Goal: Task Accomplishment & Management: Complete application form

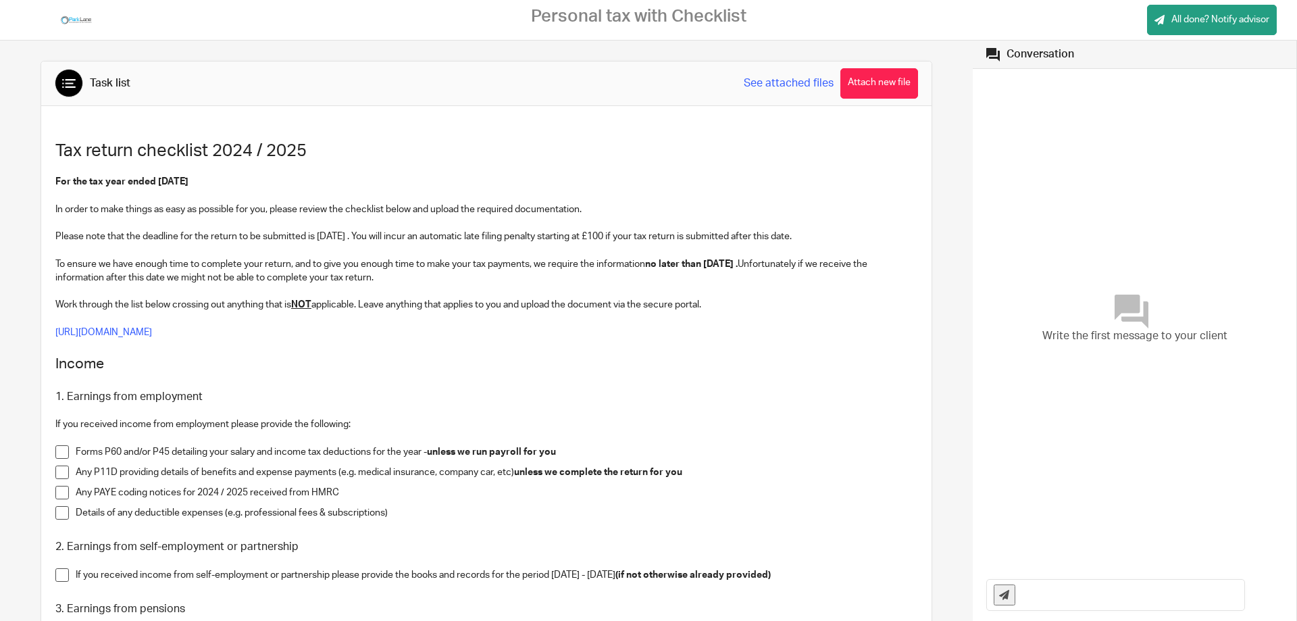
scroll to position [203, 0]
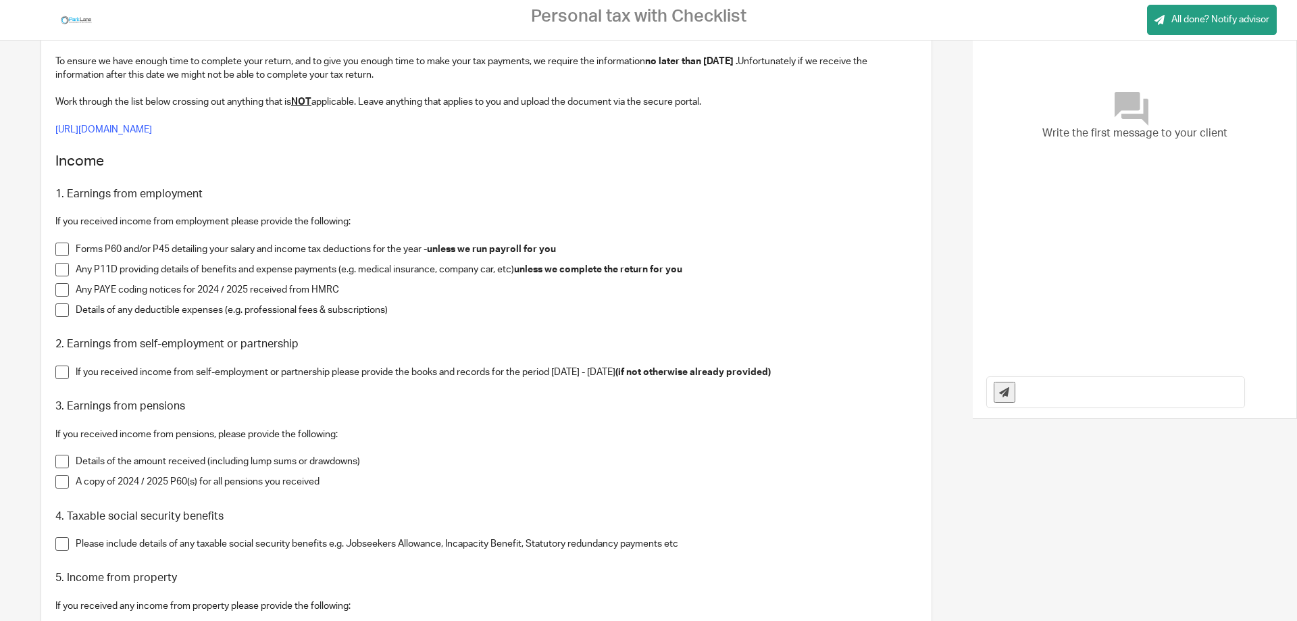
click at [62, 311] on span at bounding box center [62, 310] width 14 height 14
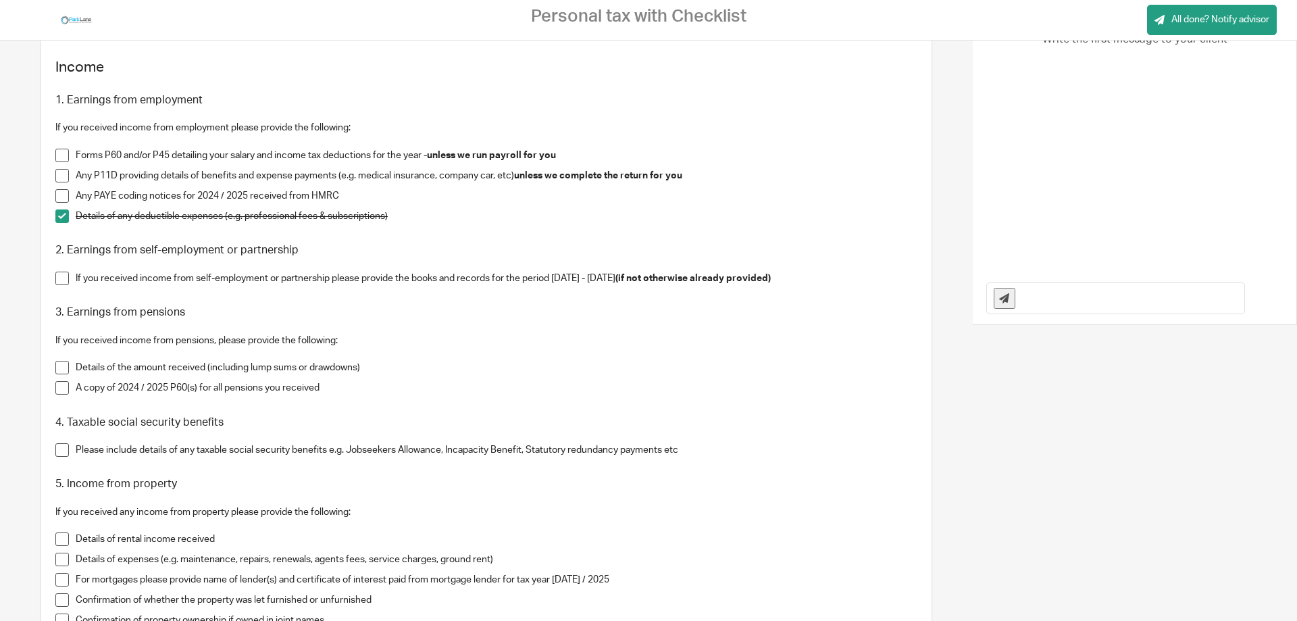
scroll to position [338, 0]
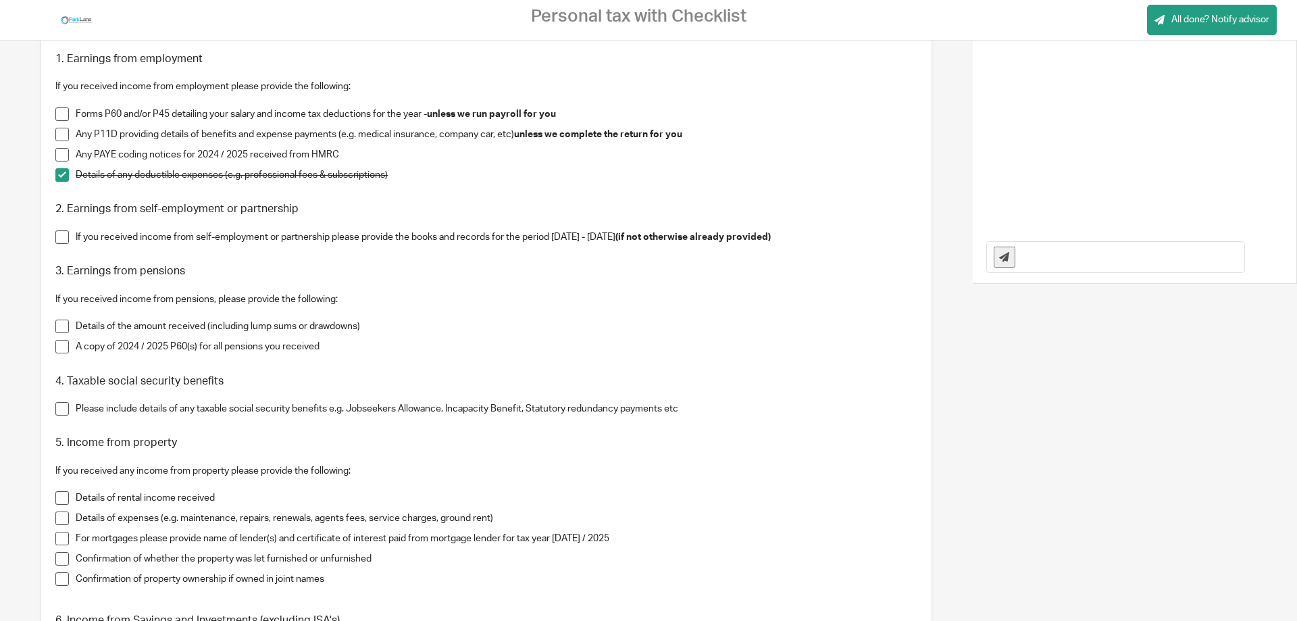
click at [63, 236] on span at bounding box center [62, 237] width 14 height 14
click at [64, 322] on span at bounding box center [62, 326] width 14 height 14
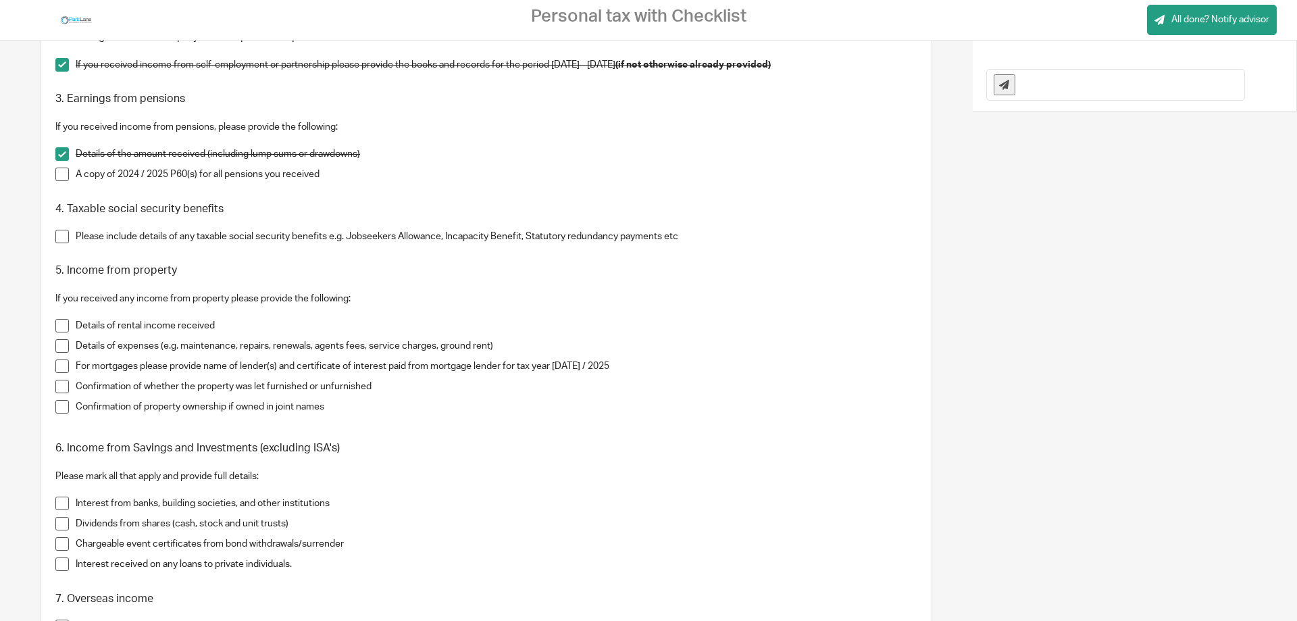
scroll to position [540, 0]
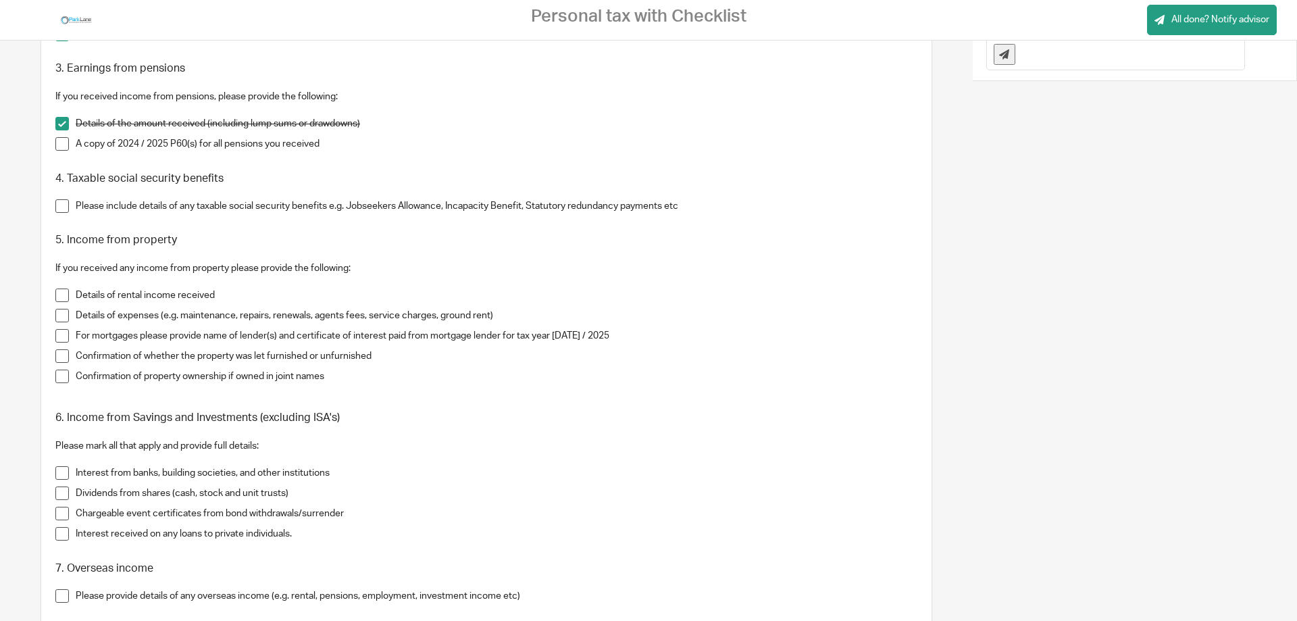
click at [62, 294] on span at bounding box center [62, 295] width 14 height 14
click at [63, 311] on span at bounding box center [62, 316] width 14 height 14
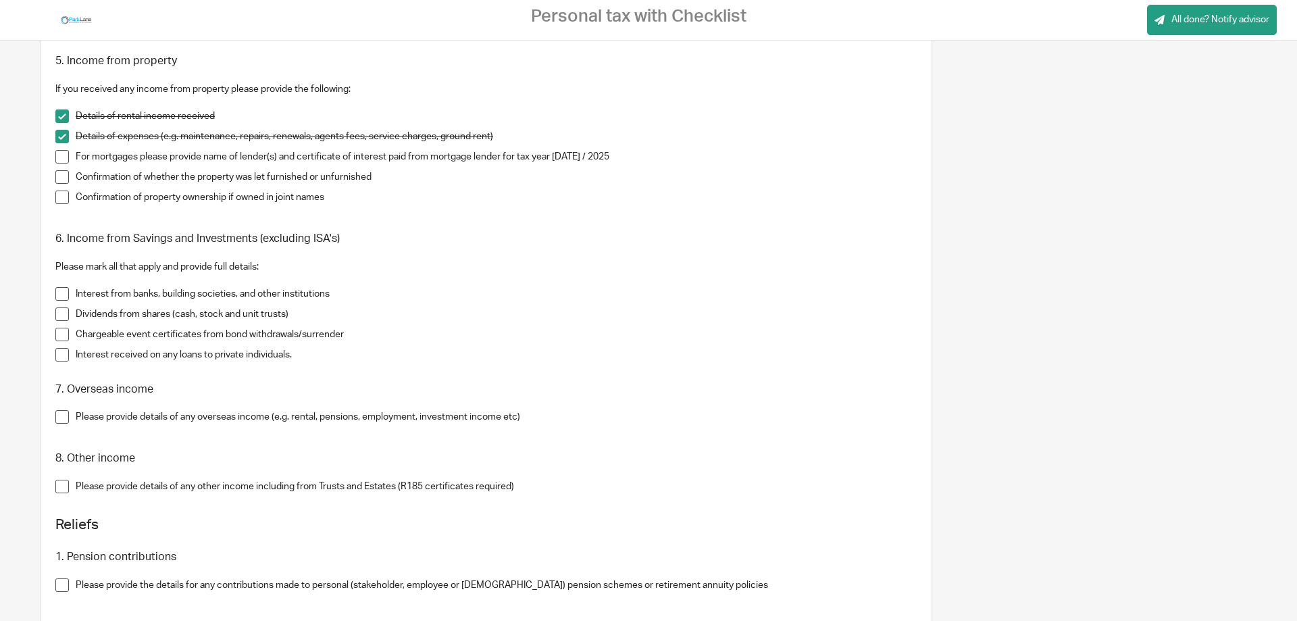
scroll to position [743, 0]
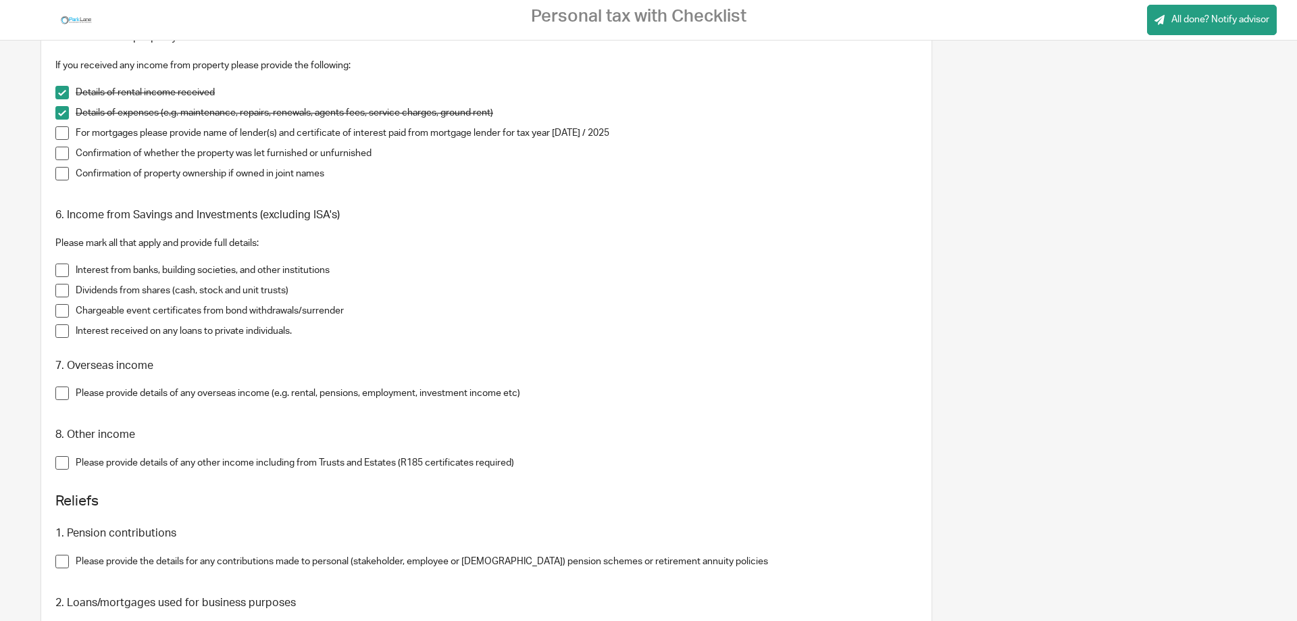
click at [66, 266] on span at bounding box center [62, 270] width 14 height 14
click at [66, 286] on span at bounding box center [62, 291] width 14 height 14
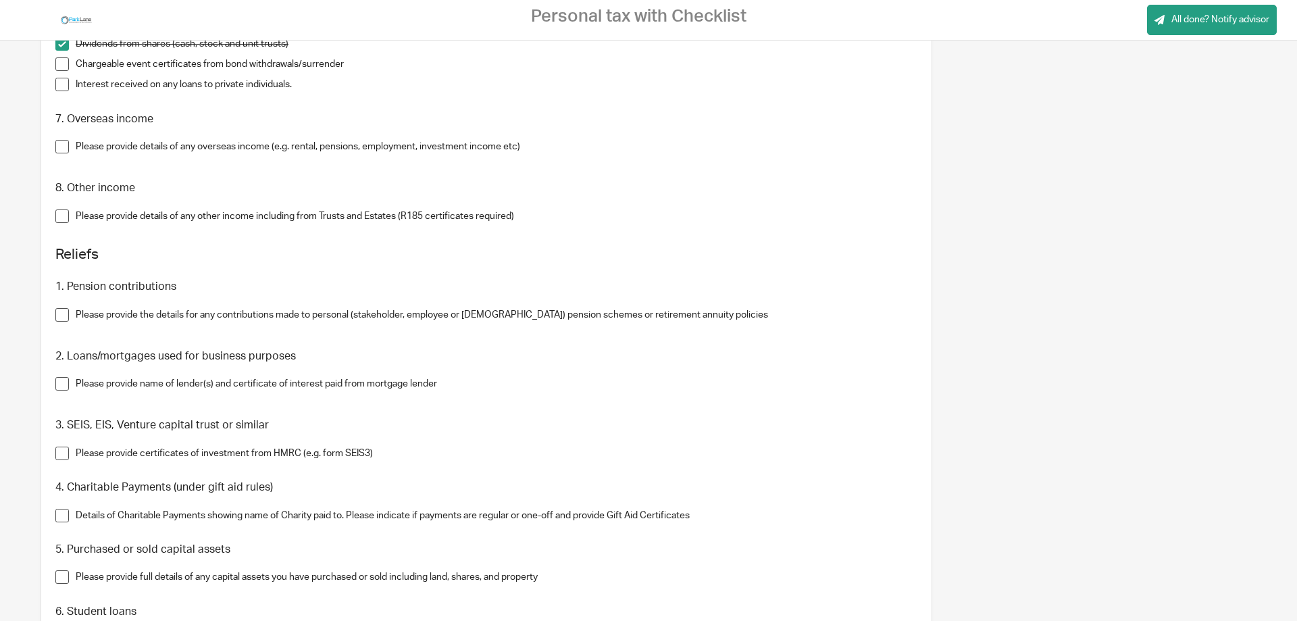
scroll to position [1013, 0]
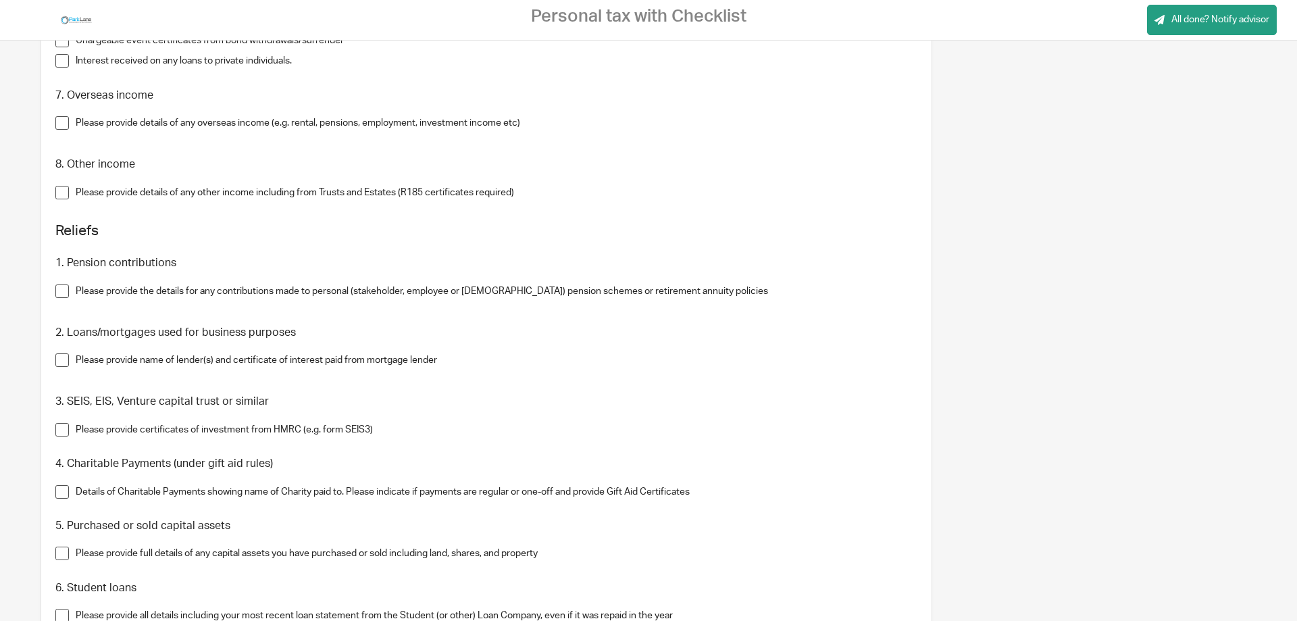
click at [63, 290] on span at bounding box center [62, 291] width 14 height 14
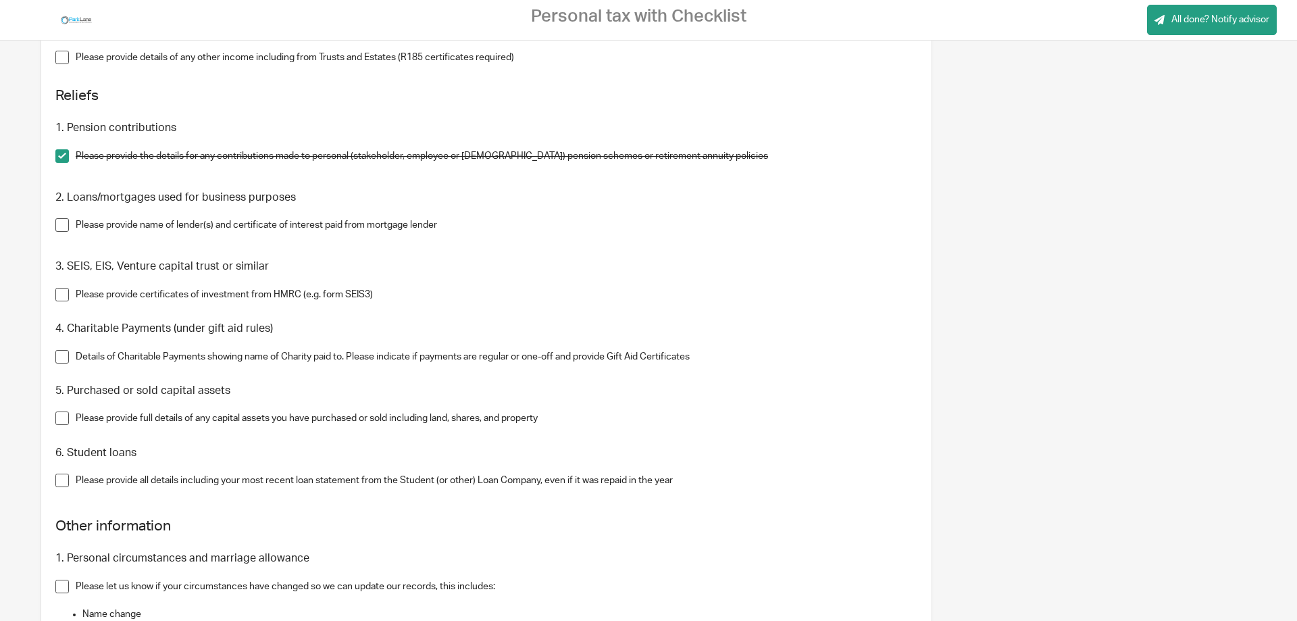
scroll to position [1216, 0]
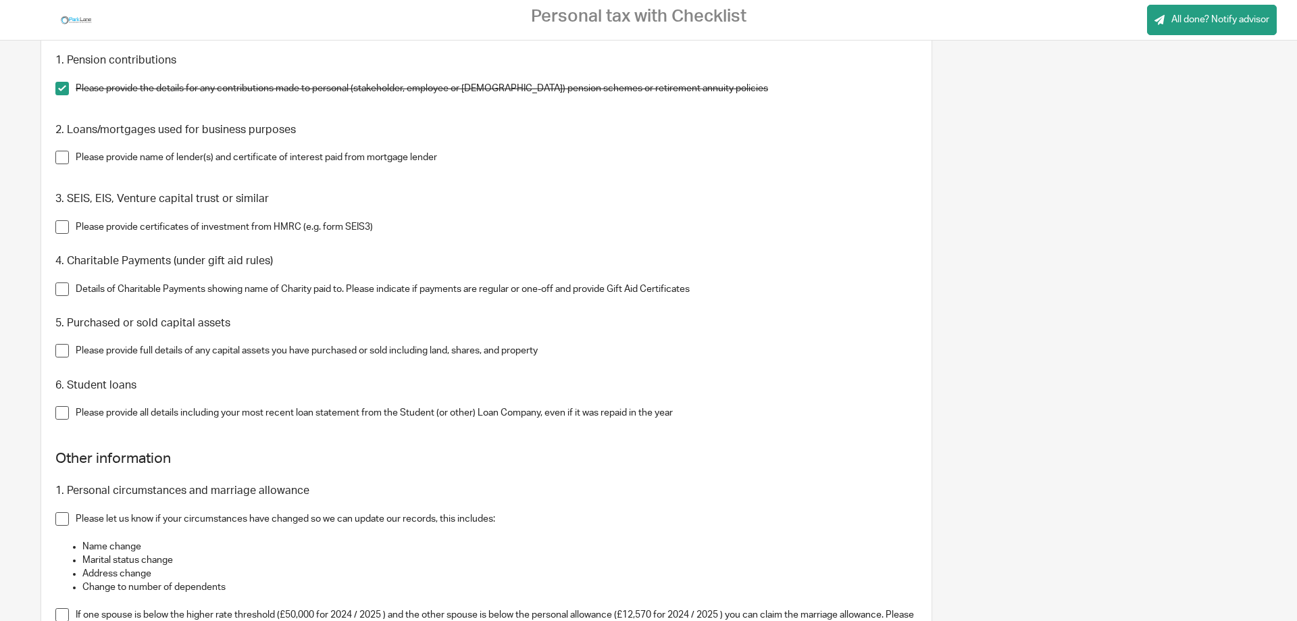
click at [63, 286] on span at bounding box center [62, 289] width 14 height 14
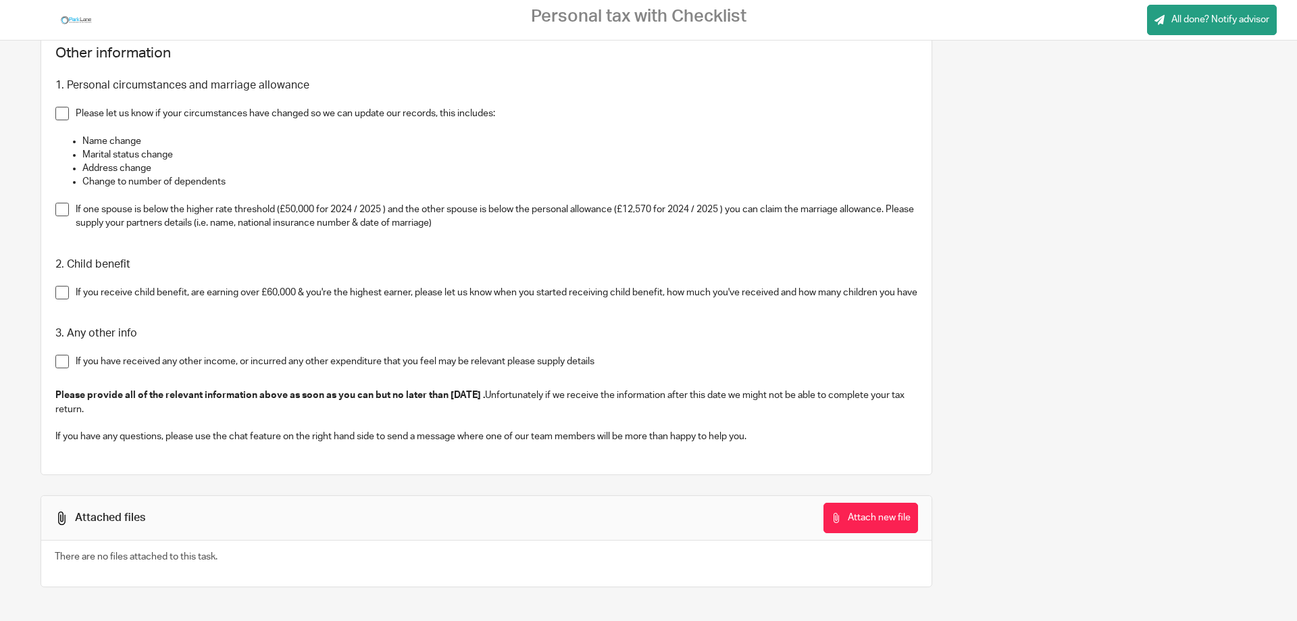
scroll to position [1634, 0]
click at [883, 516] on button "Attach new file" at bounding box center [870, 517] width 95 height 30
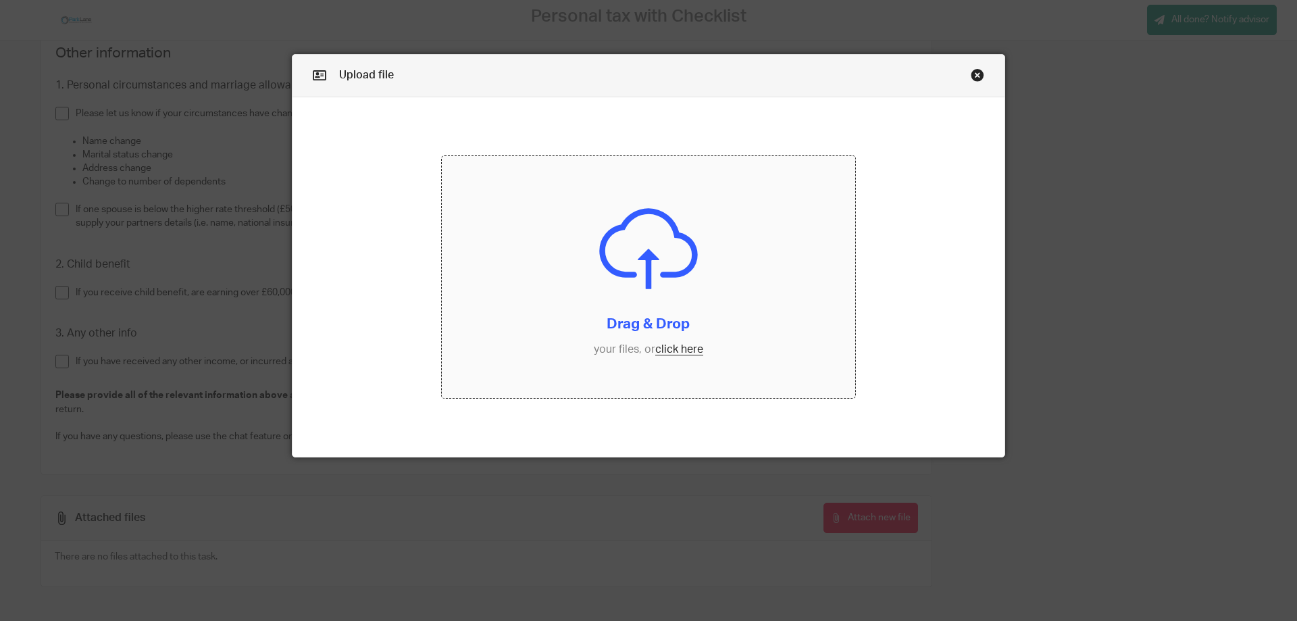
click at [673, 350] on input "file" at bounding box center [649, 277] width 414 height 242
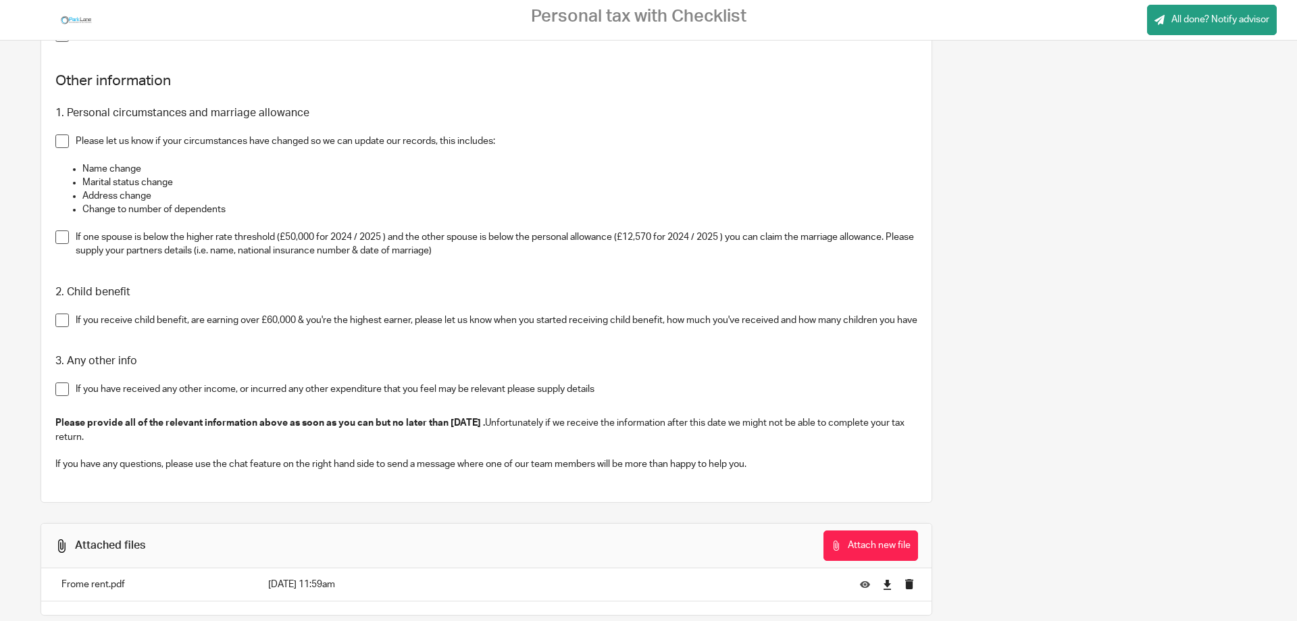
scroll to position [1635, 0]
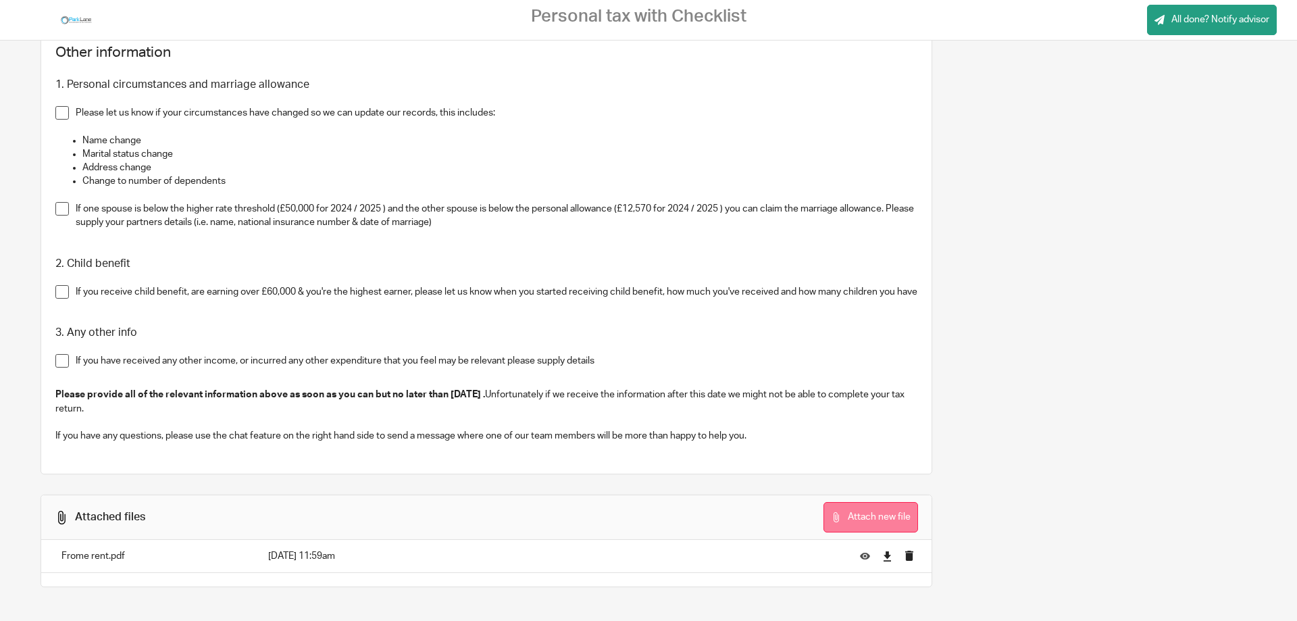
click at [844, 515] on button "Attach new file" at bounding box center [870, 517] width 95 height 30
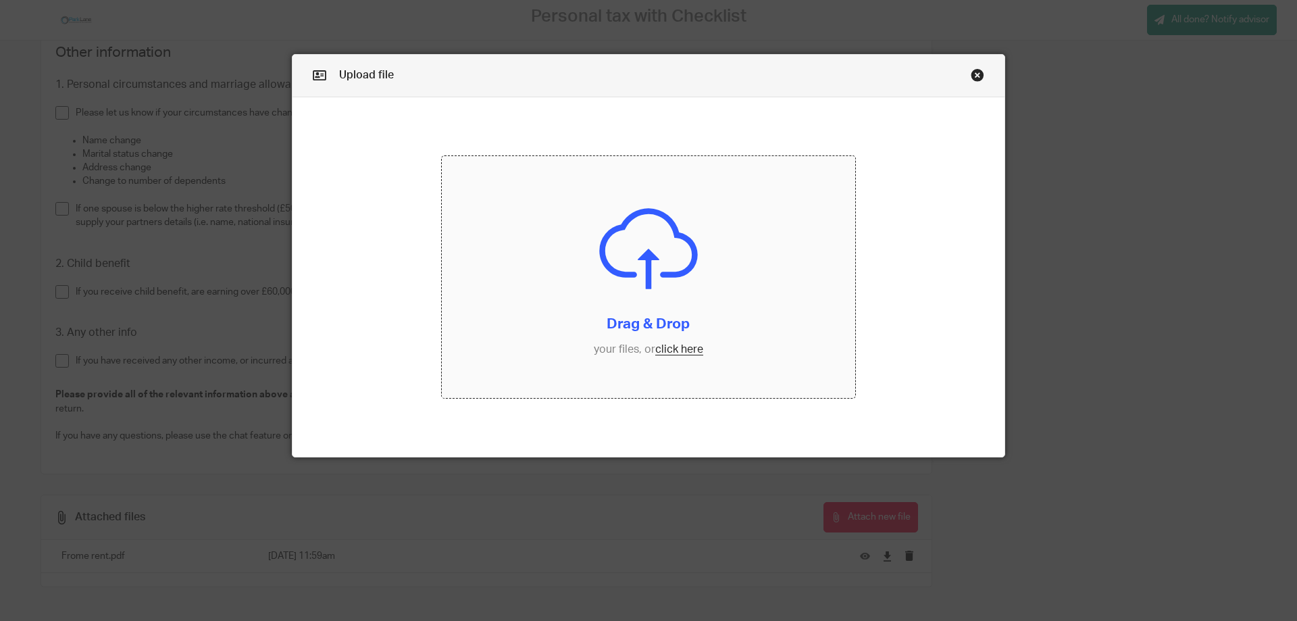
click at [679, 352] on input "file" at bounding box center [649, 277] width 414 height 242
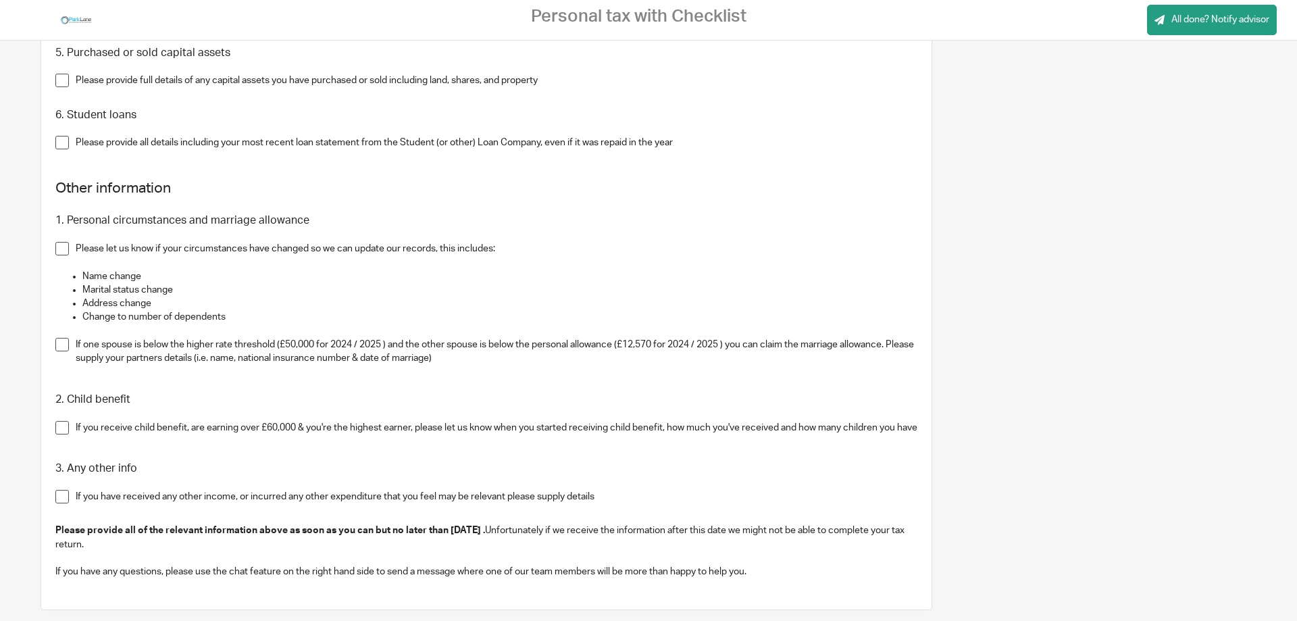
scroll to position [1667, 0]
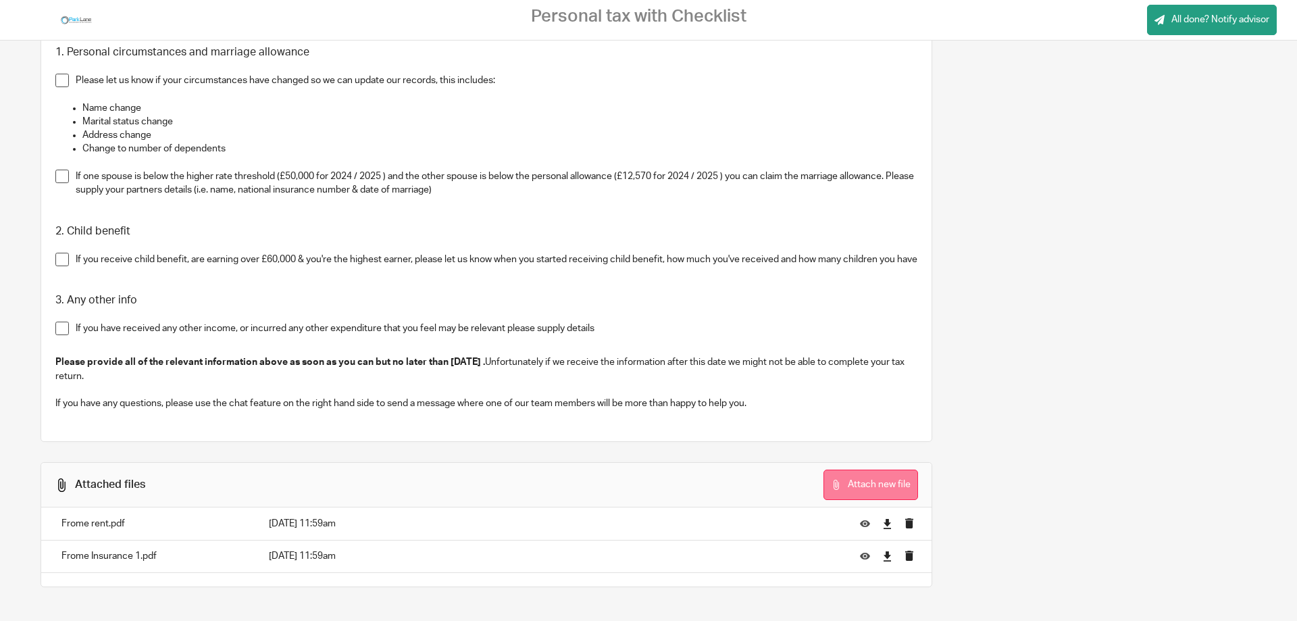
click at [888, 479] on button "Attach new file" at bounding box center [870, 484] width 95 height 30
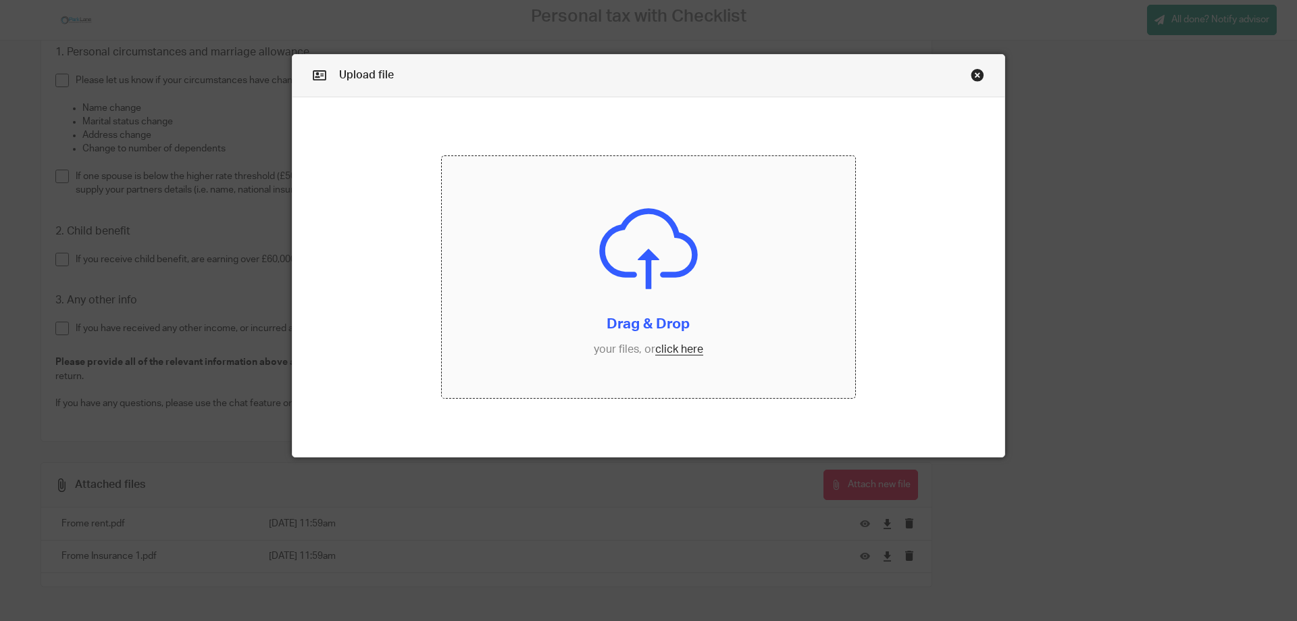
click at [668, 349] on input "file" at bounding box center [649, 277] width 414 height 242
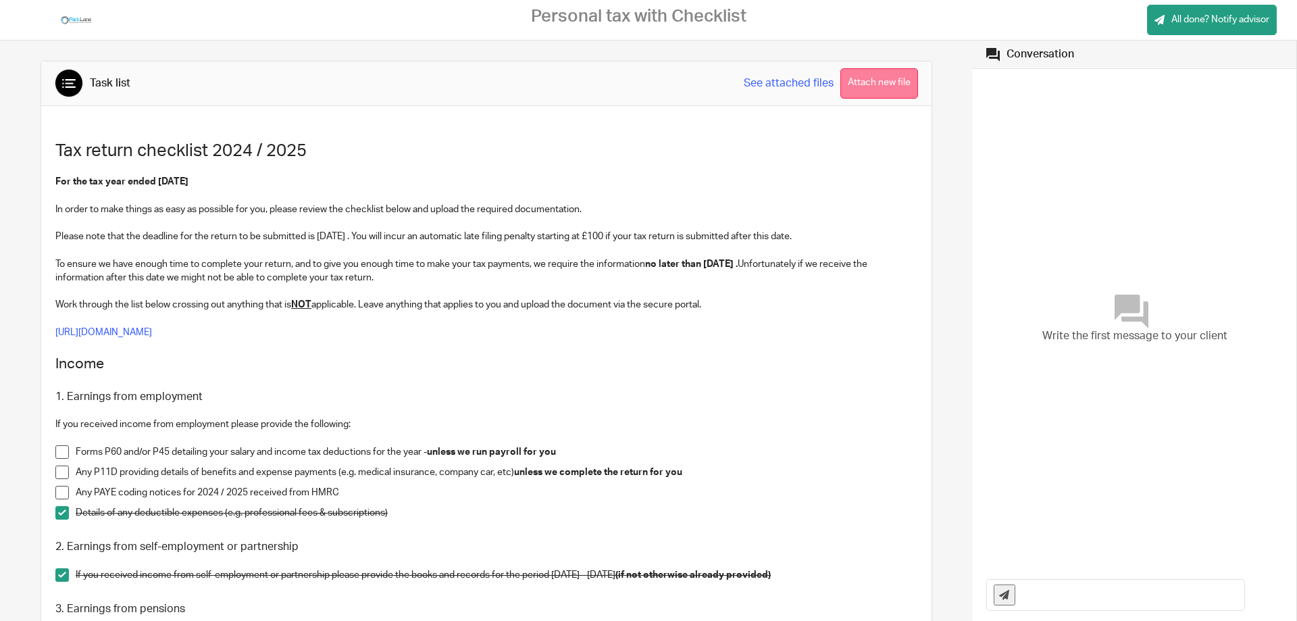
click at [874, 82] on button "Attach new file" at bounding box center [879, 83] width 78 height 30
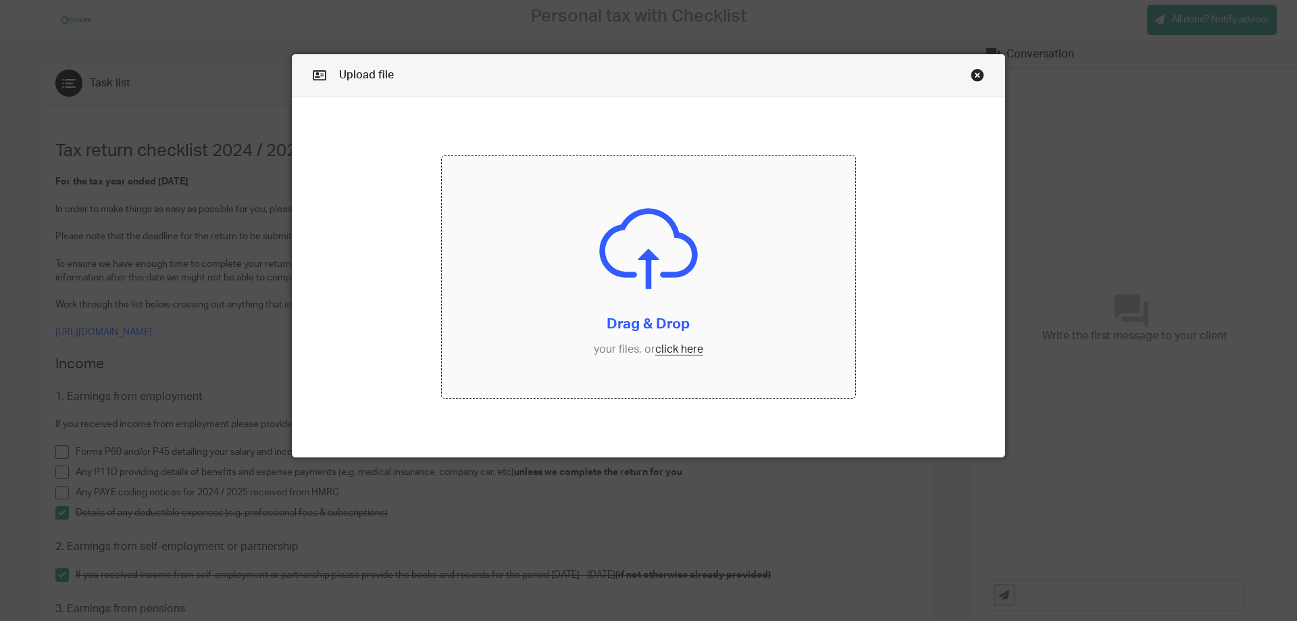
click at [681, 349] on input "file" at bounding box center [649, 277] width 414 height 242
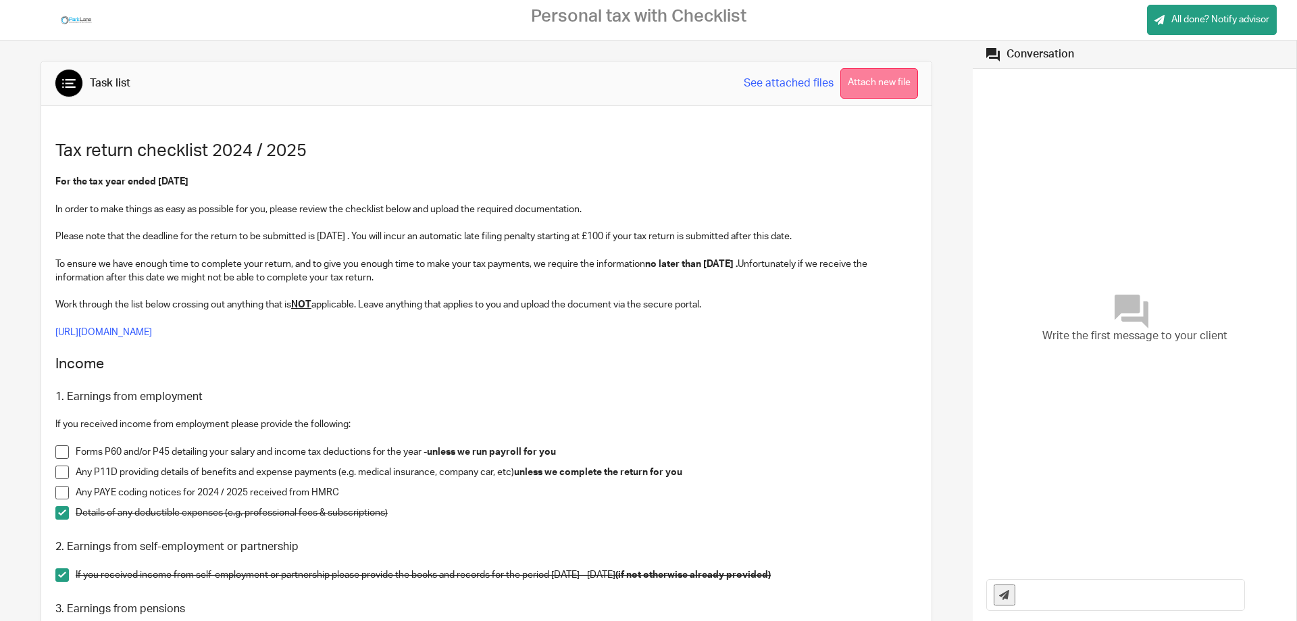
click at [853, 77] on button "Attach new file" at bounding box center [879, 83] width 78 height 30
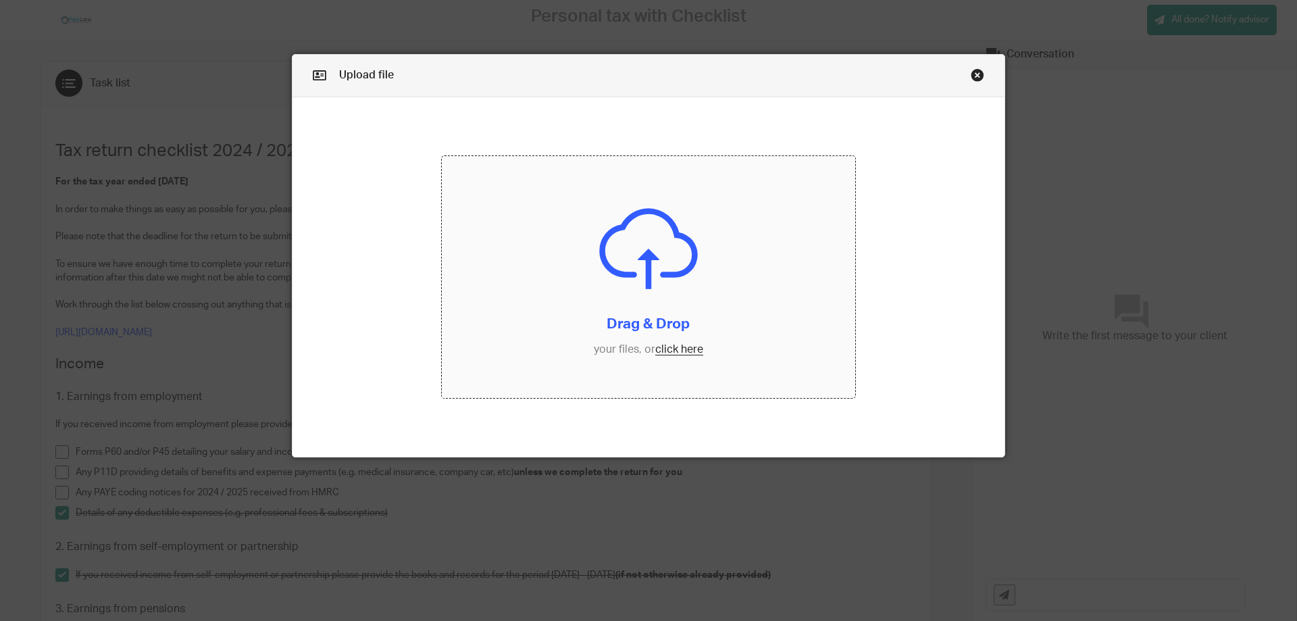
click at [664, 347] on input "file" at bounding box center [649, 277] width 414 height 242
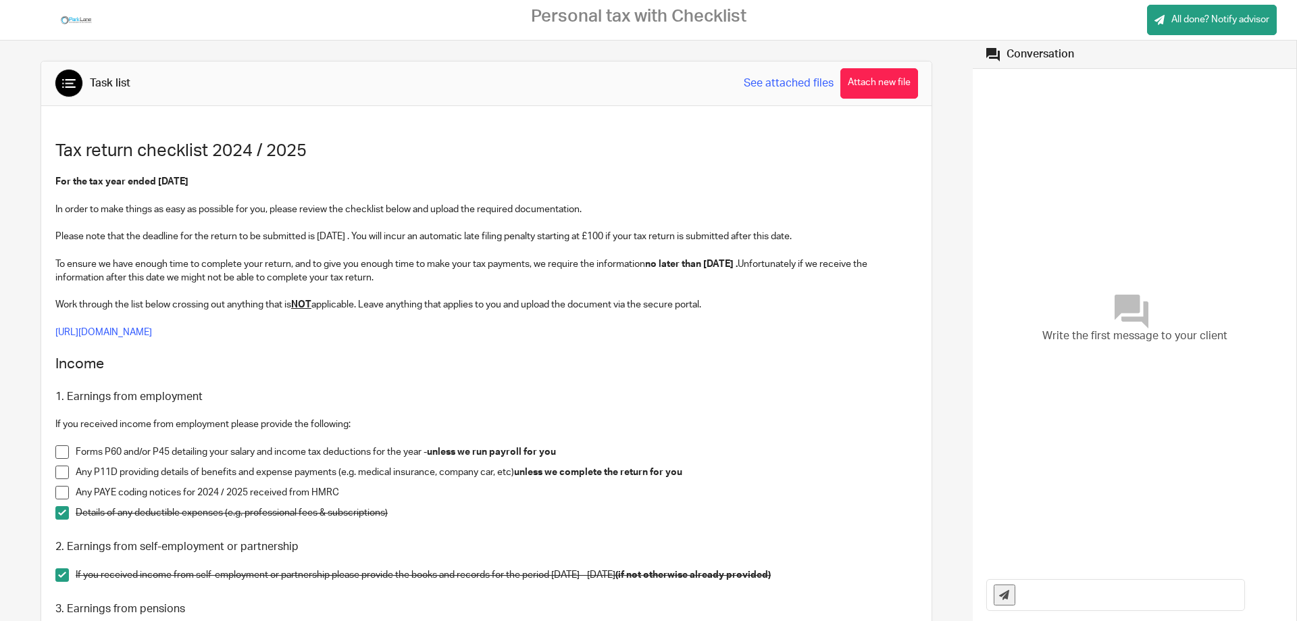
click at [870, 80] on button "Attach new file" at bounding box center [879, 83] width 78 height 30
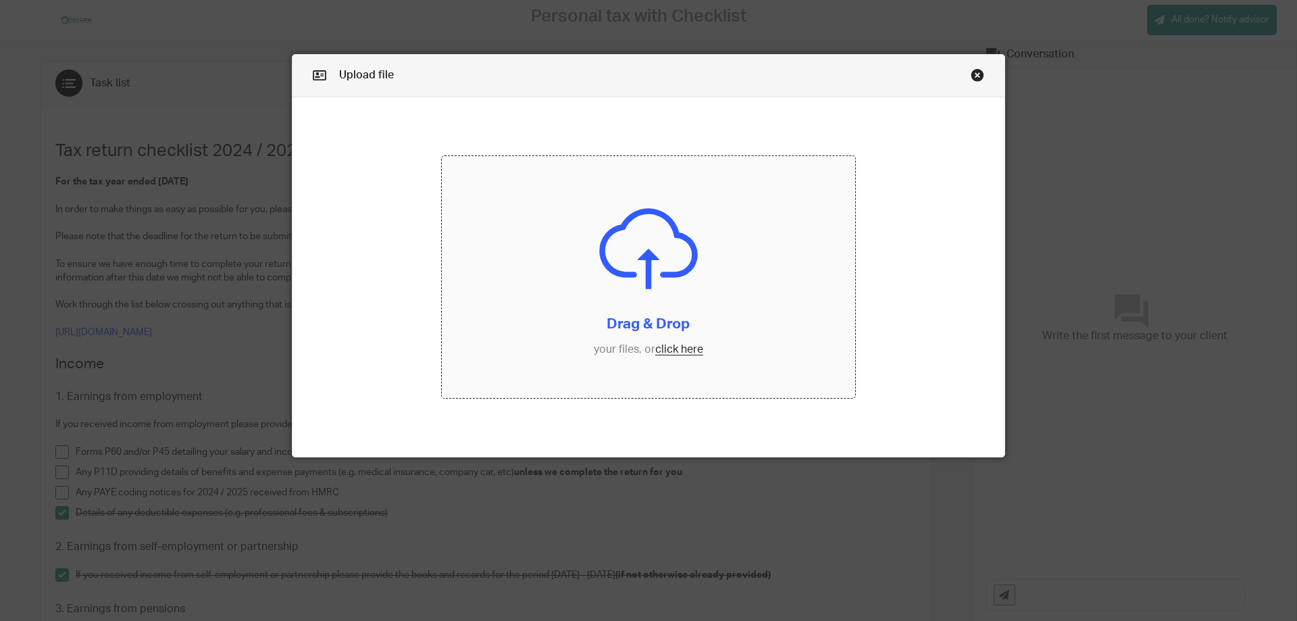
click at [681, 348] on input "file" at bounding box center [649, 277] width 414 height 242
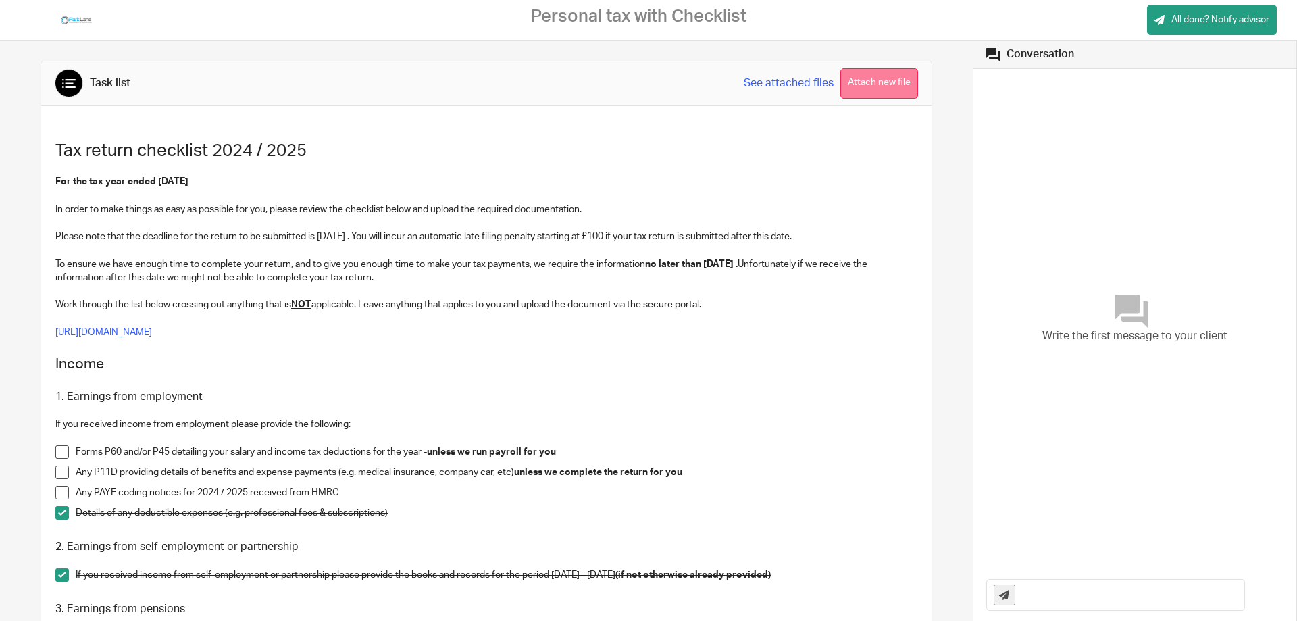
click at [889, 84] on button "Attach new file" at bounding box center [879, 83] width 78 height 30
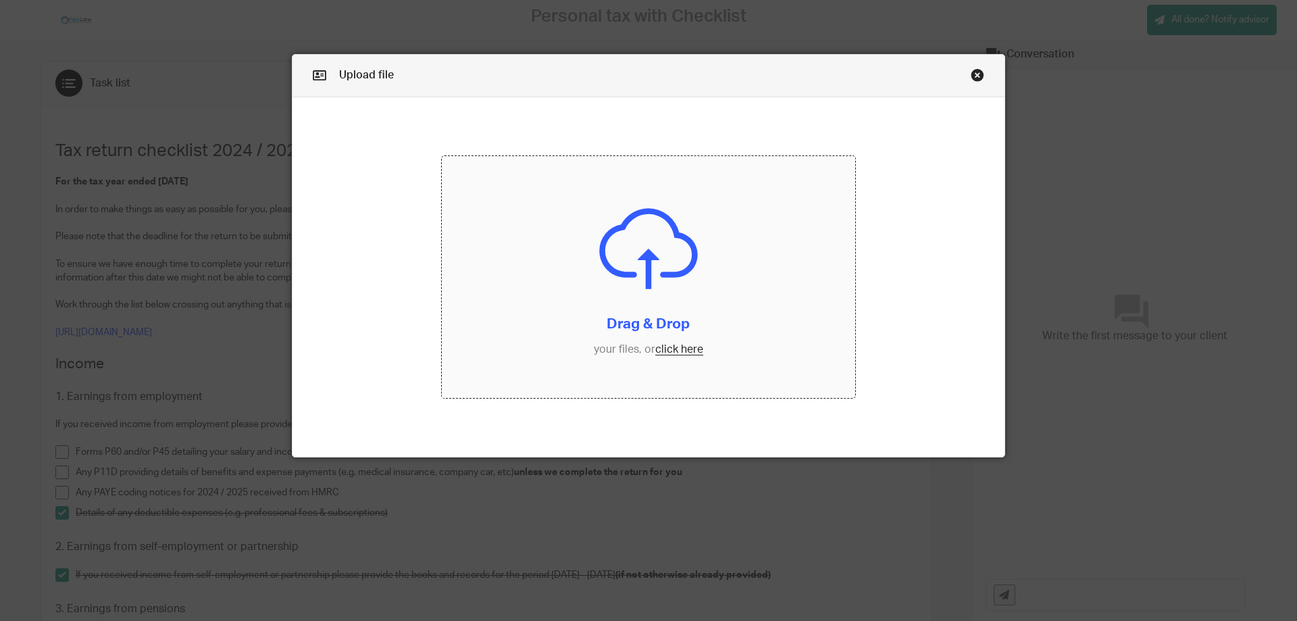
click at [684, 350] on input "file" at bounding box center [649, 277] width 414 height 242
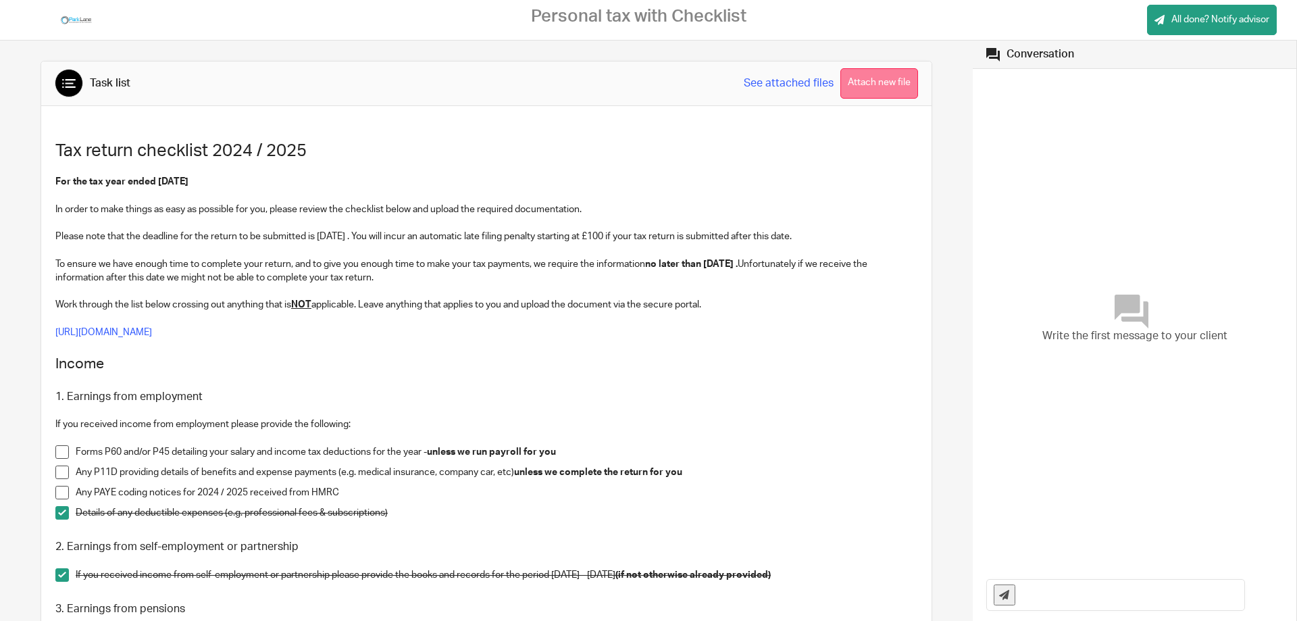
click at [880, 78] on button "Attach new file" at bounding box center [879, 83] width 78 height 30
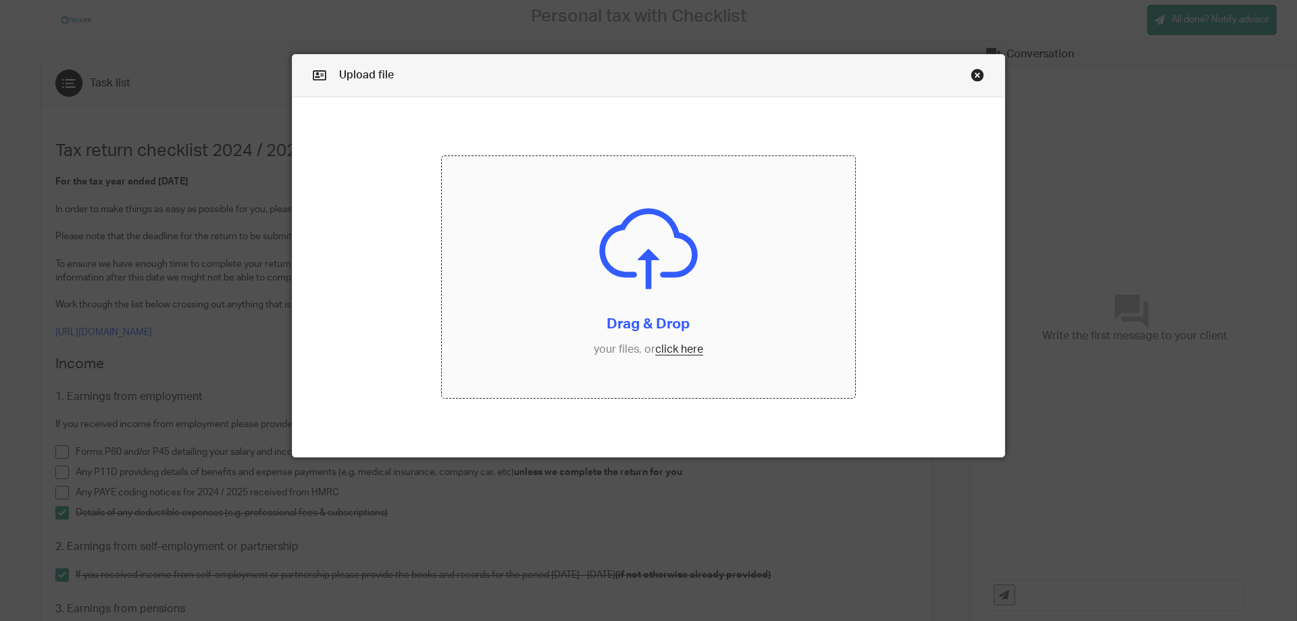
click at [681, 348] on input "file" at bounding box center [649, 277] width 414 height 242
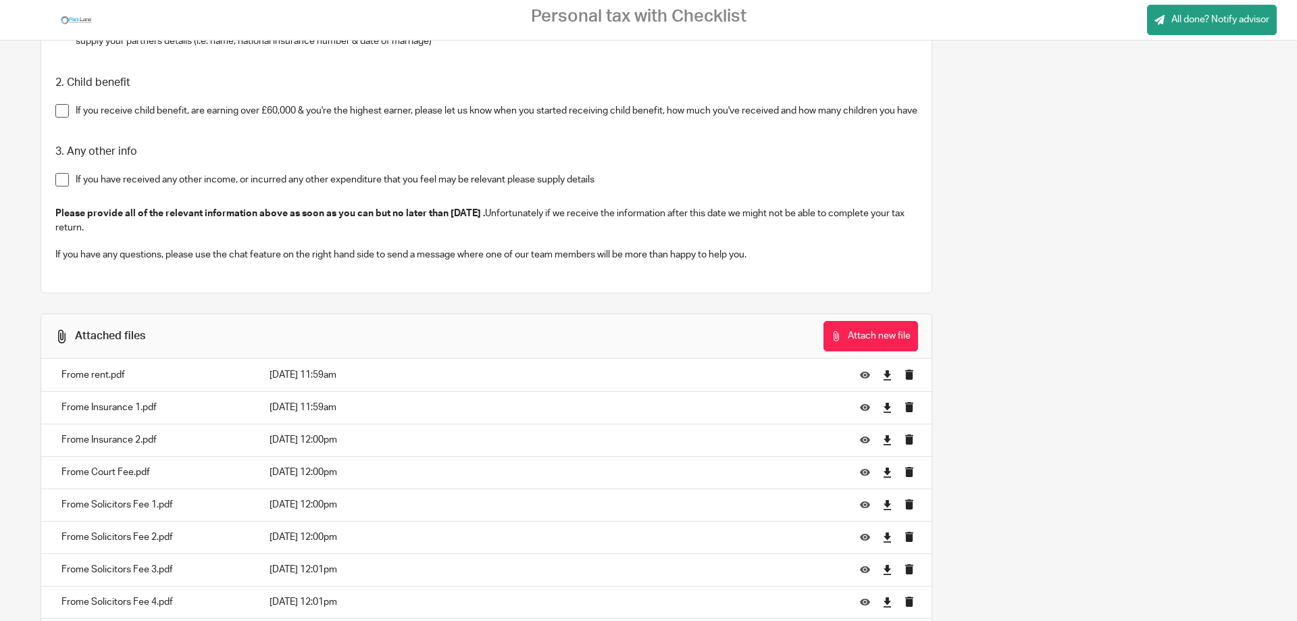
scroll to position [1862, 0]
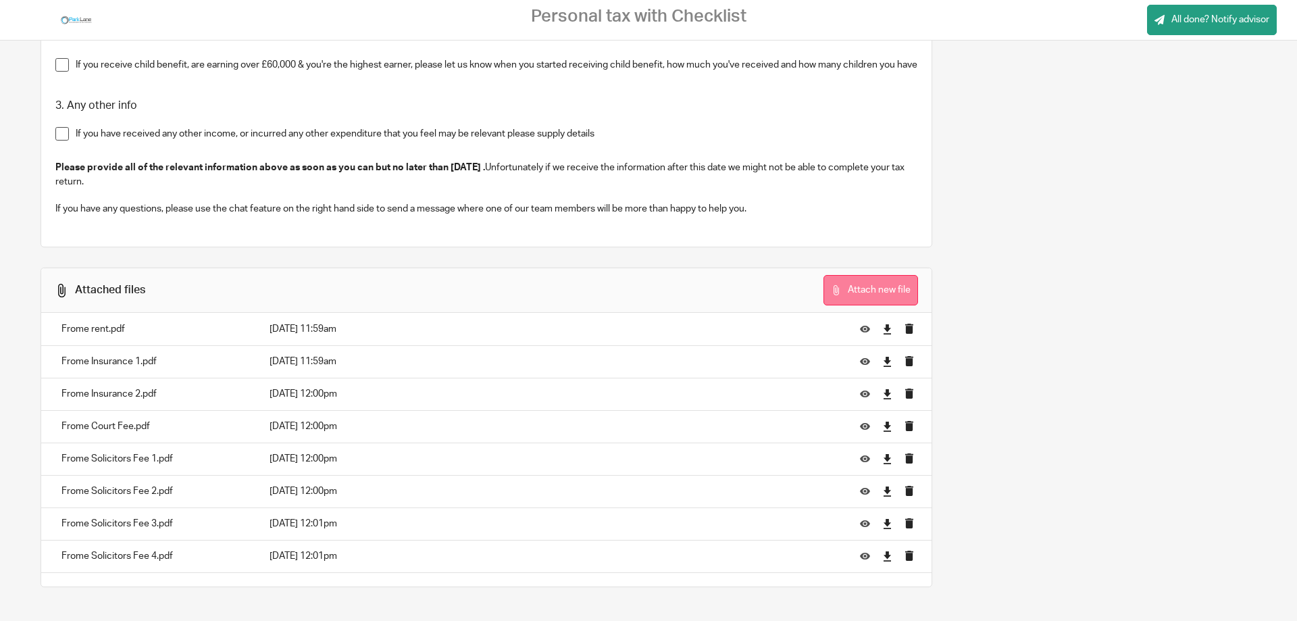
click at [869, 286] on button "Attach new file" at bounding box center [870, 290] width 95 height 30
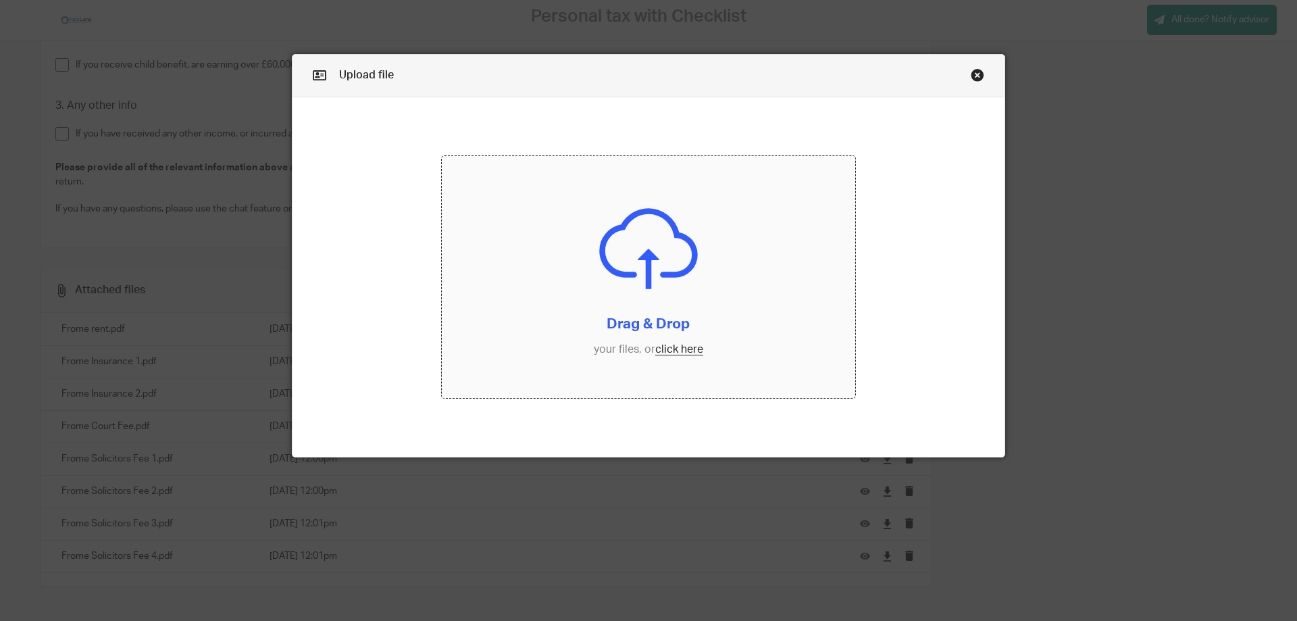
click at [689, 349] on input "file" at bounding box center [649, 277] width 414 height 242
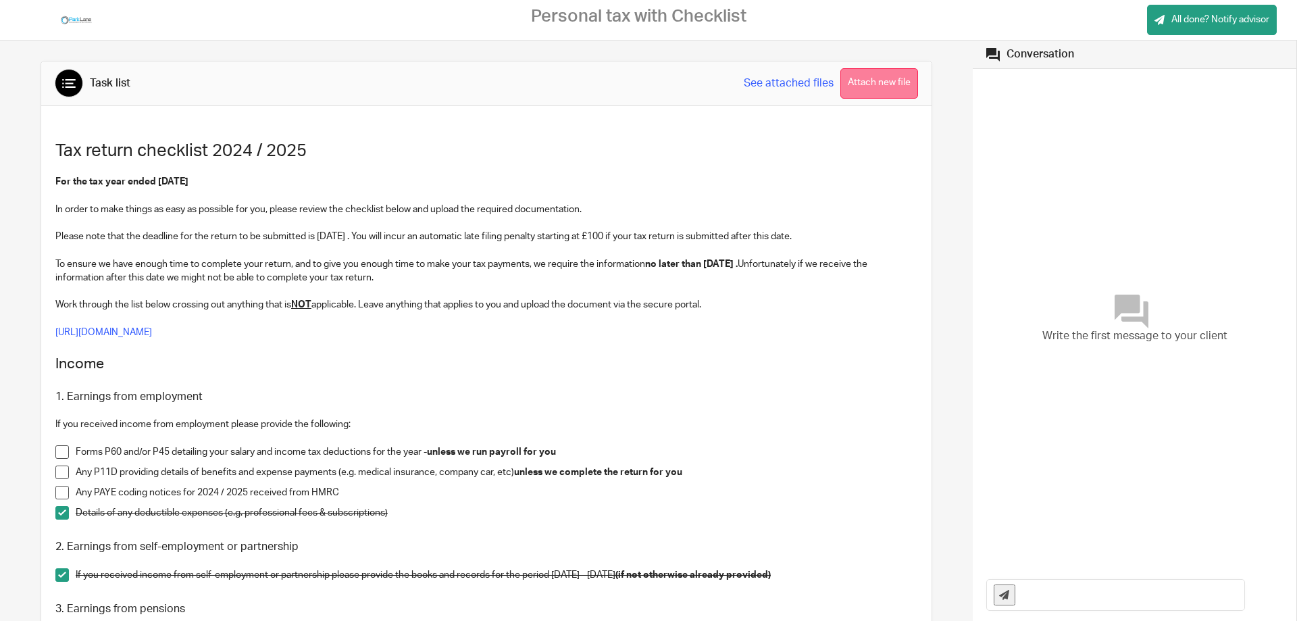
click at [881, 80] on button "Attach new file" at bounding box center [879, 83] width 78 height 30
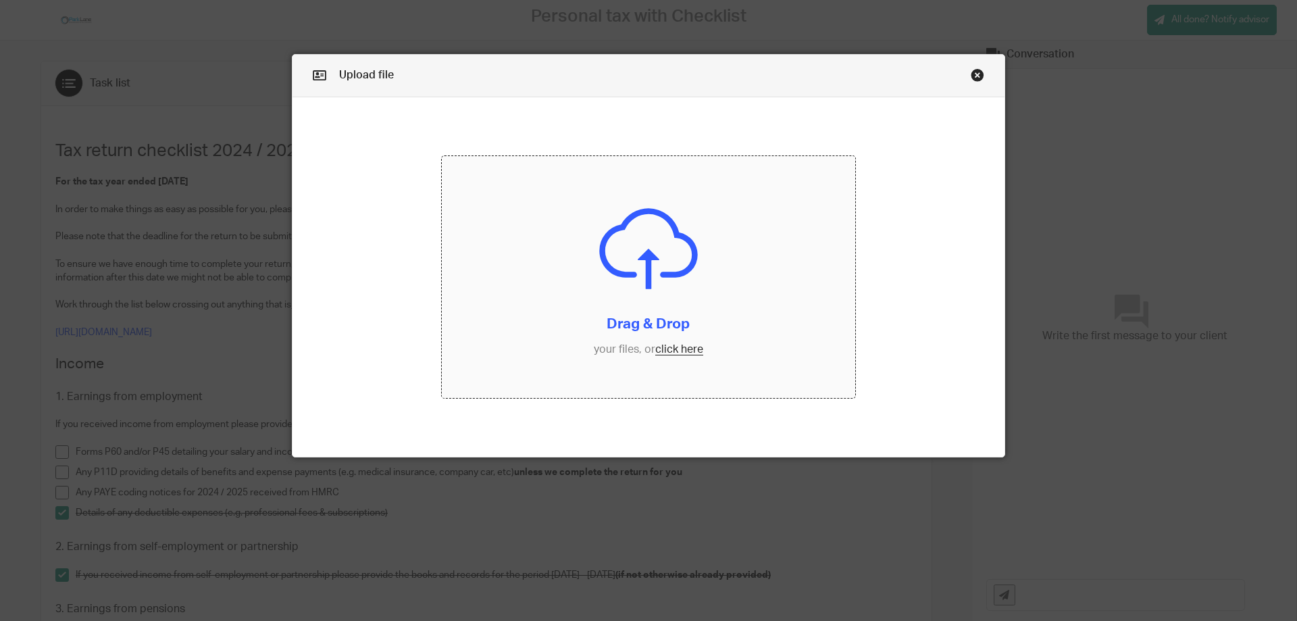
click at [669, 348] on input "file" at bounding box center [649, 277] width 414 height 242
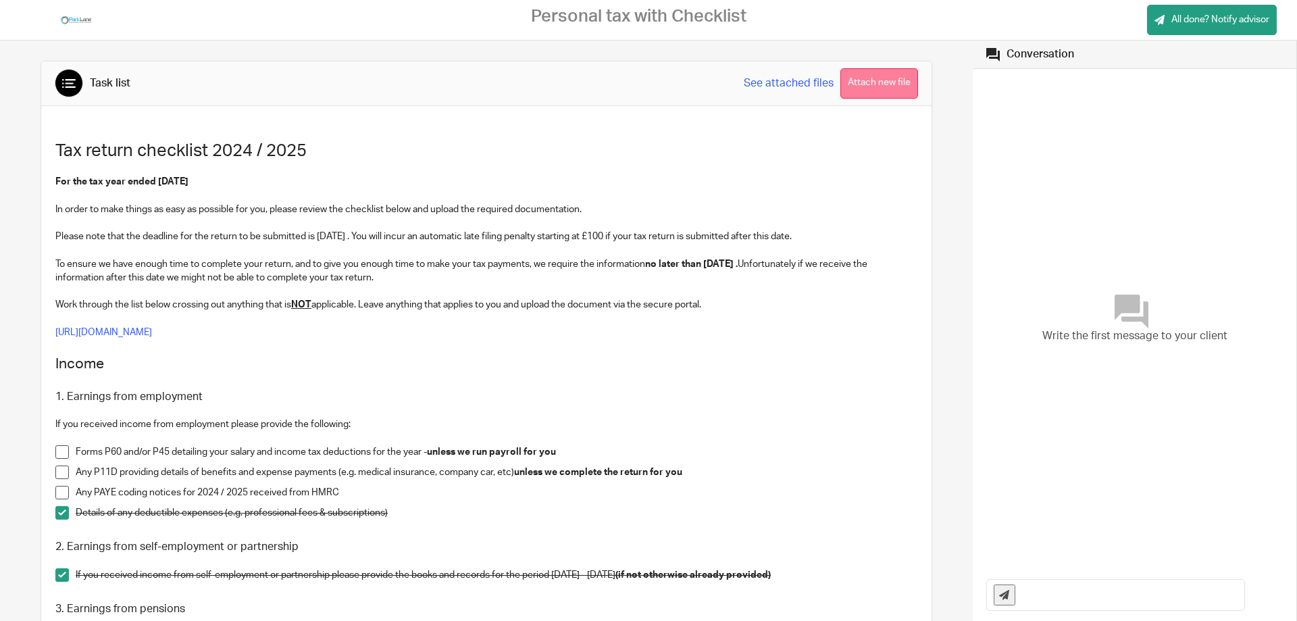
click at [877, 80] on button "Attach new file" at bounding box center [879, 83] width 78 height 30
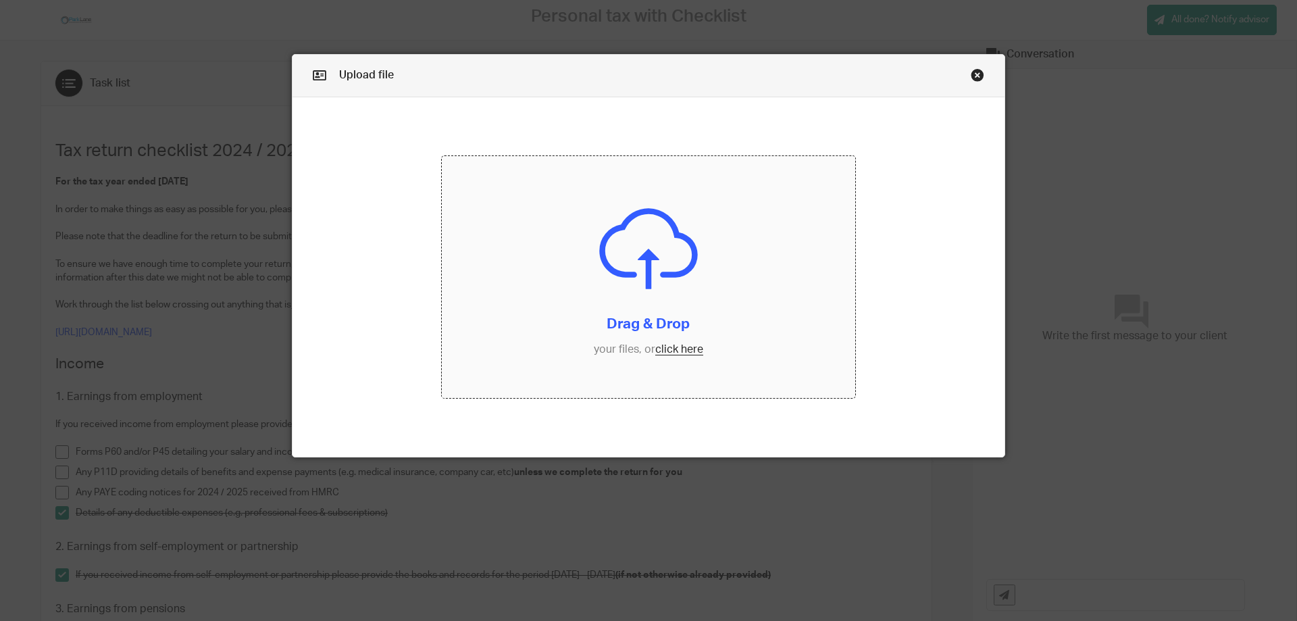
click at [679, 348] on input "file" at bounding box center [649, 277] width 414 height 242
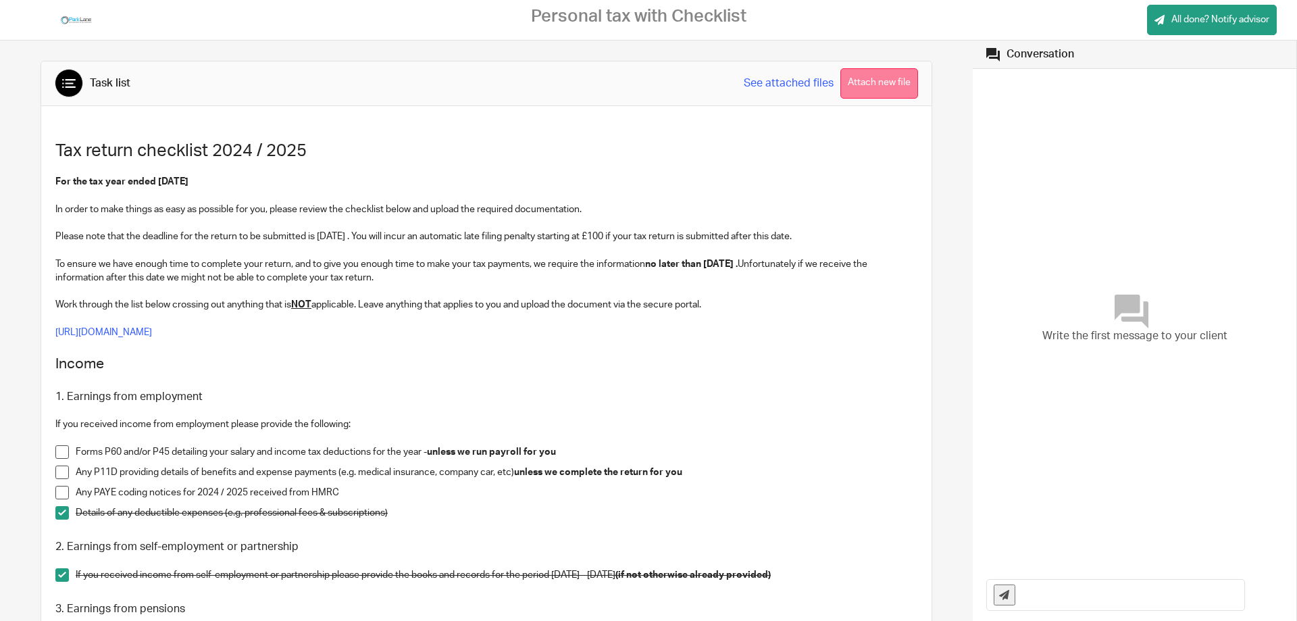
click at [860, 85] on button "Attach new file" at bounding box center [879, 83] width 78 height 30
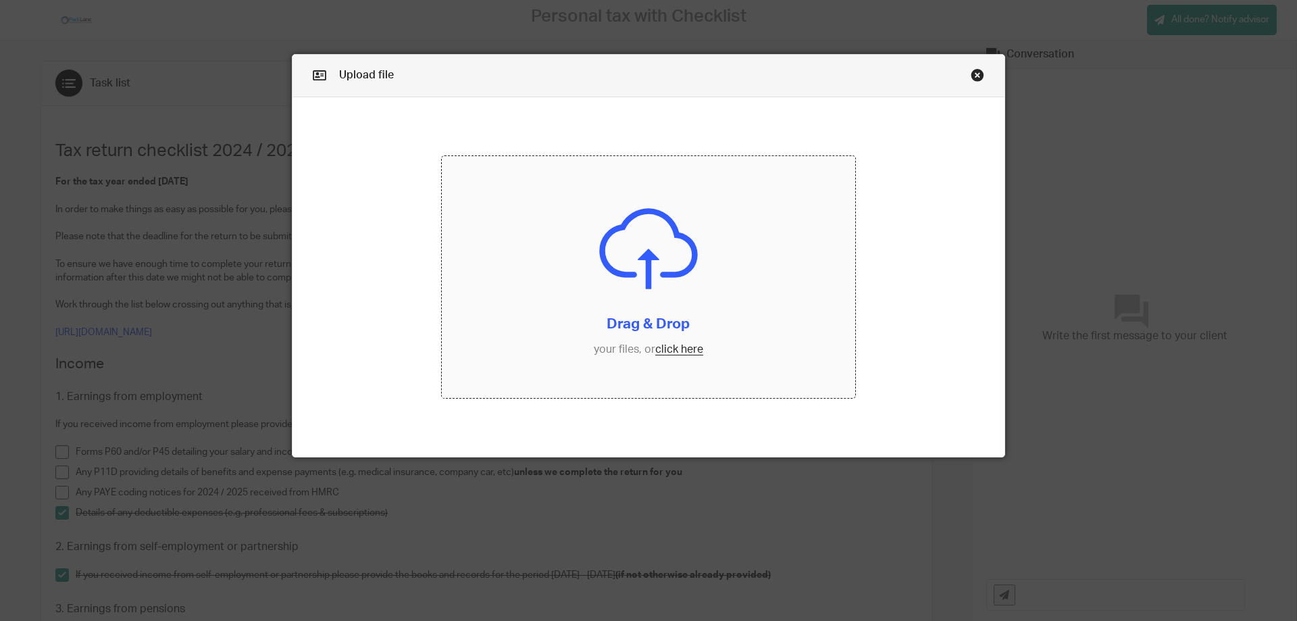
click at [676, 347] on input "file" at bounding box center [649, 277] width 414 height 242
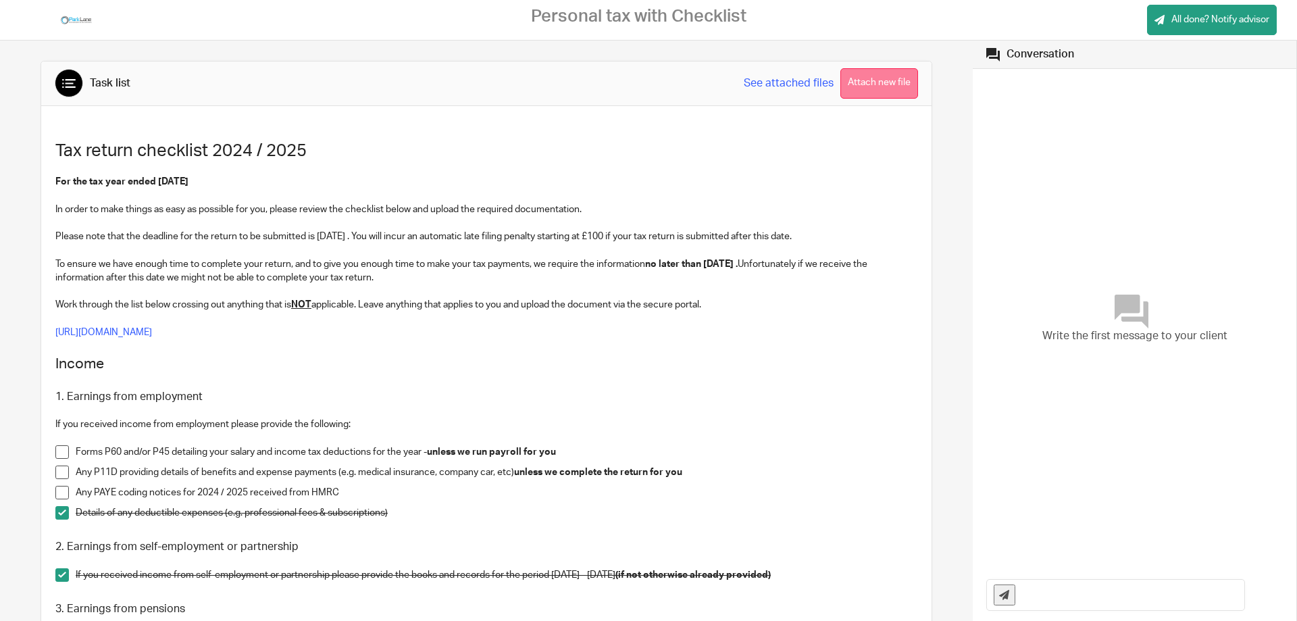
click at [879, 80] on button "Attach new file" at bounding box center [879, 83] width 78 height 30
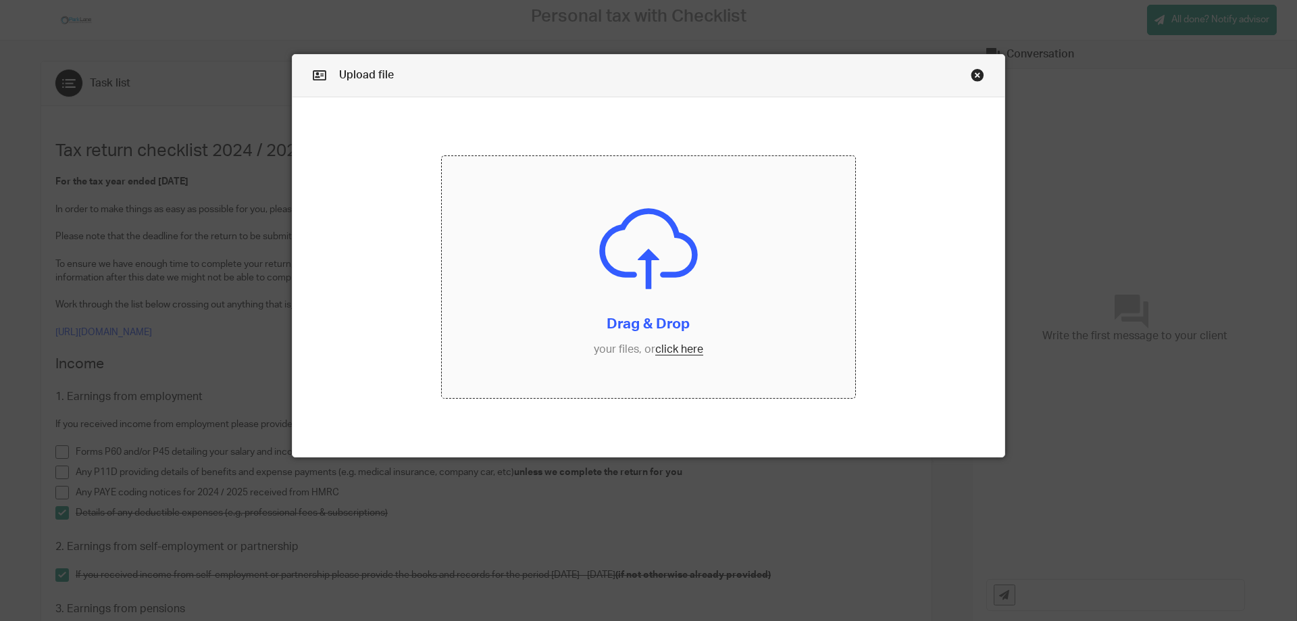
click at [680, 348] on input "file" at bounding box center [649, 277] width 414 height 242
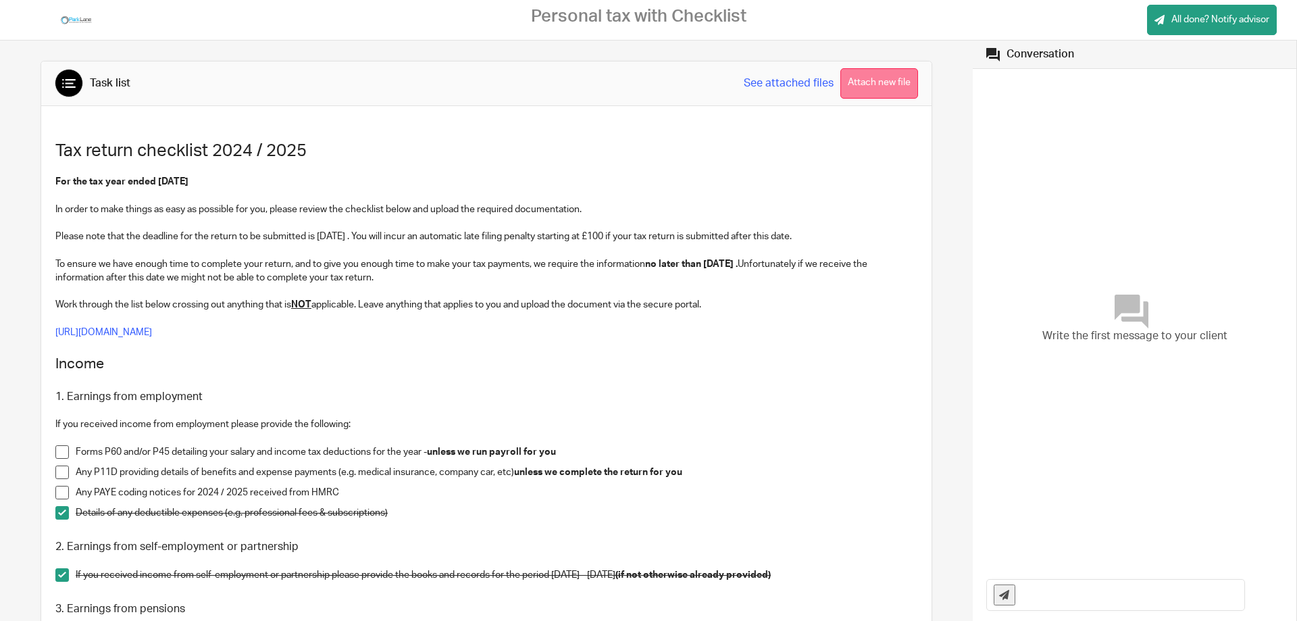
click at [877, 79] on button "Attach new file" at bounding box center [879, 83] width 78 height 30
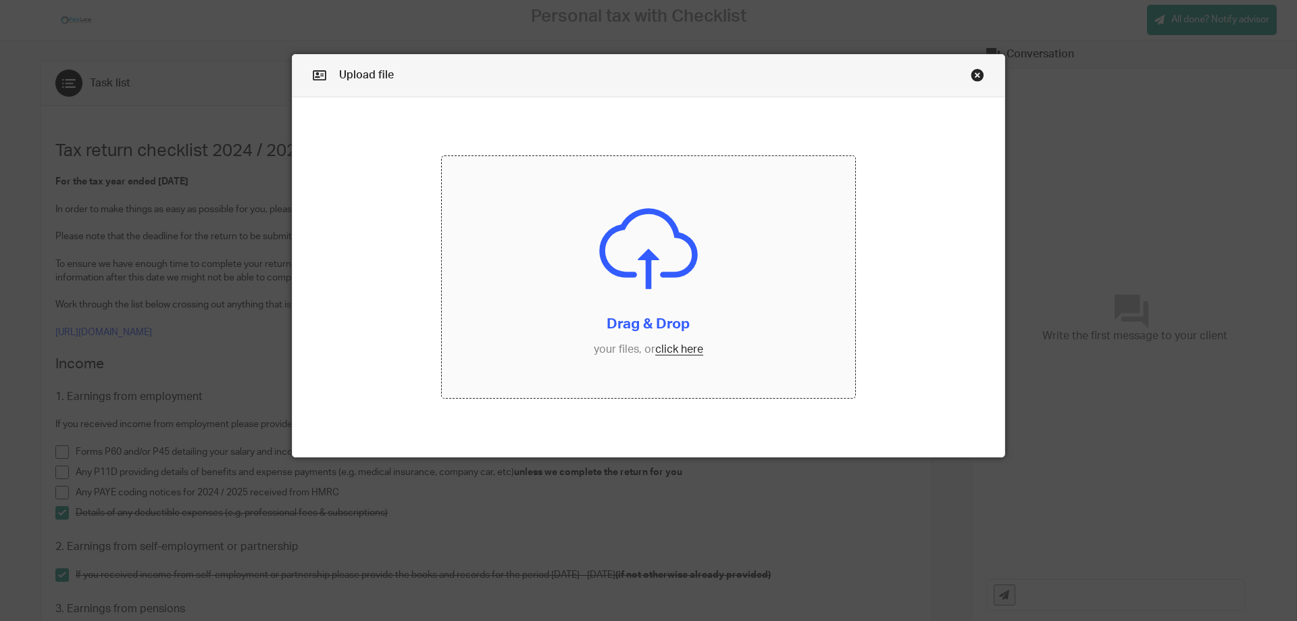
click at [669, 348] on input "file" at bounding box center [649, 277] width 414 height 242
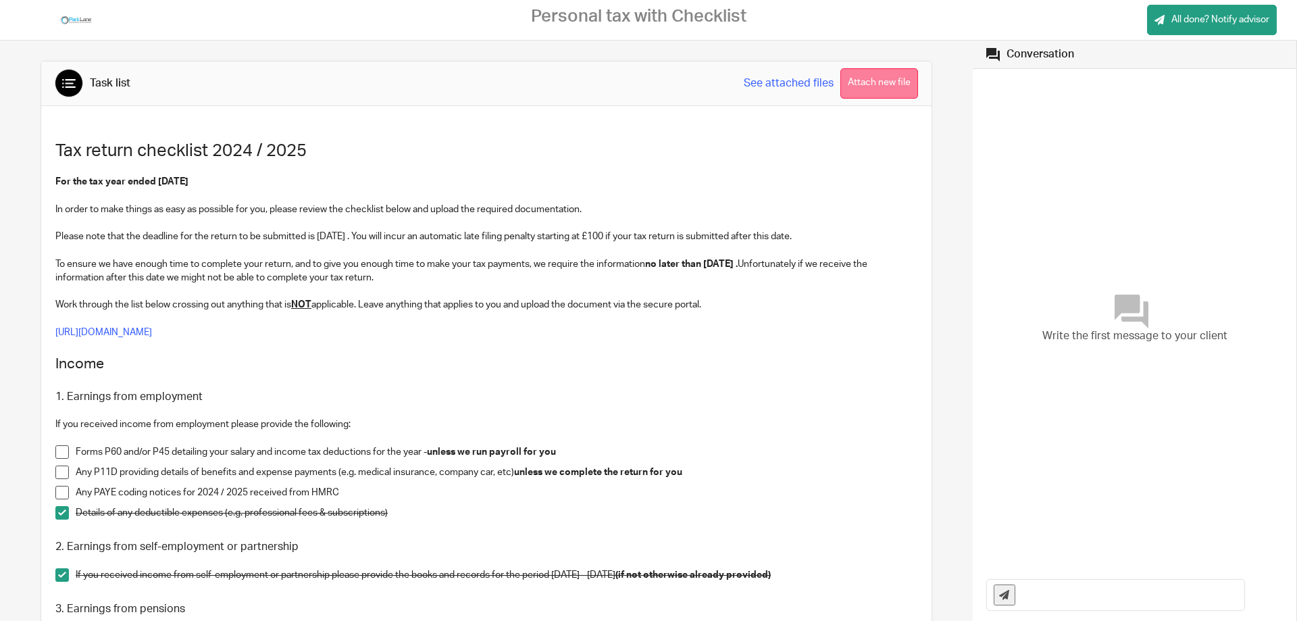
click at [888, 86] on button "Attach new file" at bounding box center [879, 83] width 78 height 30
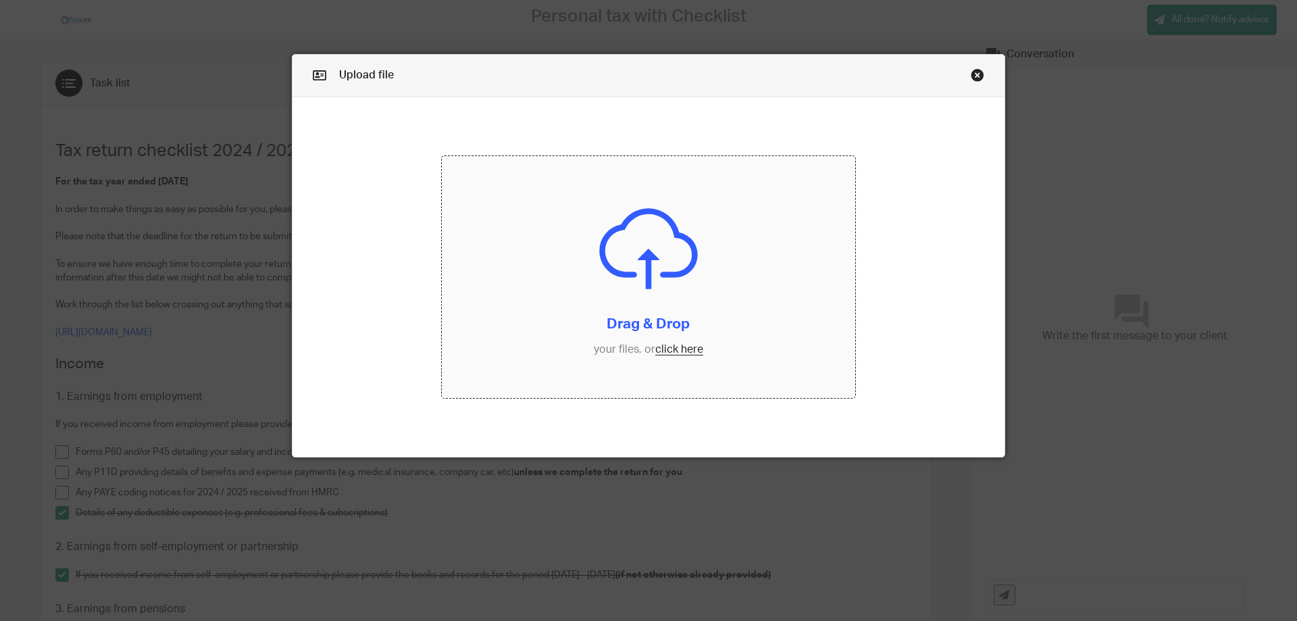
click at [675, 346] on input "file" at bounding box center [649, 277] width 414 height 242
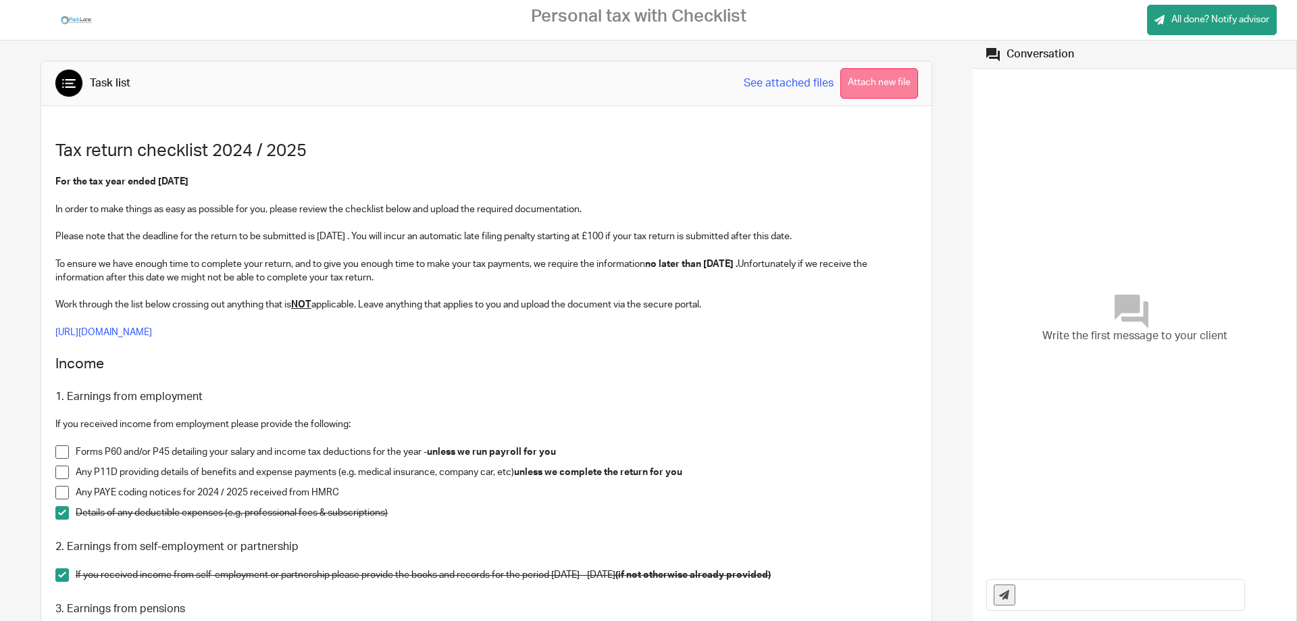
click at [856, 87] on button "Attach new file" at bounding box center [879, 83] width 78 height 30
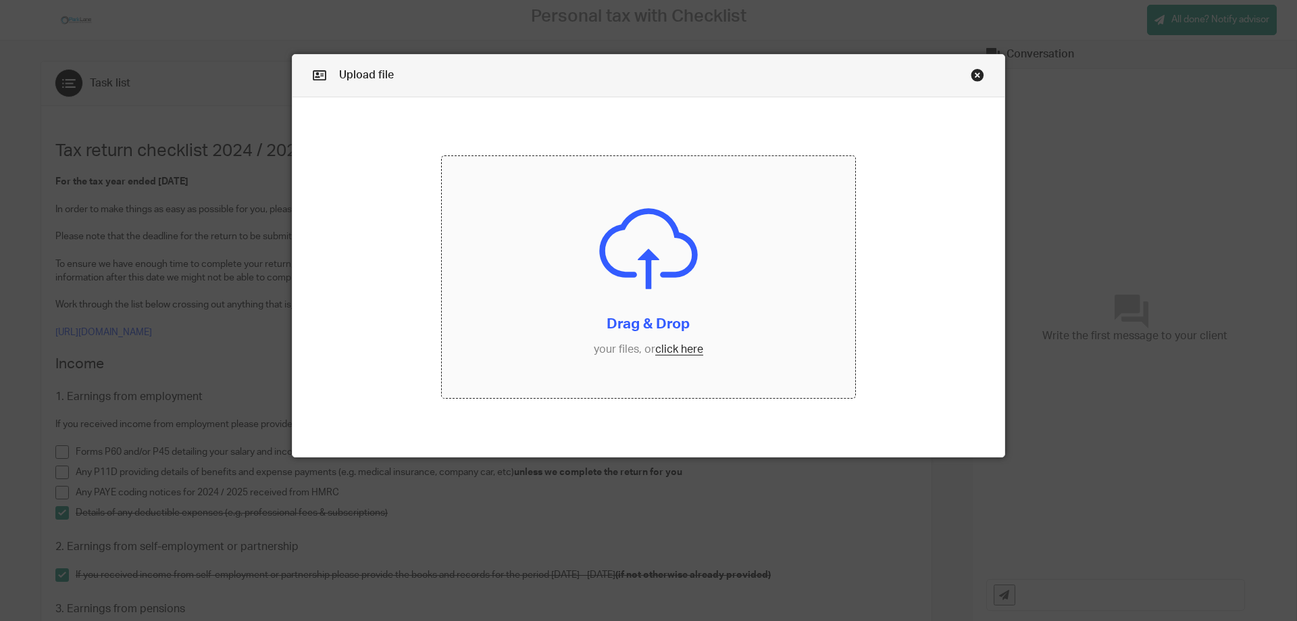
click at [667, 348] on input "file" at bounding box center [649, 277] width 414 height 242
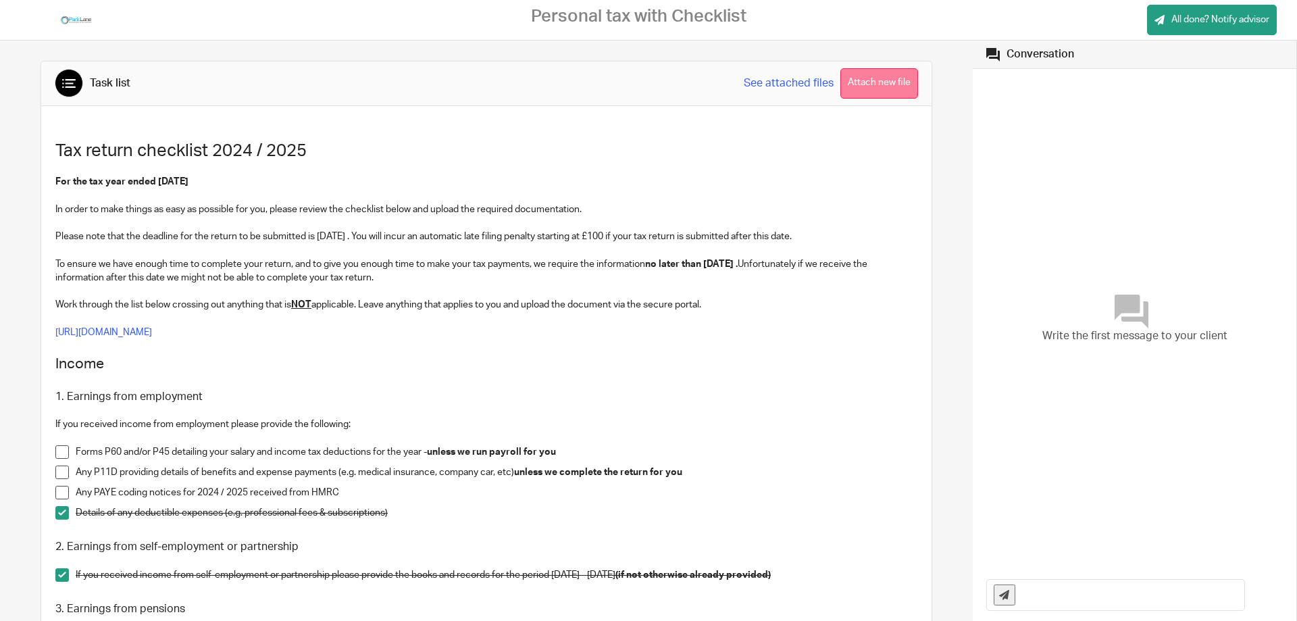
click at [865, 84] on button "Attach new file" at bounding box center [879, 83] width 78 height 30
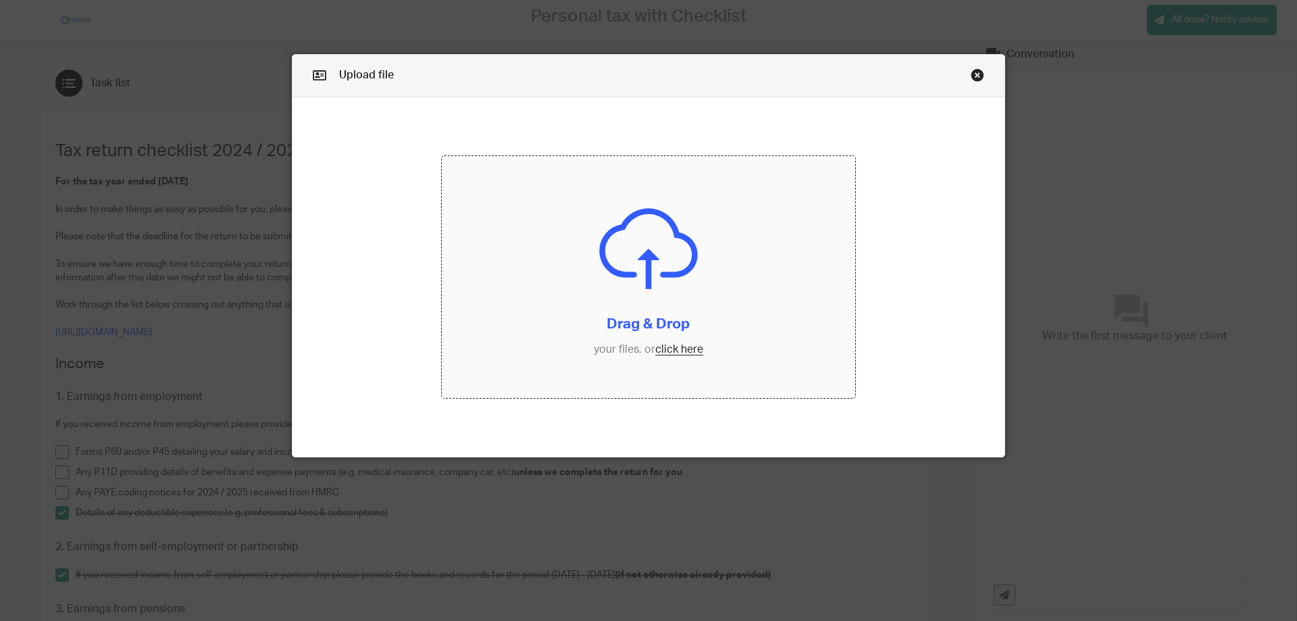
click at [675, 348] on input "file" at bounding box center [649, 277] width 414 height 242
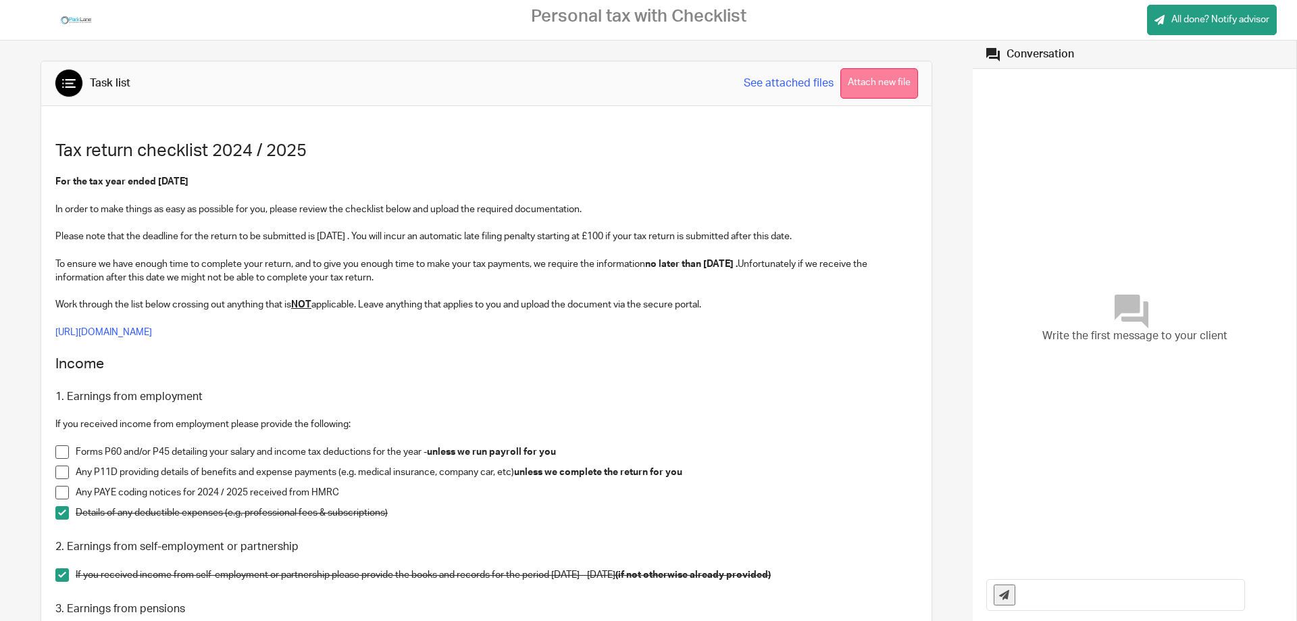
click at [899, 78] on button "Attach new file" at bounding box center [879, 83] width 78 height 30
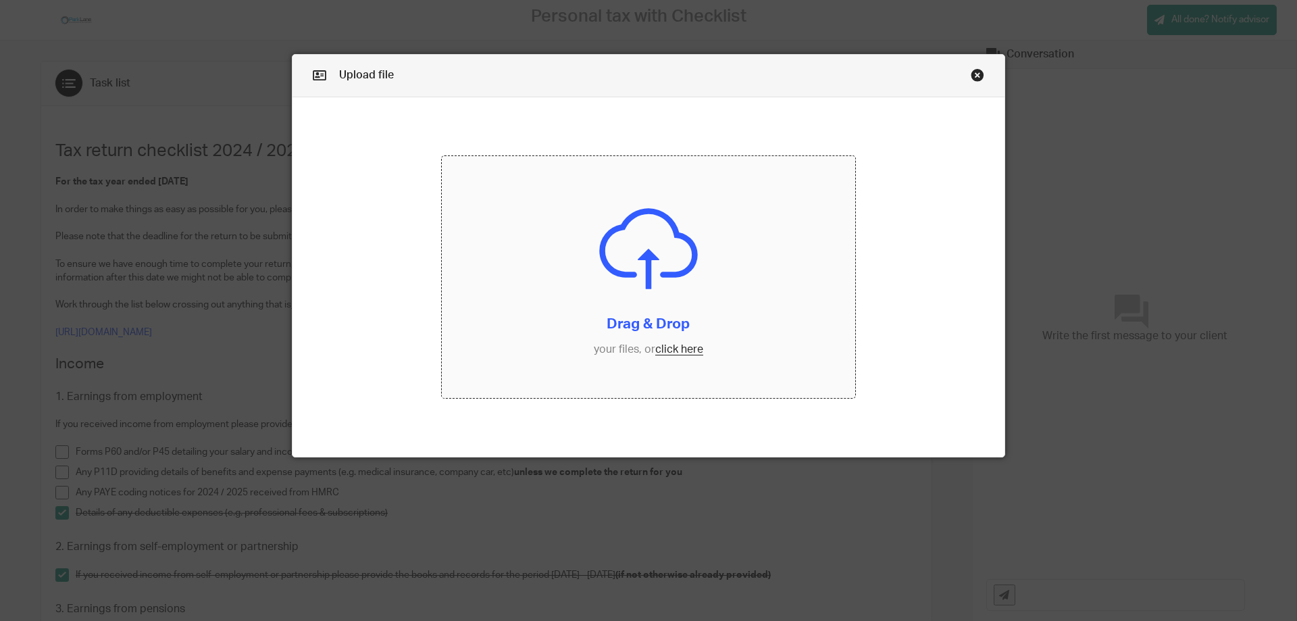
click at [685, 346] on input "file" at bounding box center [649, 277] width 414 height 242
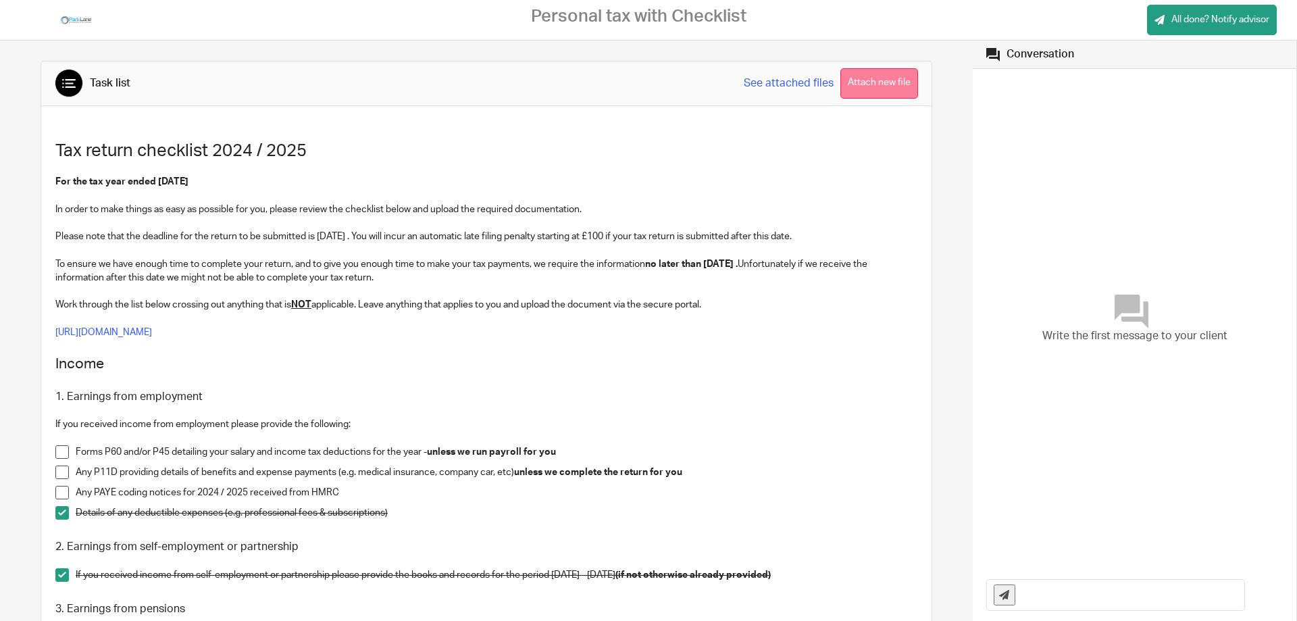
click at [851, 86] on button "Attach new file" at bounding box center [879, 83] width 78 height 30
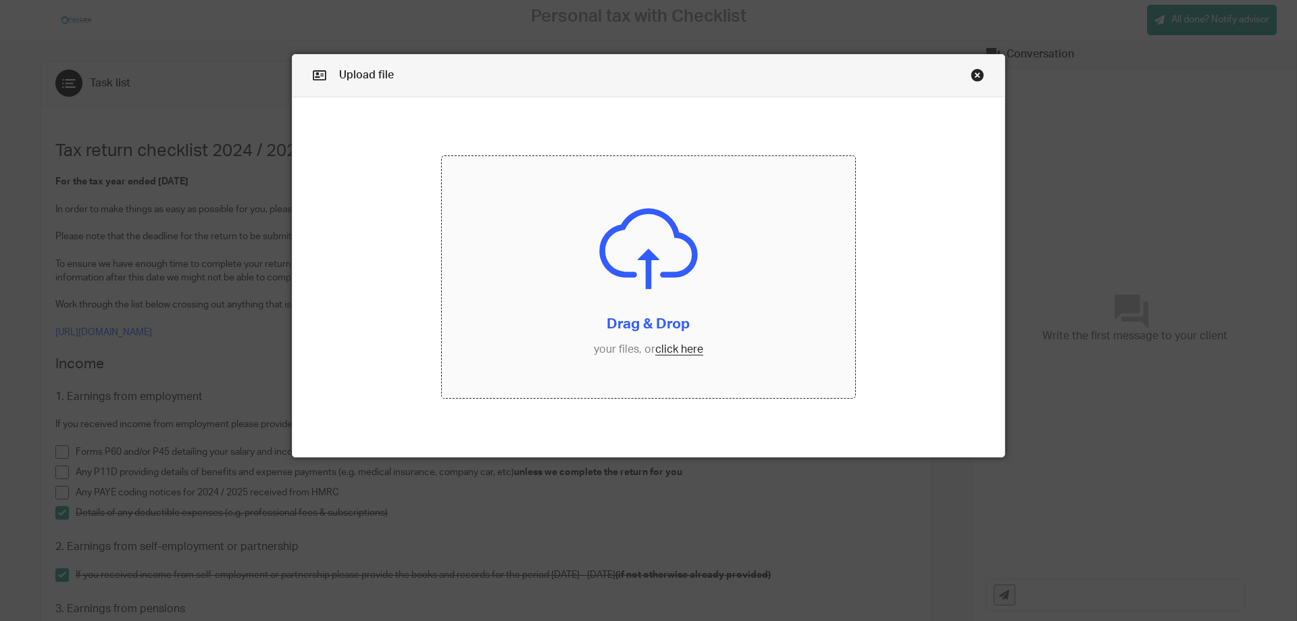
click at [675, 344] on input "file" at bounding box center [649, 277] width 414 height 242
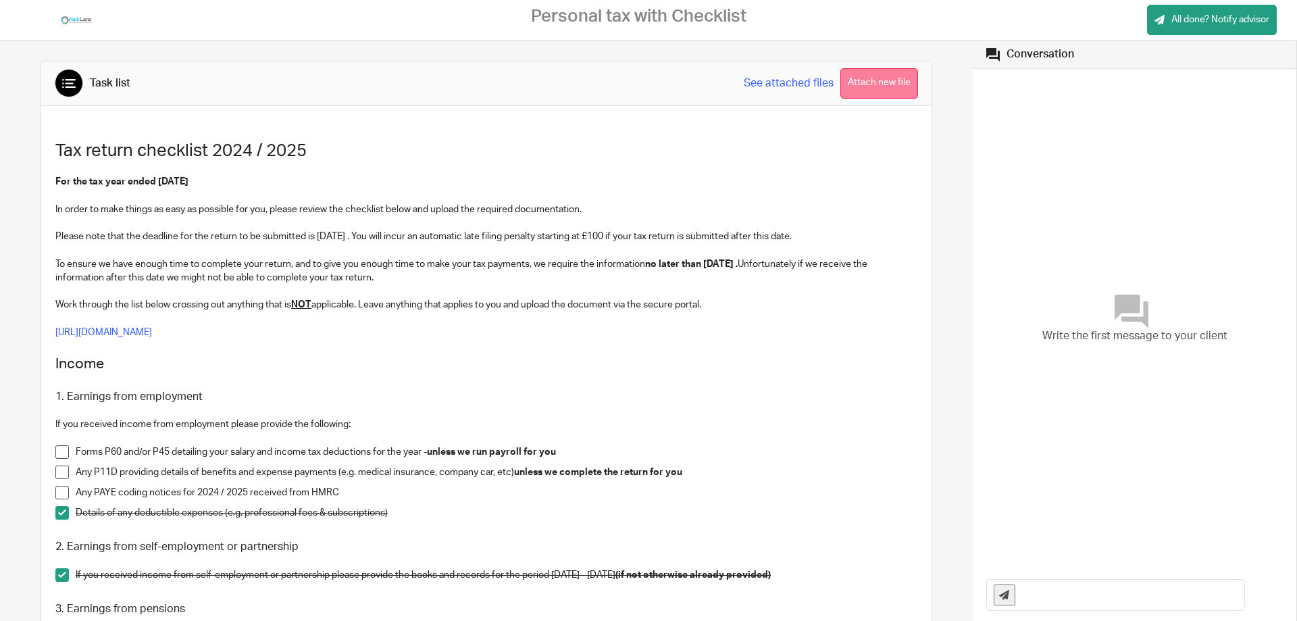
click at [873, 78] on button "Attach new file" at bounding box center [879, 83] width 78 height 30
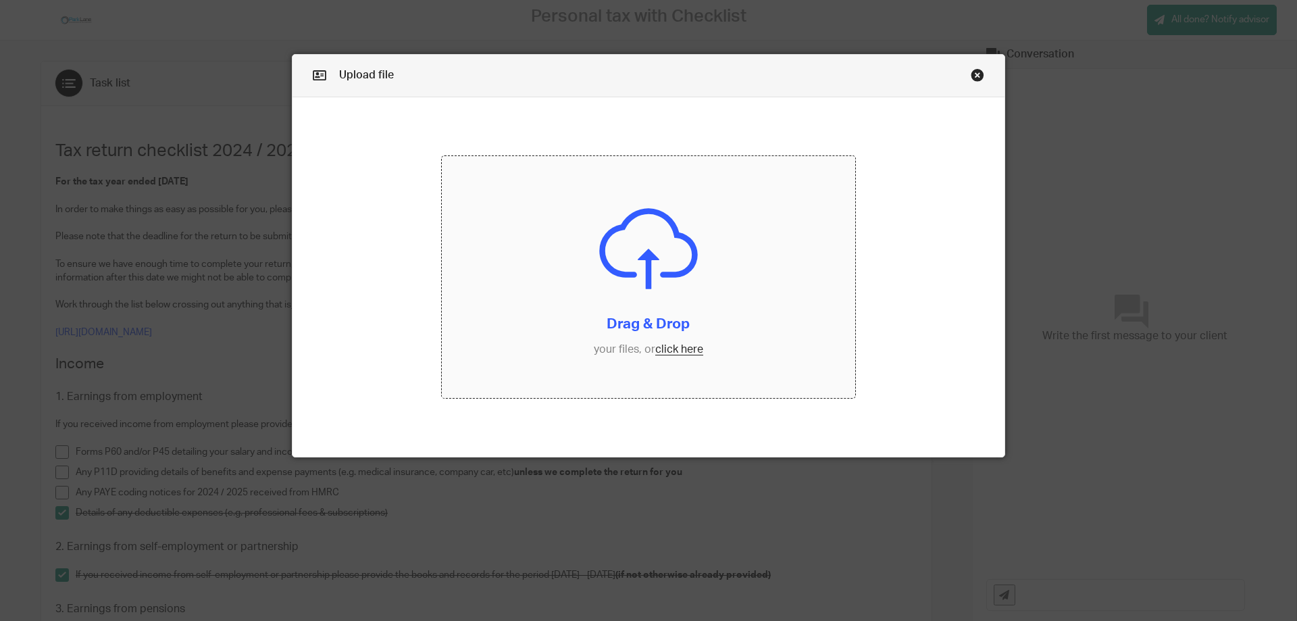
click at [677, 347] on input "file" at bounding box center [649, 277] width 414 height 242
click at [970, 71] on link "Close this dialog window" at bounding box center [977, 77] width 14 height 18
click at [974, 74] on link "Close this dialog window" at bounding box center [977, 77] width 14 height 18
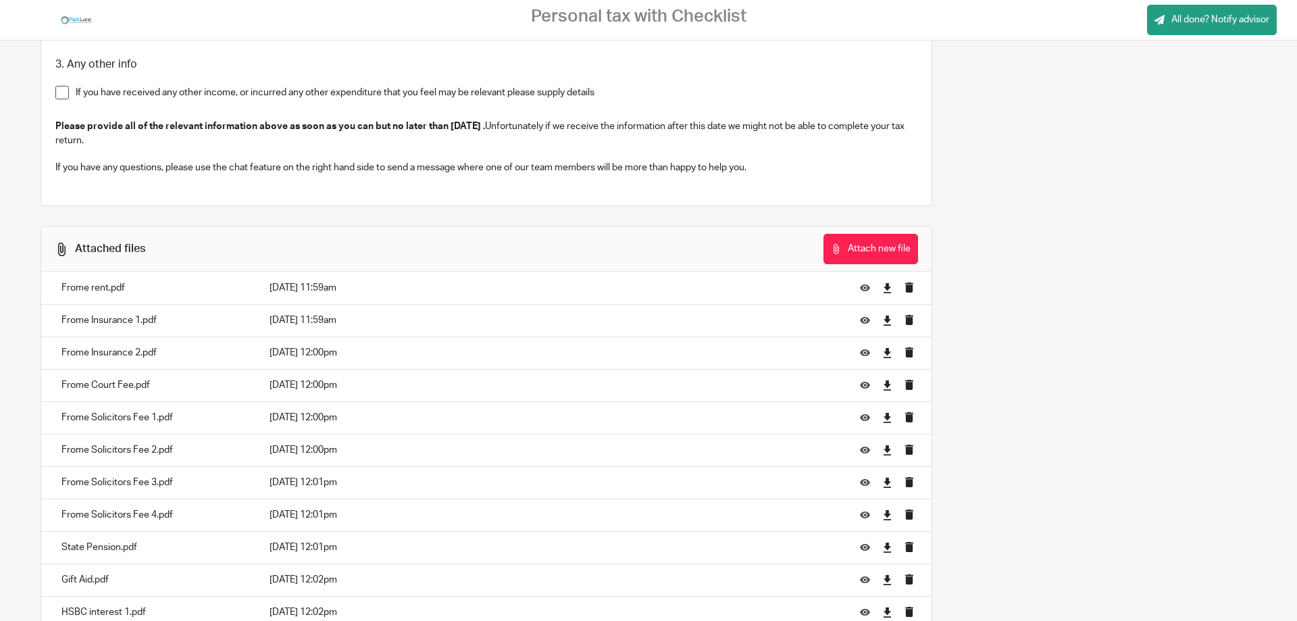
scroll to position [1881, 0]
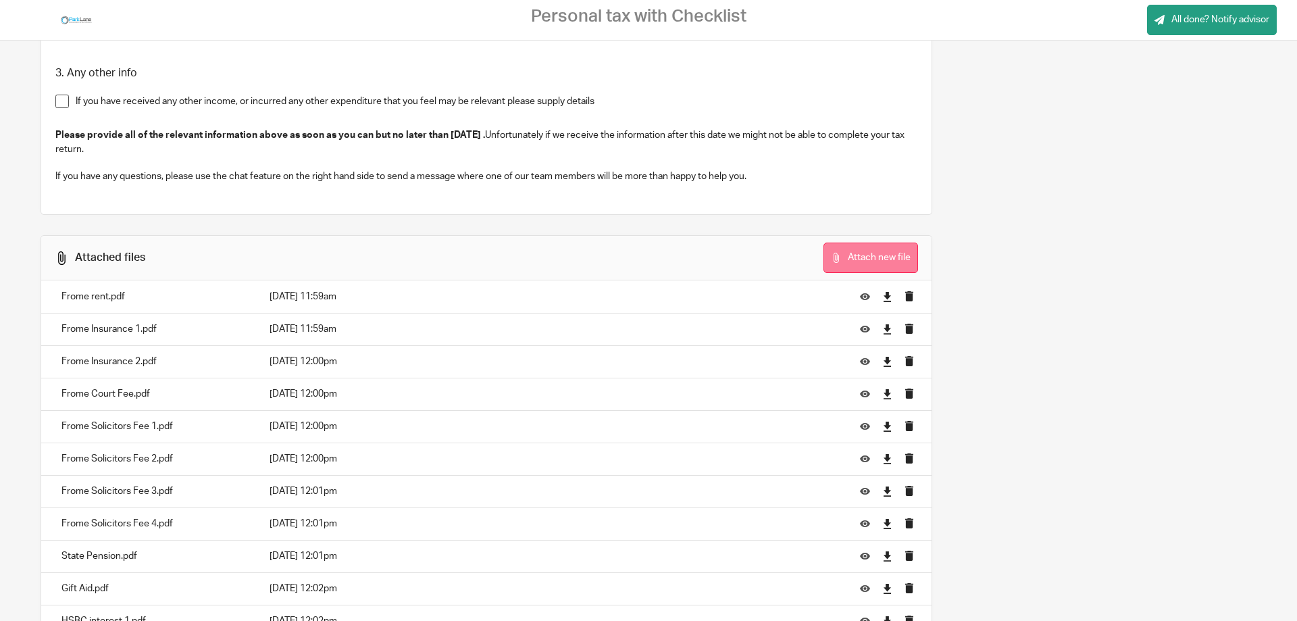
click at [872, 265] on button "Attach new file" at bounding box center [870, 257] width 95 height 30
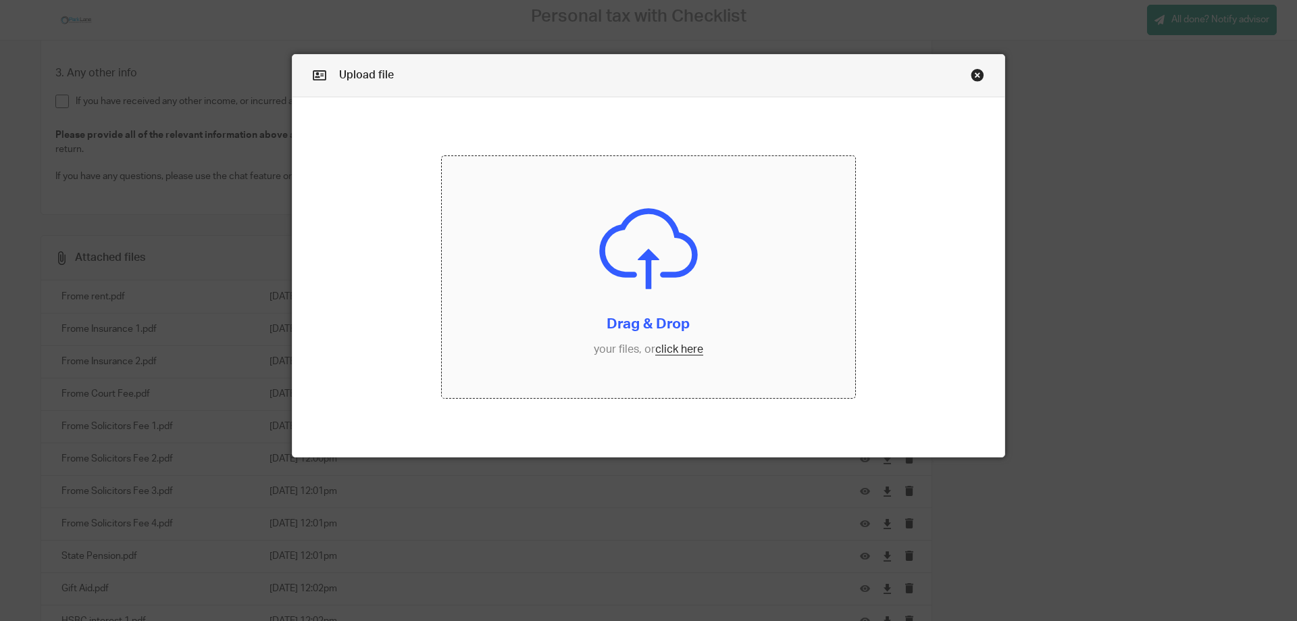
click at [681, 350] on input "file" at bounding box center [649, 277] width 414 height 242
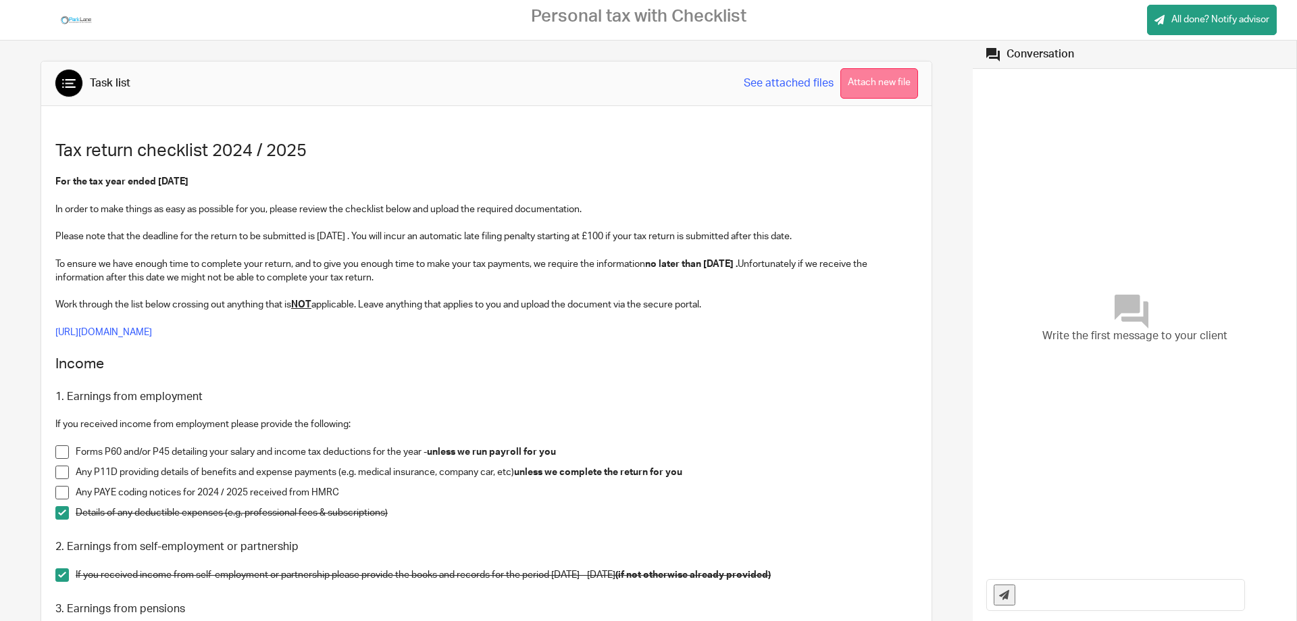
click at [863, 76] on button "Attach new file" at bounding box center [879, 83] width 78 height 30
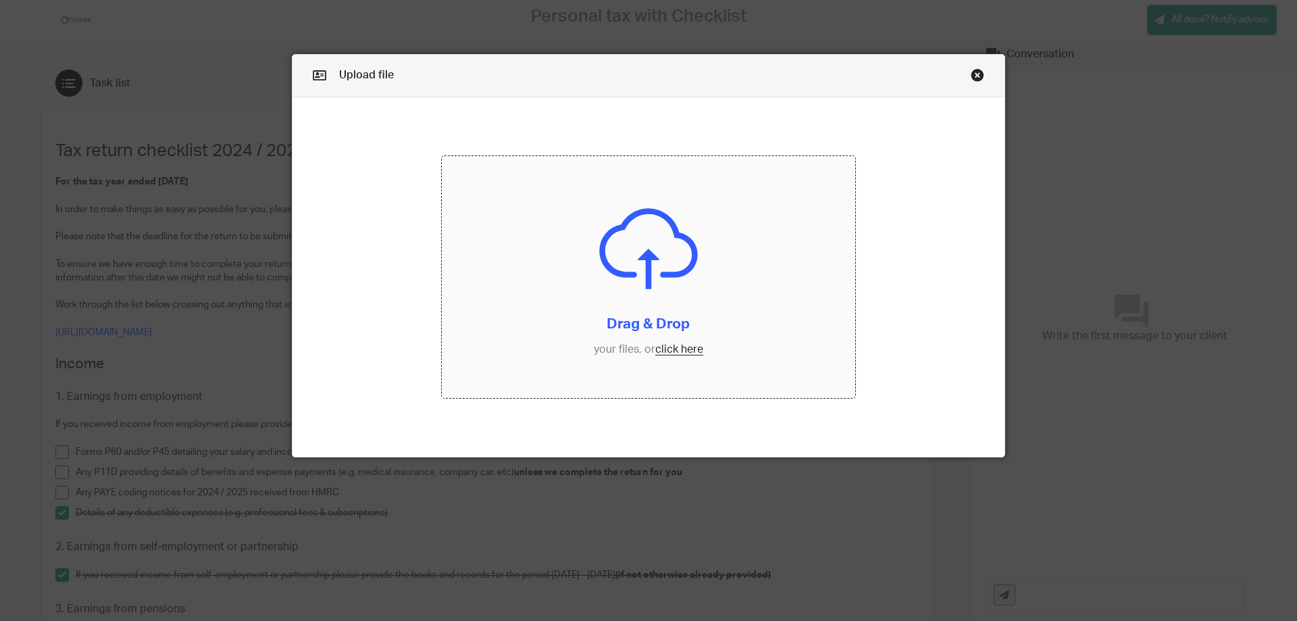
click at [669, 348] on input "file" at bounding box center [649, 277] width 414 height 242
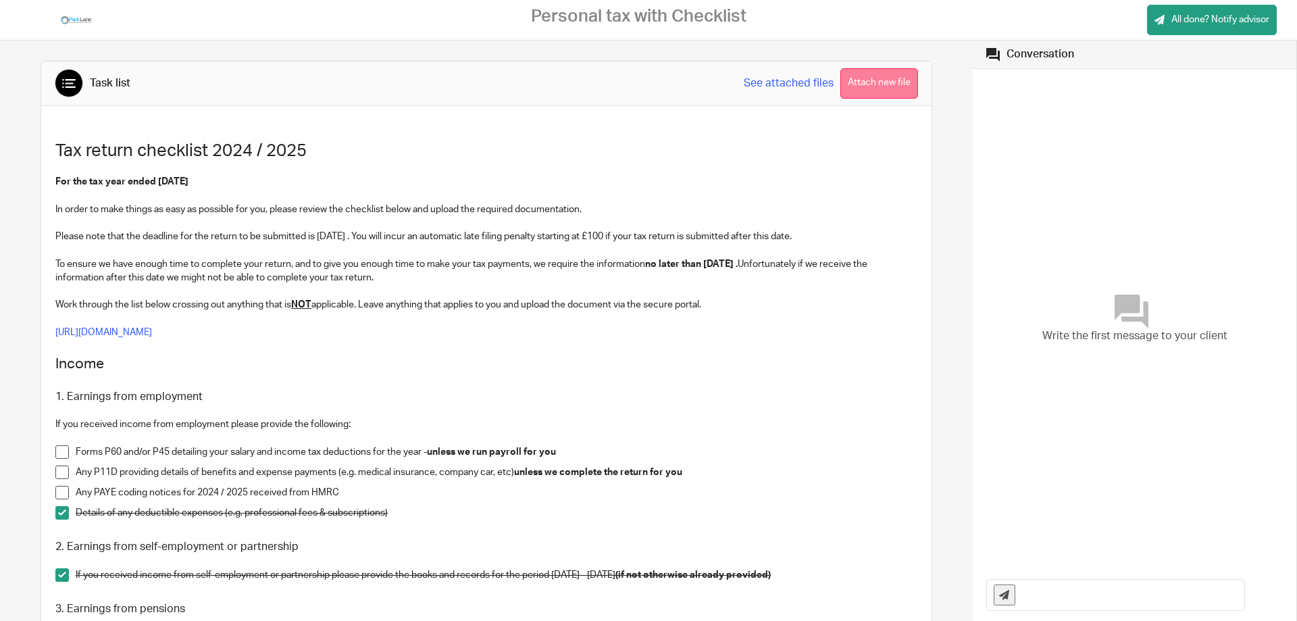
click at [859, 80] on button "Attach new file" at bounding box center [879, 83] width 78 height 30
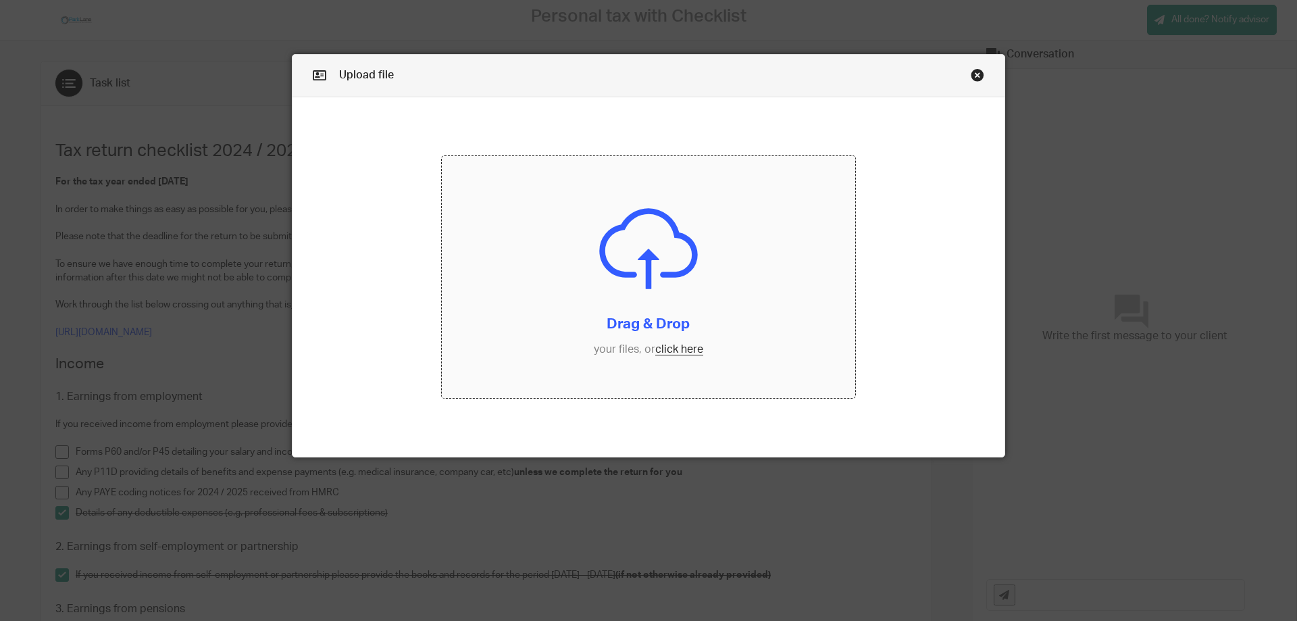
click at [680, 348] on input "file" at bounding box center [649, 277] width 414 height 242
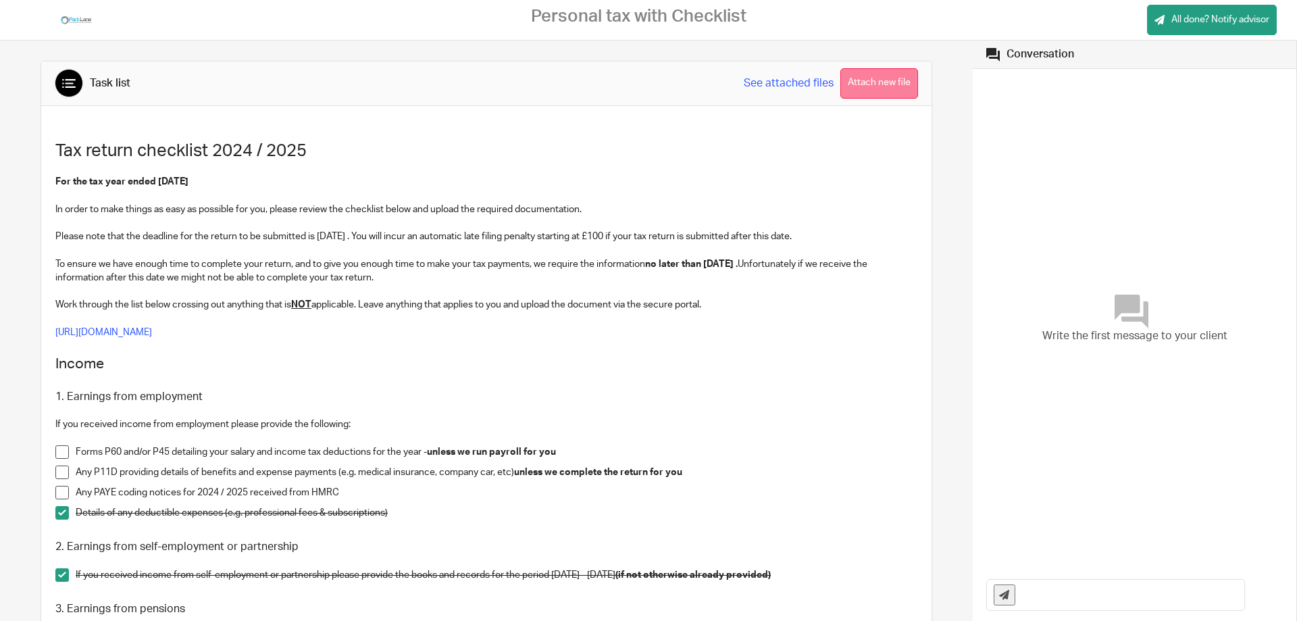
click at [859, 78] on button "Attach new file" at bounding box center [879, 83] width 78 height 30
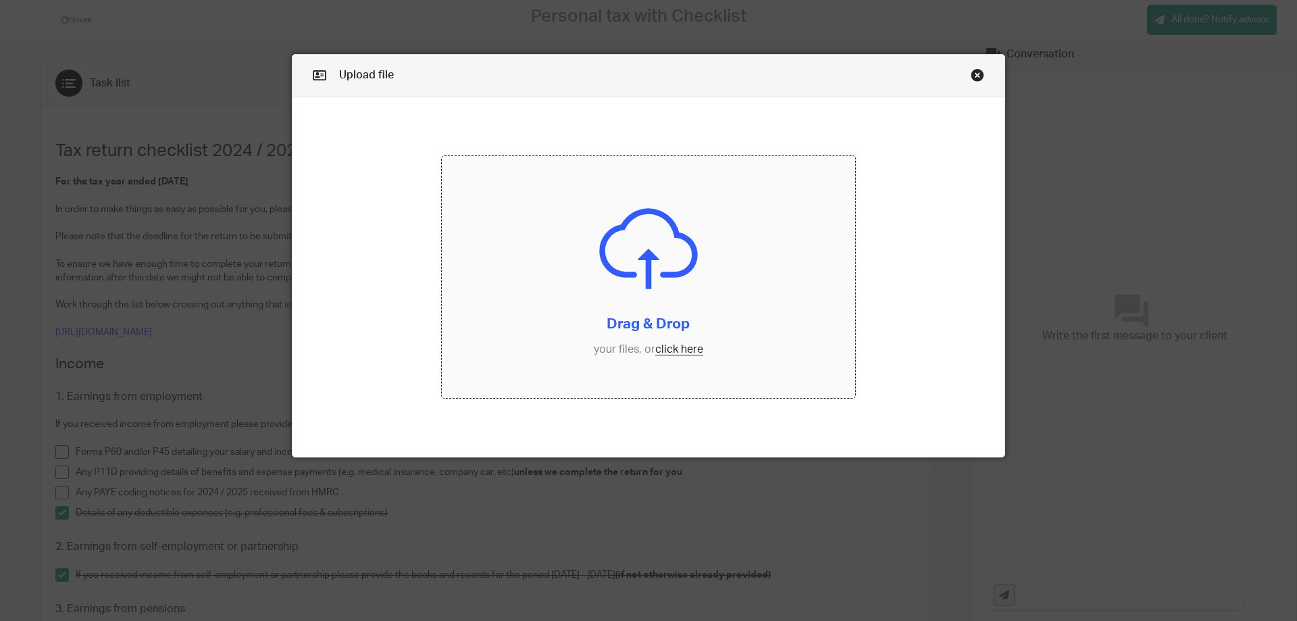
click at [677, 352] on input "file" at bounding box center [649, 277] width 414 height 242
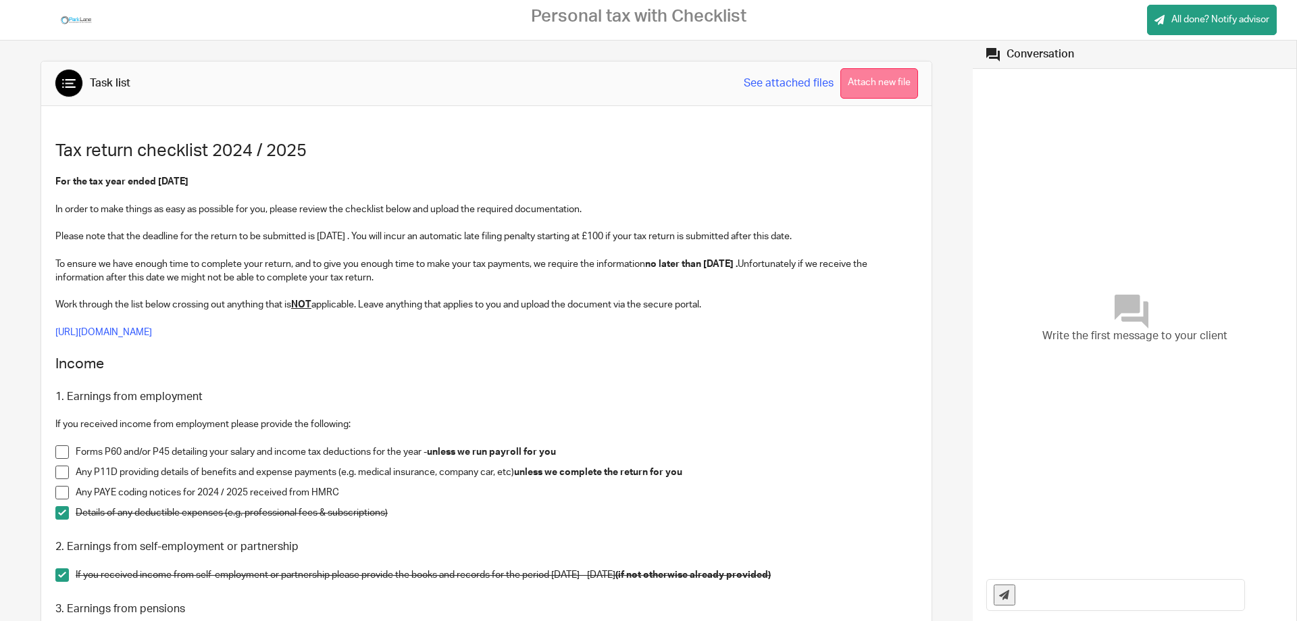
click at [888, 78] on button "Attach new file" at bounding box center [879, 83] width 78 height 30
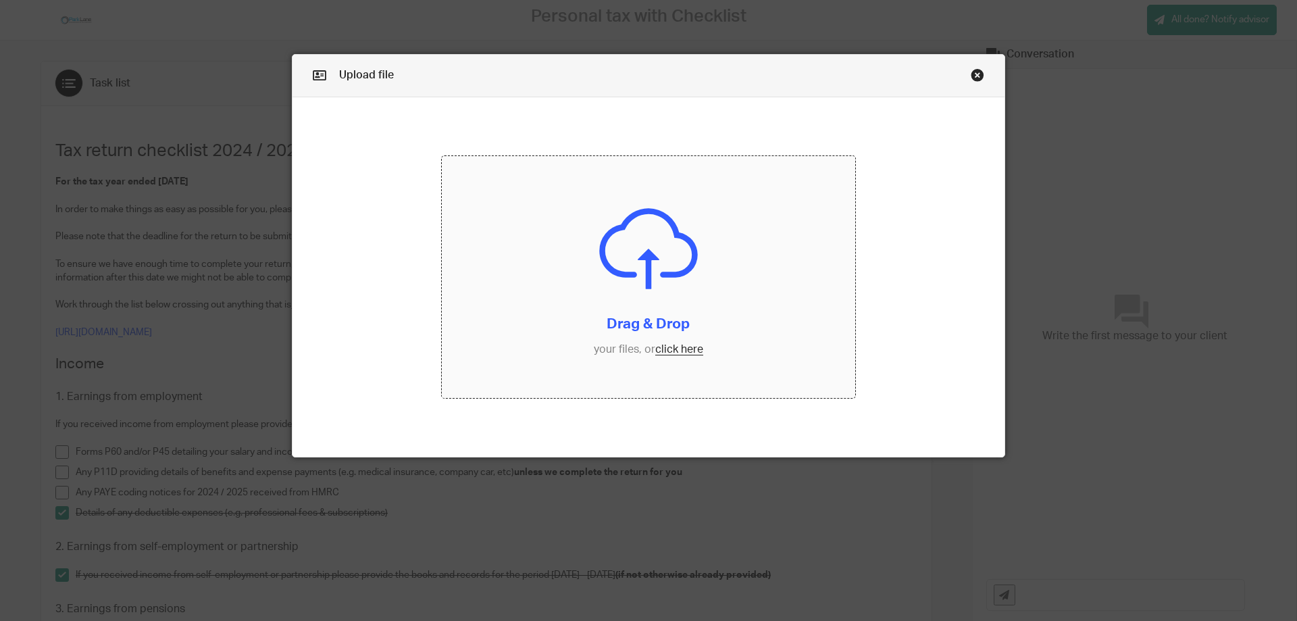
click at [669, 350] on input "file" at bounding box center [649, 277] width 414 height 242
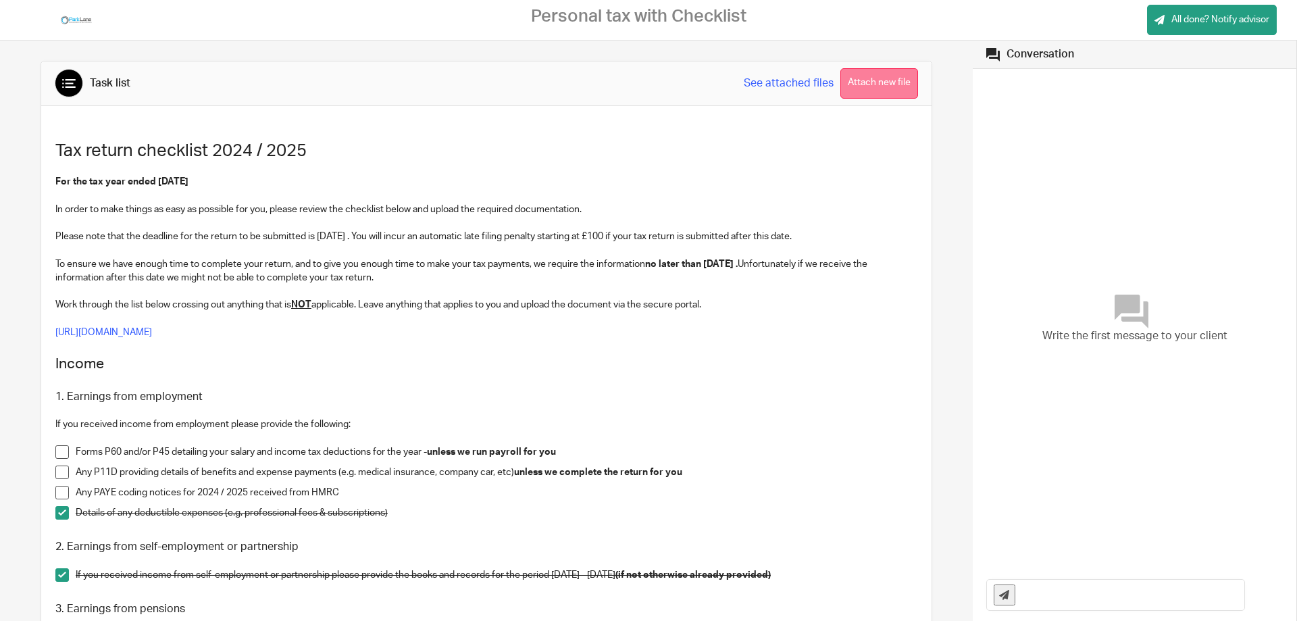
click at [859, 76] on button "Attach new file" at bounding box center [879, 83] width 78 height 30
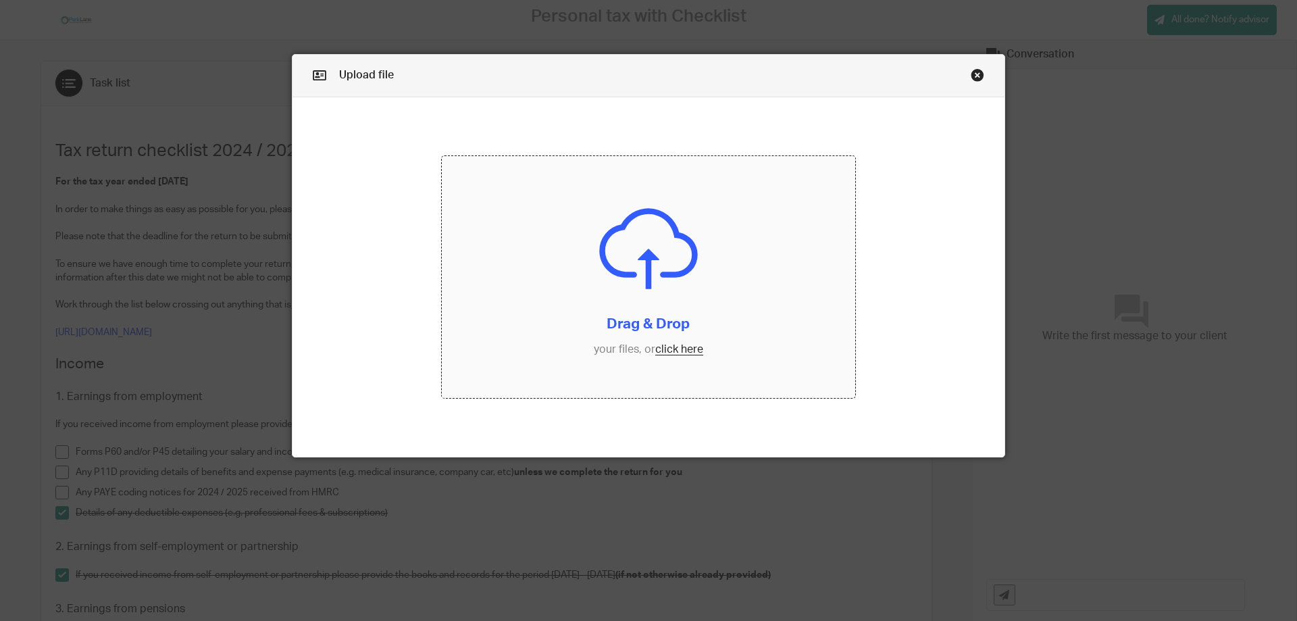
click at [681, 348] on input "file" at bounding box center [649, 277] width 414 height 242
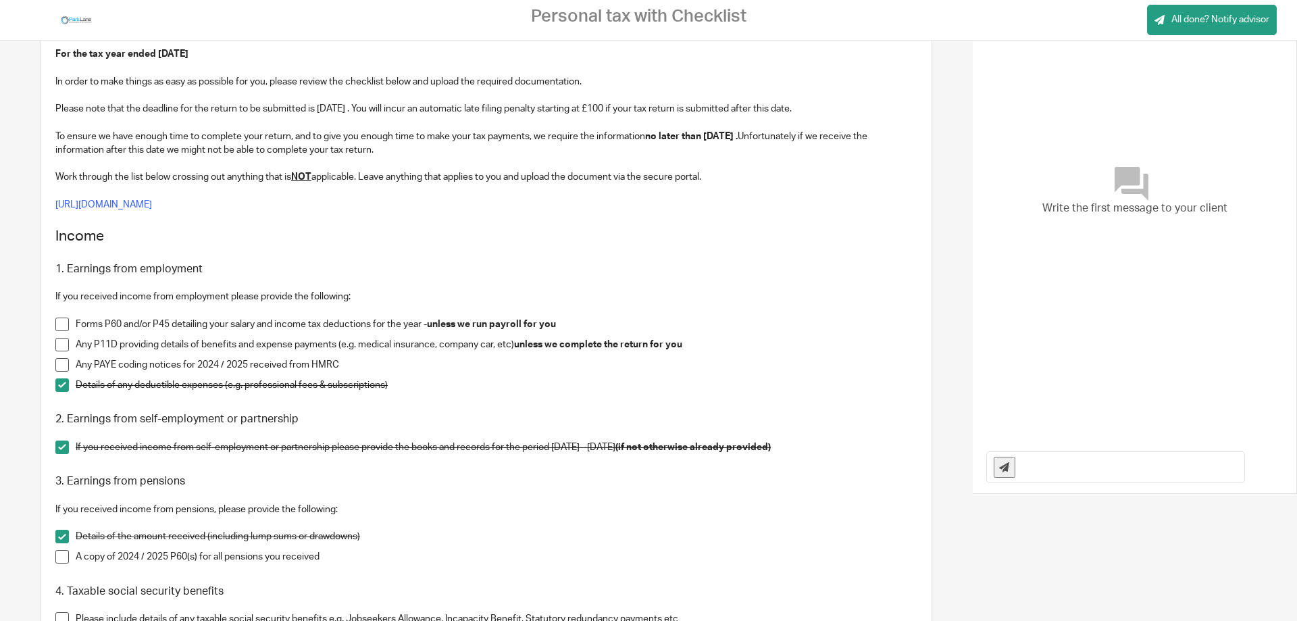
scroll to position [135, 0]
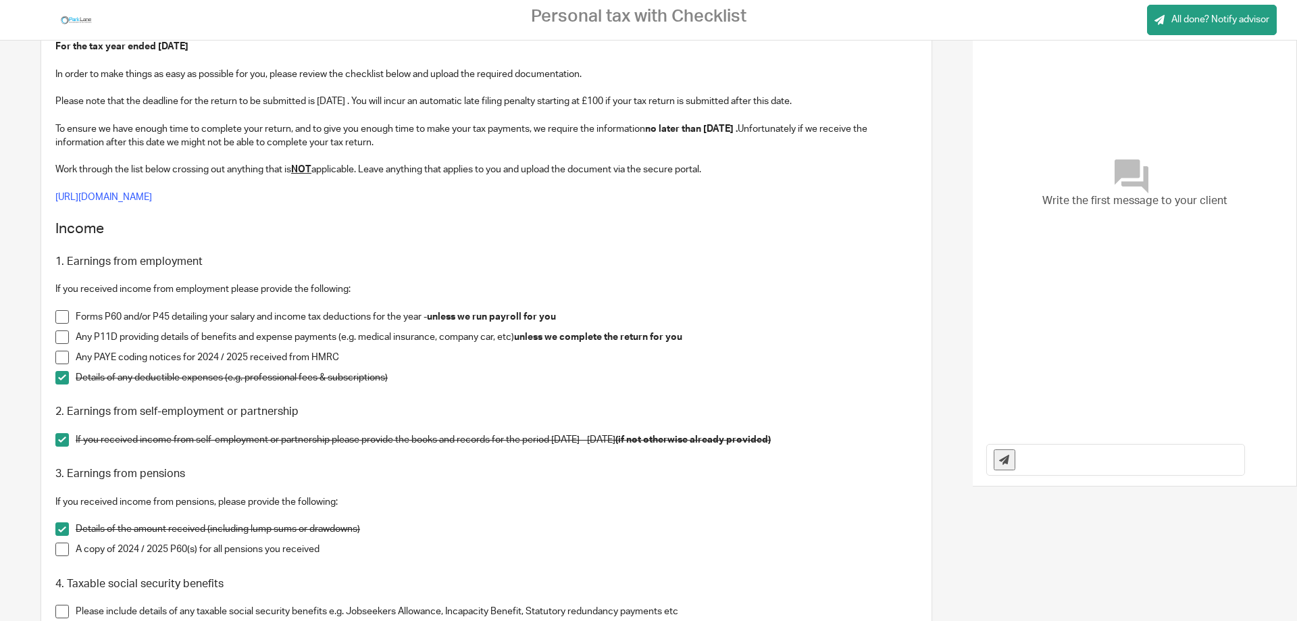
click at [60, 373] on span at bounding box center [62, 378] width 14 height 14
click at [59, 434] on span at bounding box center [62, 440] width 14 height 14
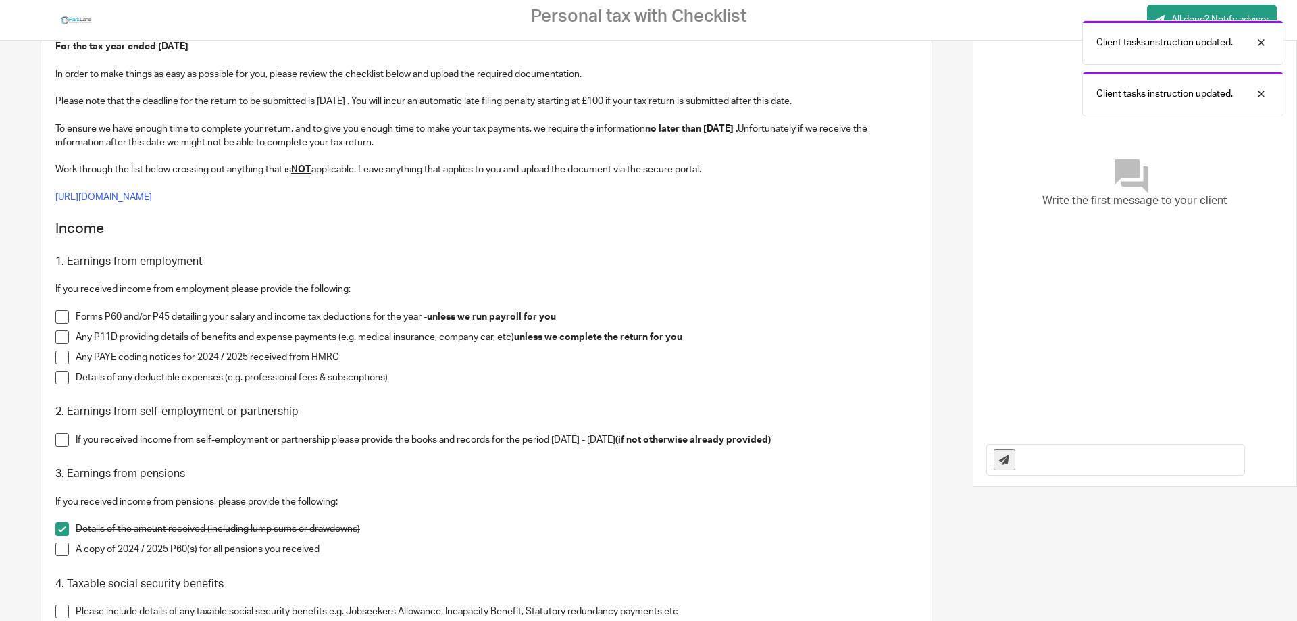
click at [65, 315] on span at bounding box center [62, 317] width 14 height 14
click at [63, 337] on span at bounding box center [62, 337] width 14 height 14
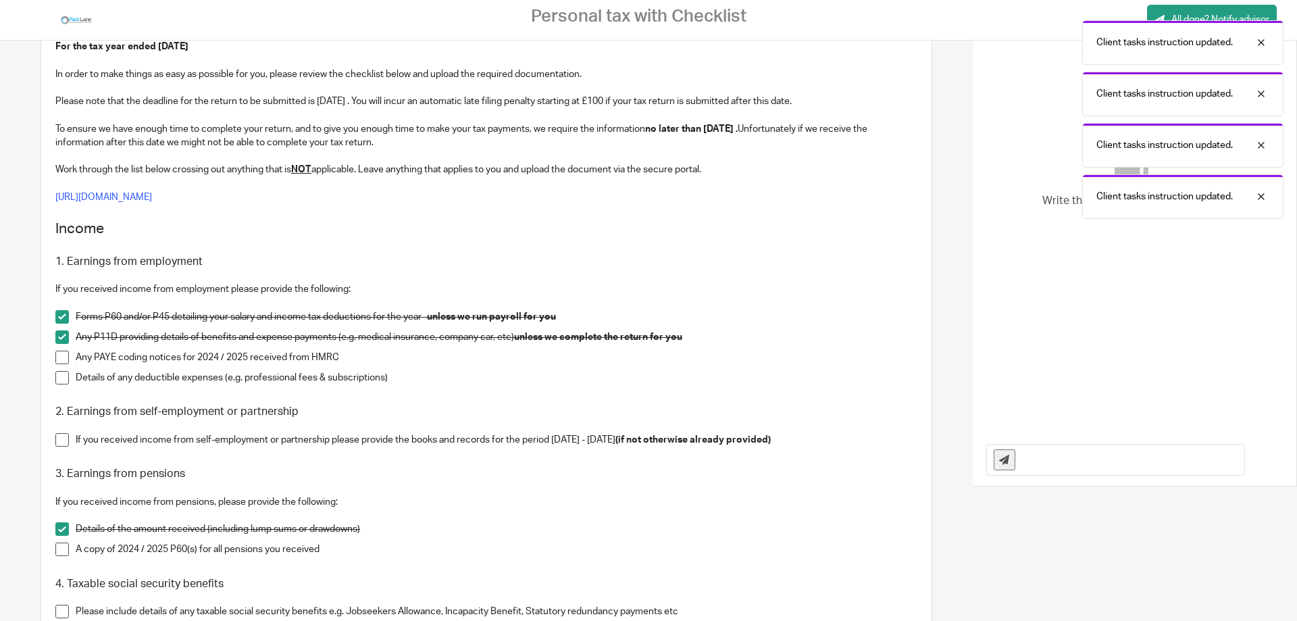
click at [60, 355] on span at bounding box center [62, 357] width 14 height 14
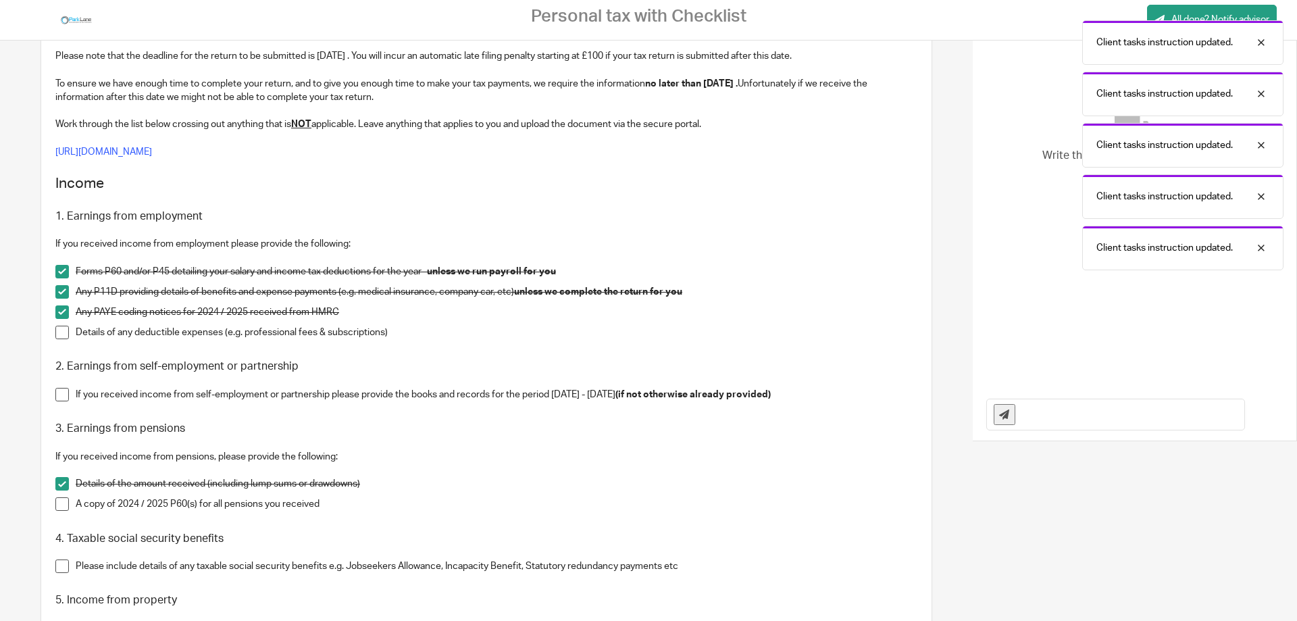
scroll to position [270, 0]
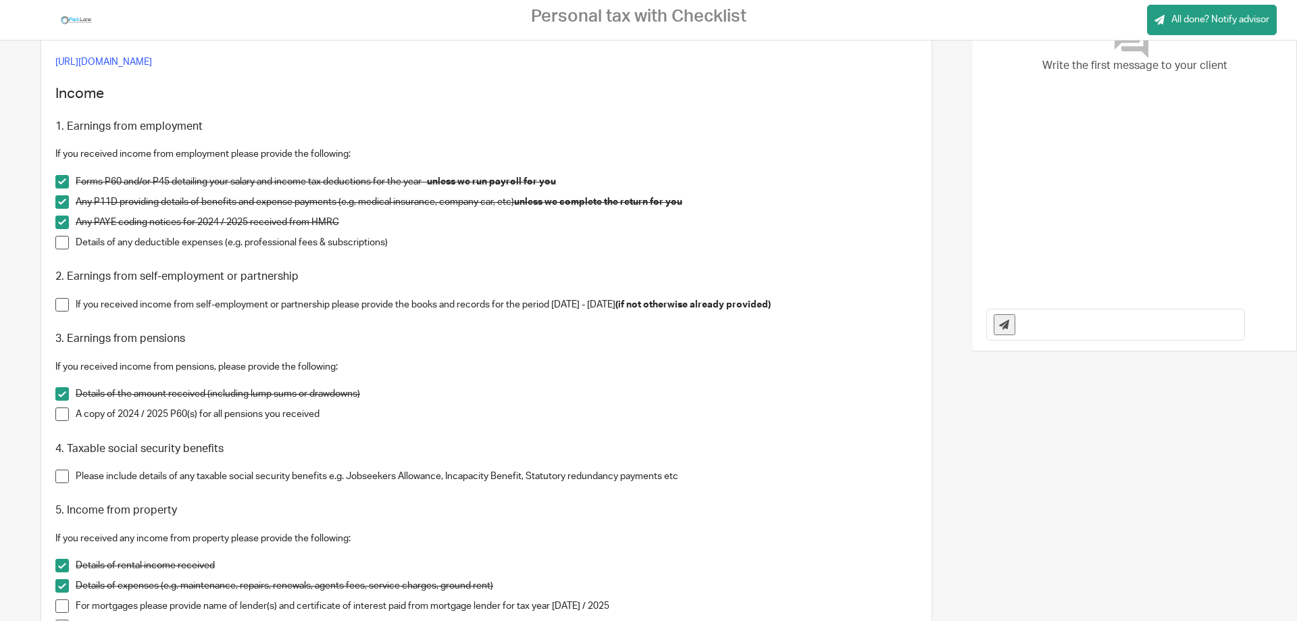
click at [59, 390] on span at bounding box center [62, 394] width 14 height 14
click at [63, 411] on span at bounding box center [62, 414] width 14 height 14
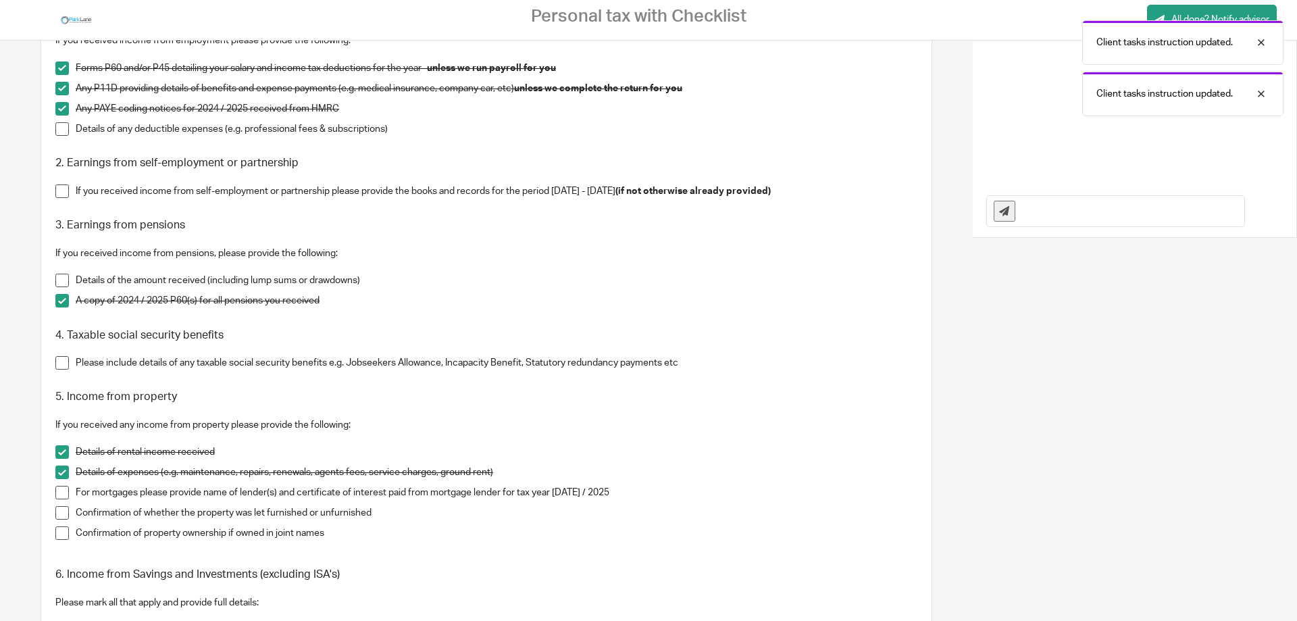
scroll to position [405, 0]
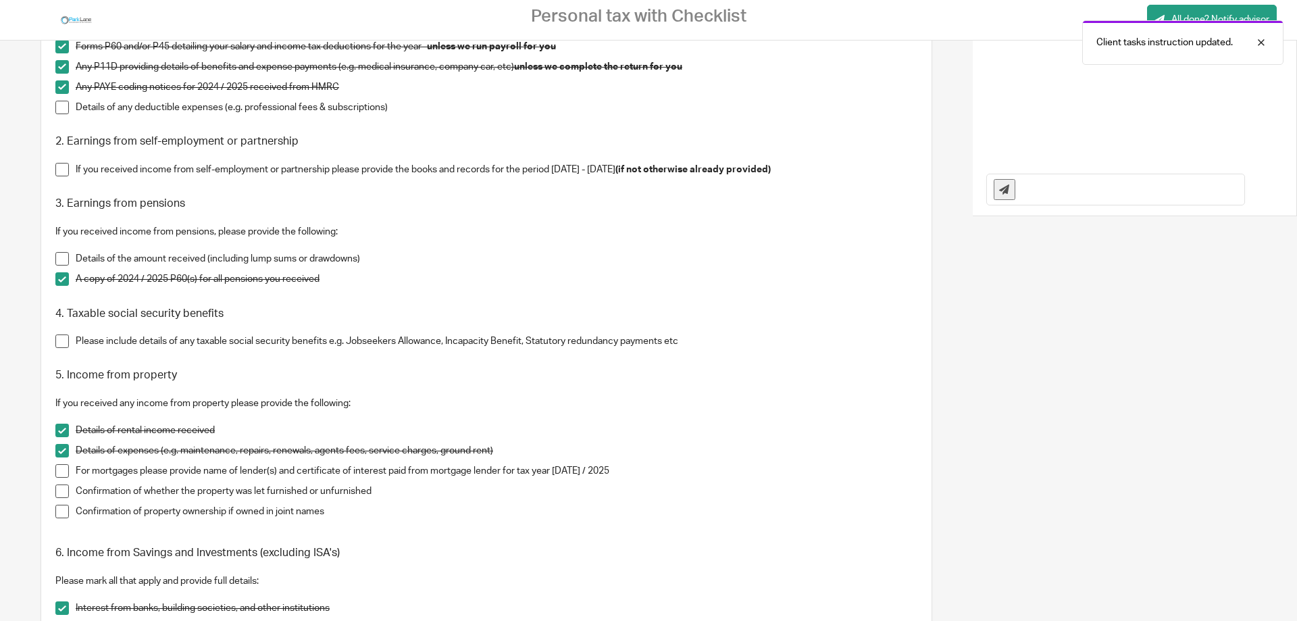
click at [59, 342] on span at bounding box center [62, 341] width 14 height 14
click at [61, 425] on span at bounding box center [62, 430] width 14 height 14
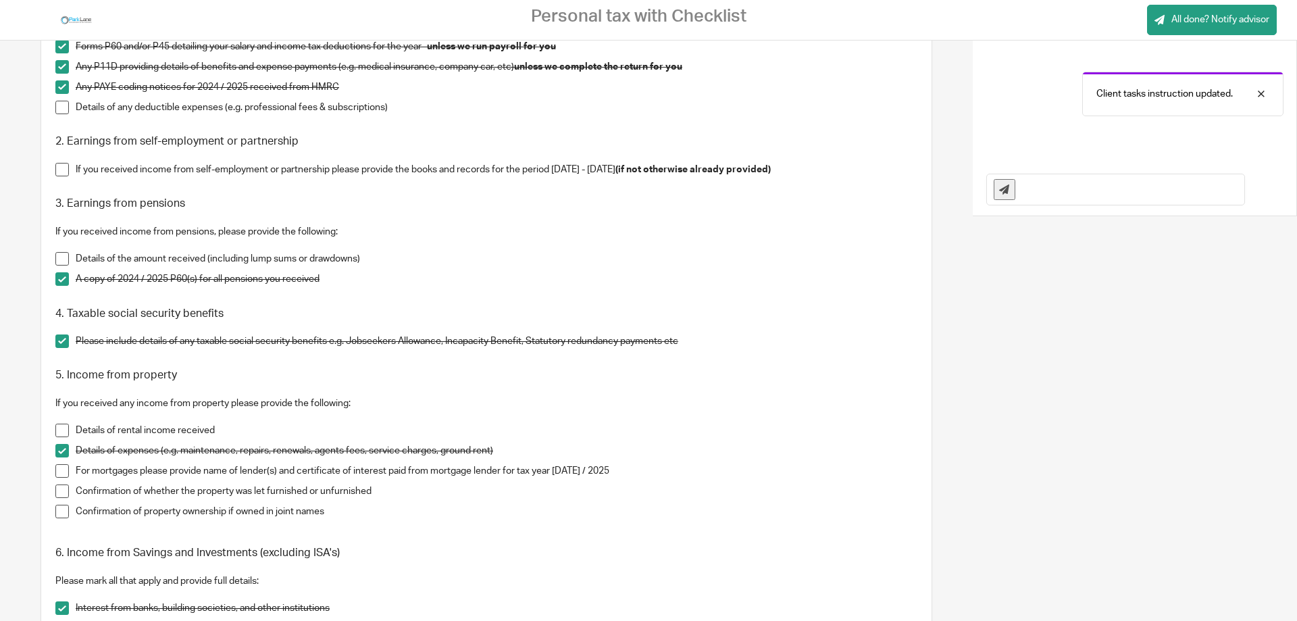
click at [64, 447] on span at bounding box center [62, 451] width 14 height 14
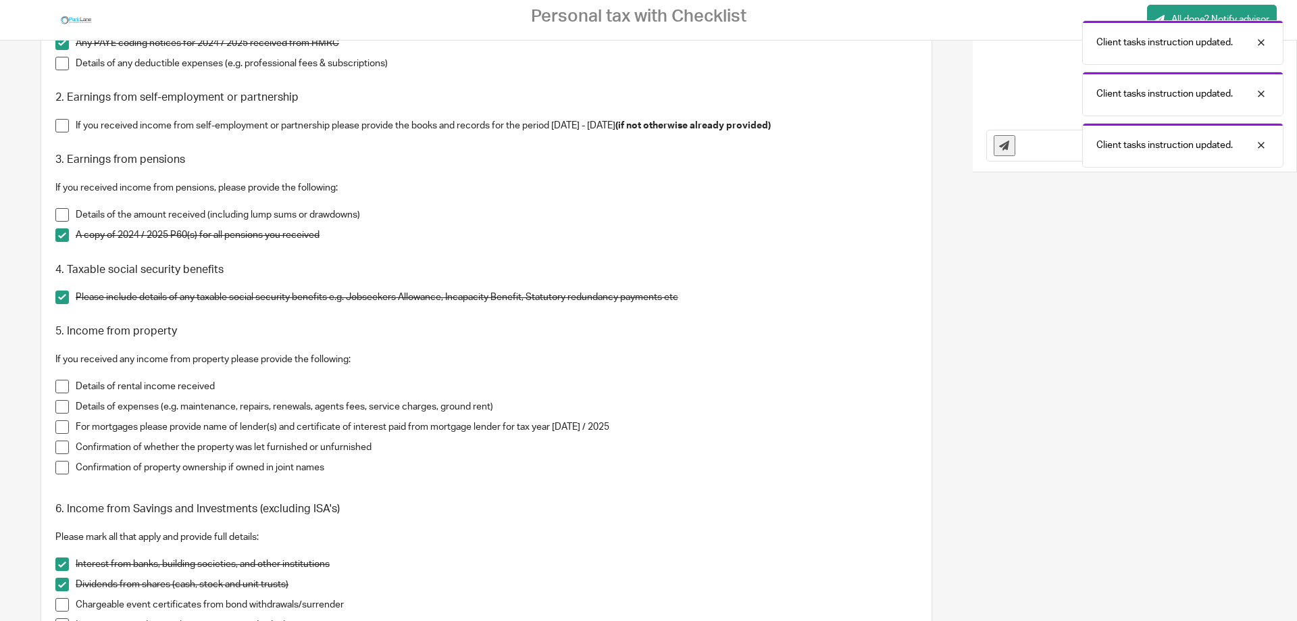
scroll to position [473, 0]
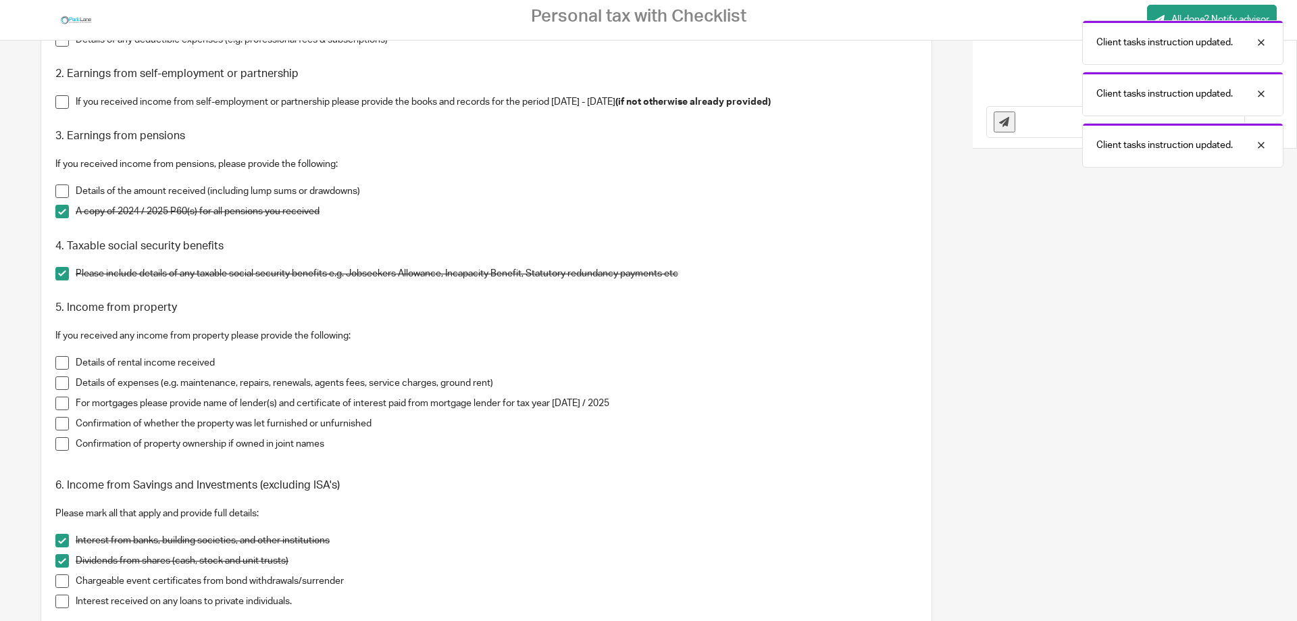
click at [61, 398] on span at bounding box center [62, 403] width 14 height 14
click at [62, 421] on span at bounding box center [62, 424] width 14 height 14
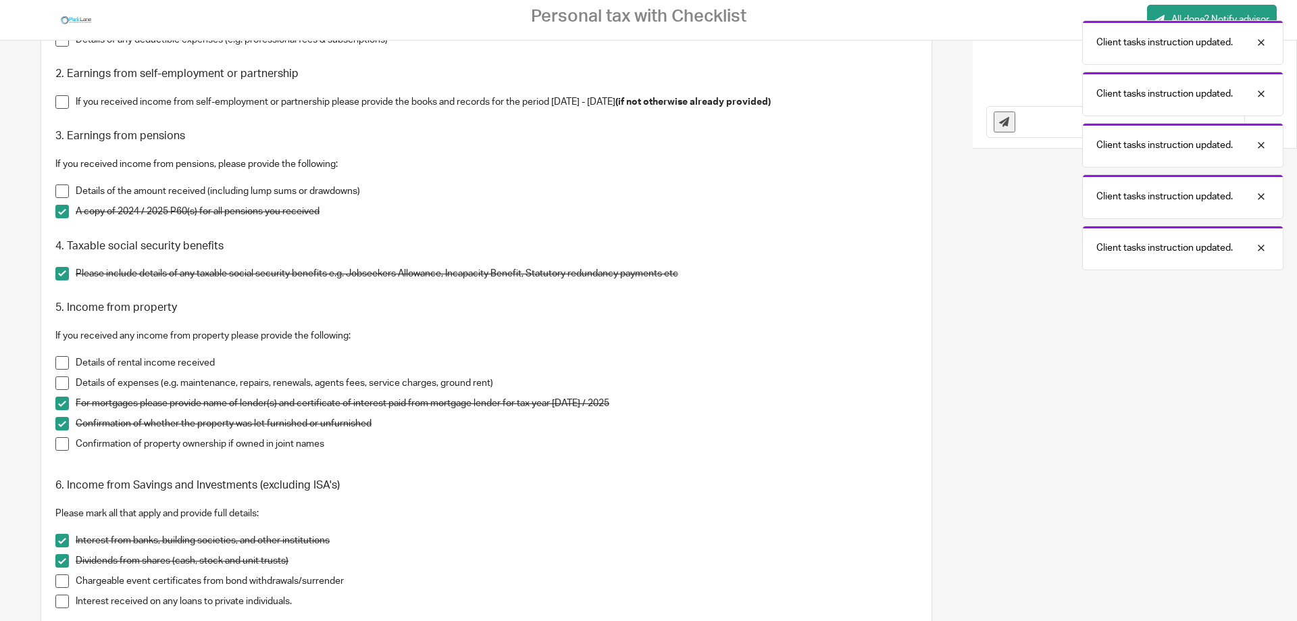
click at [62, 440] on span at bounding box center [62, 444] width 14 height 14
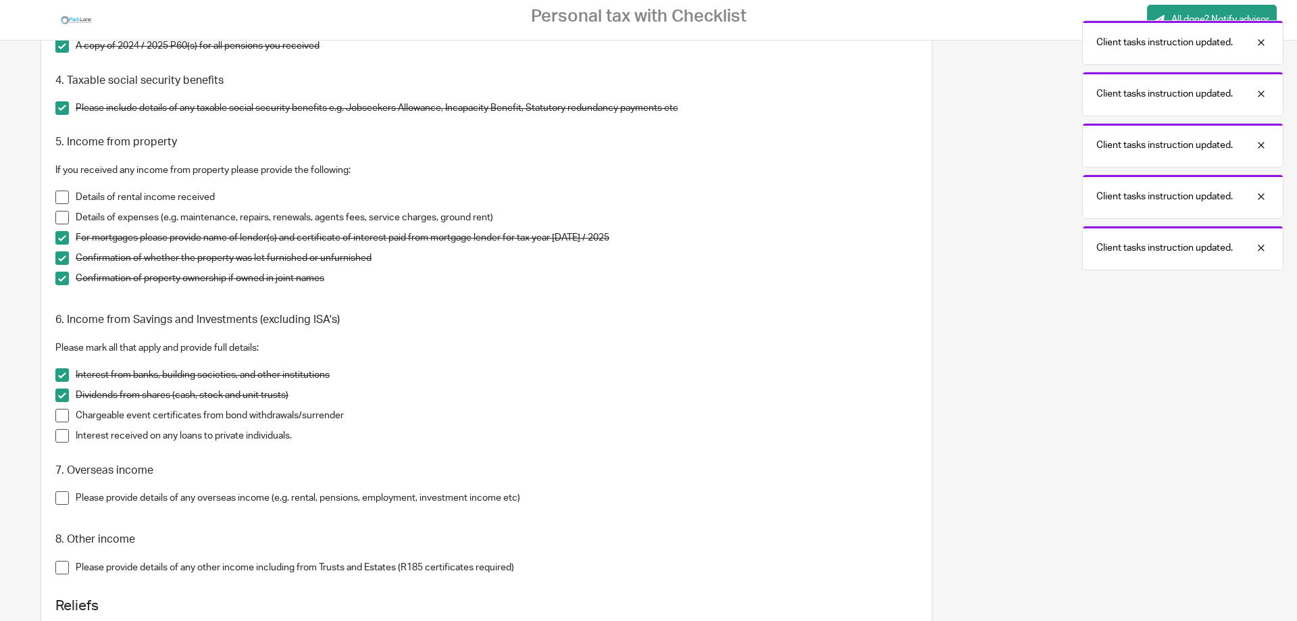
scroll to position [675, 0]
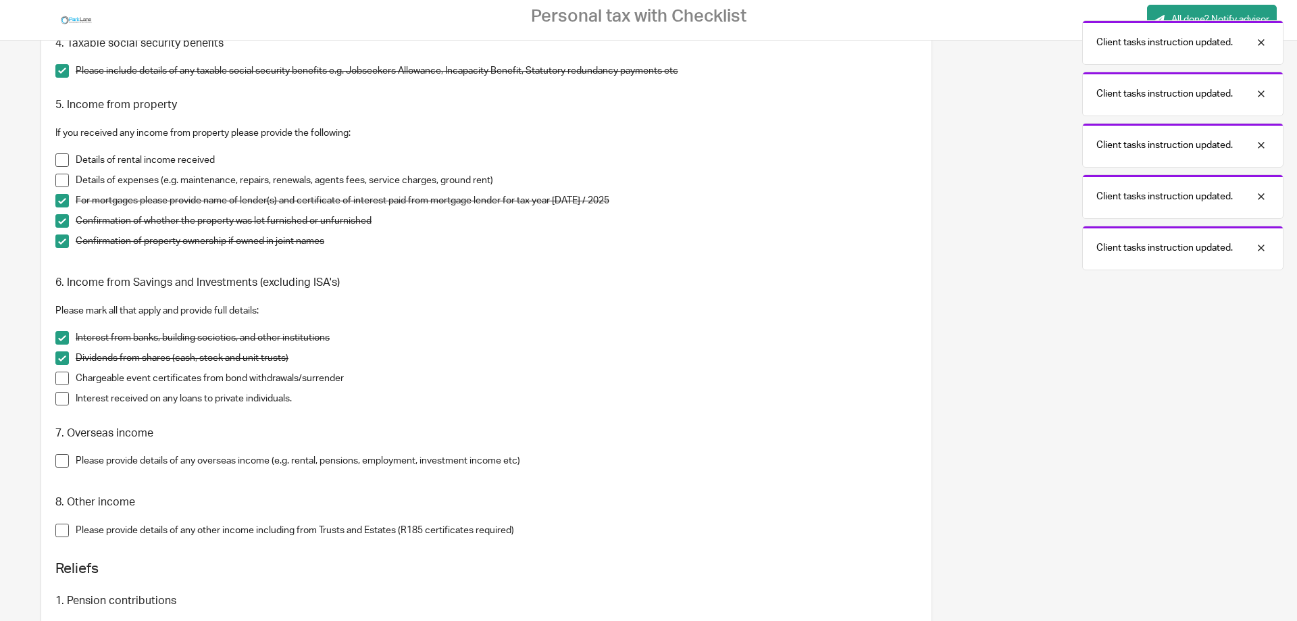
click at [63, 377] on span at bounding box center [62, 378] width 14 height 14
click at [61, 395] on span at bounding box center [62, 399] width 14 height 14
click at [61, 354] on span at bounding box center [62, 358] width 14 height 14
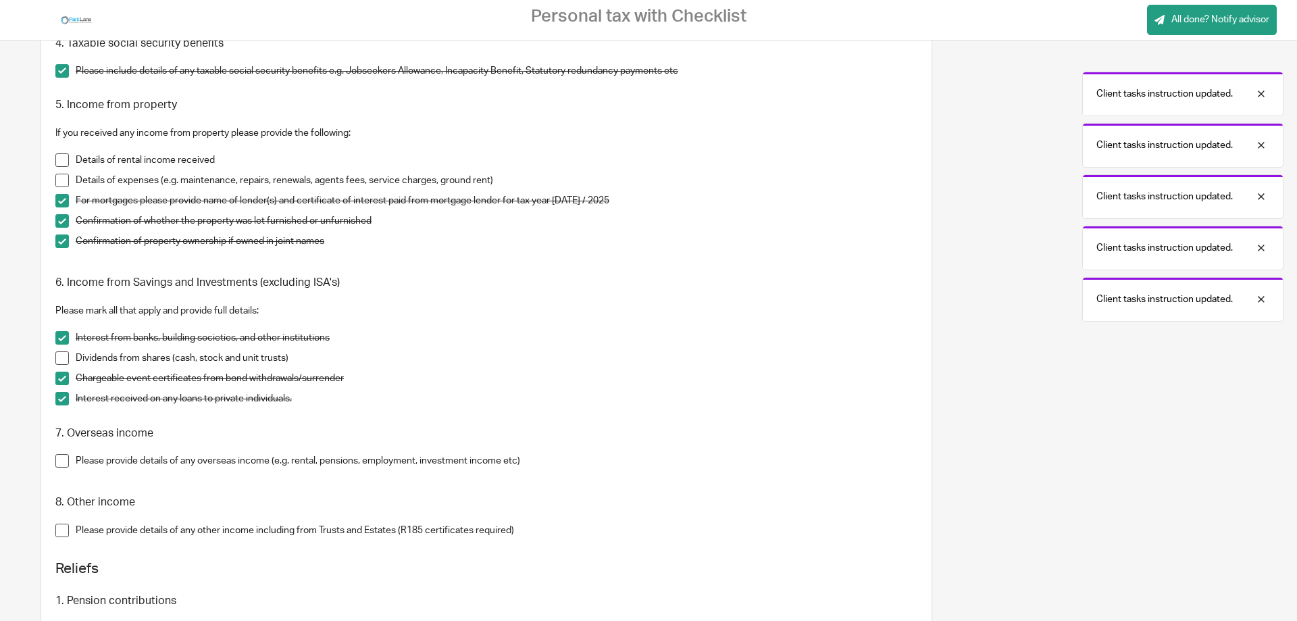
click at [61, 338] on span at bounding box center [62, 338] width 14 height 14
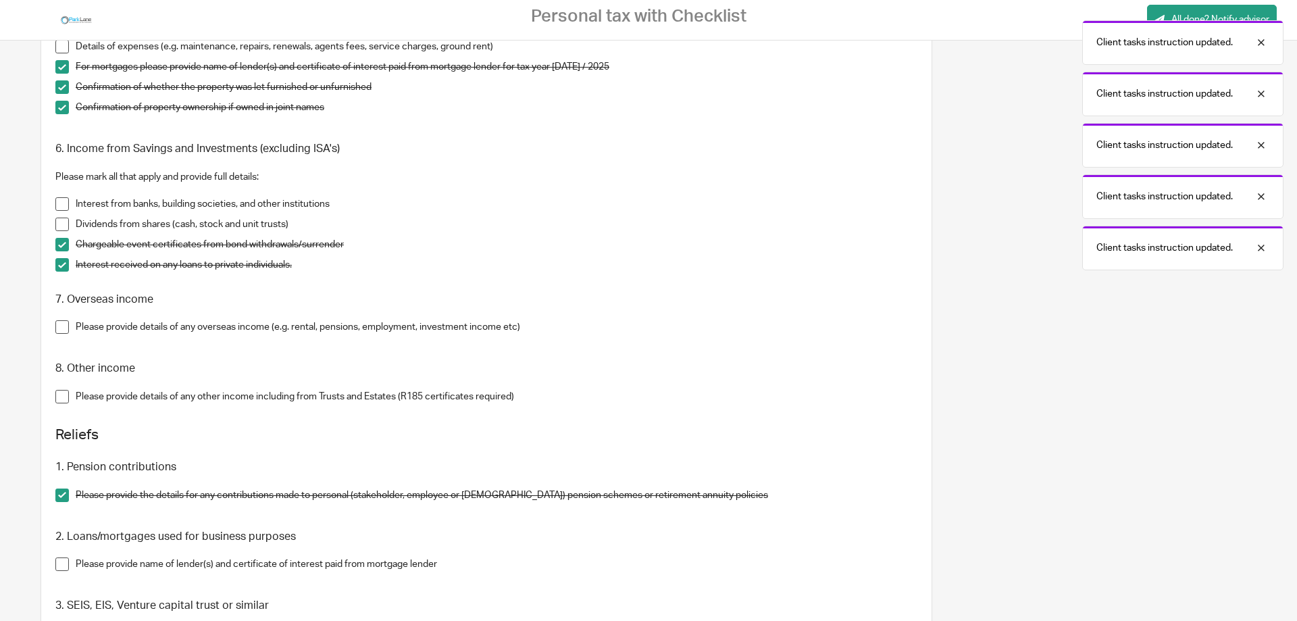
scroll to position [810, 0]
click at [65, 323] on span at bounding box center [62, 326] width 14 height 14
click at [63, 393] on span at bounding box center [62, 395] width 14 height 14
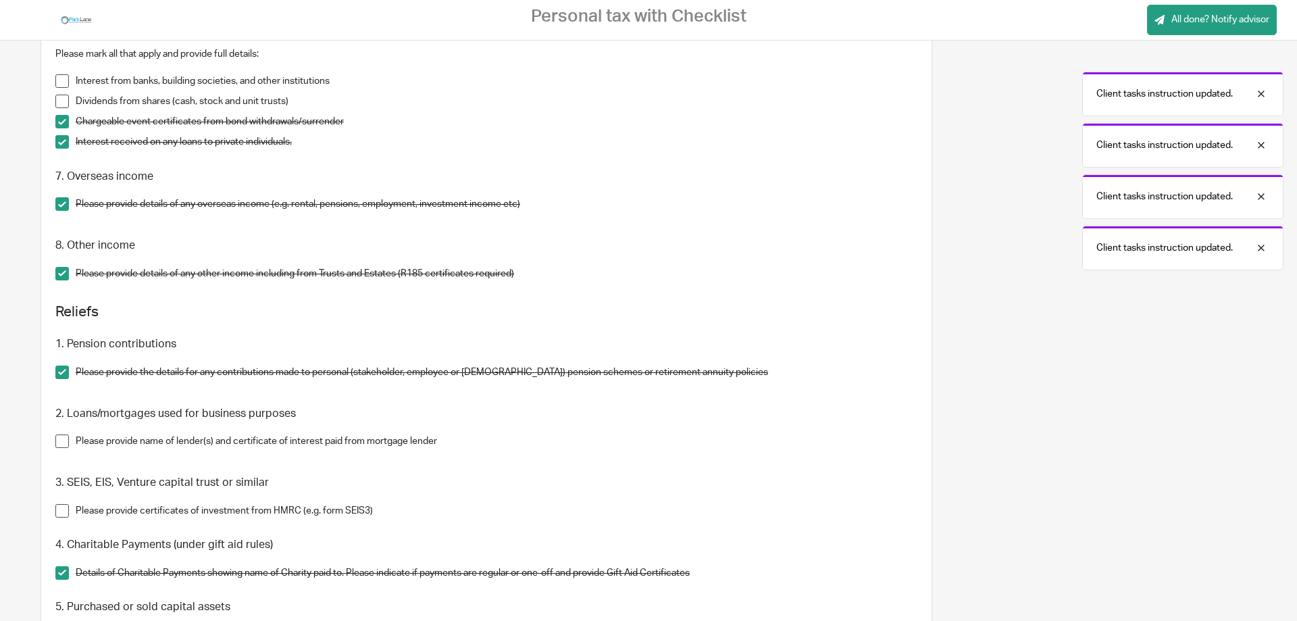
scroll to position [945, 0]
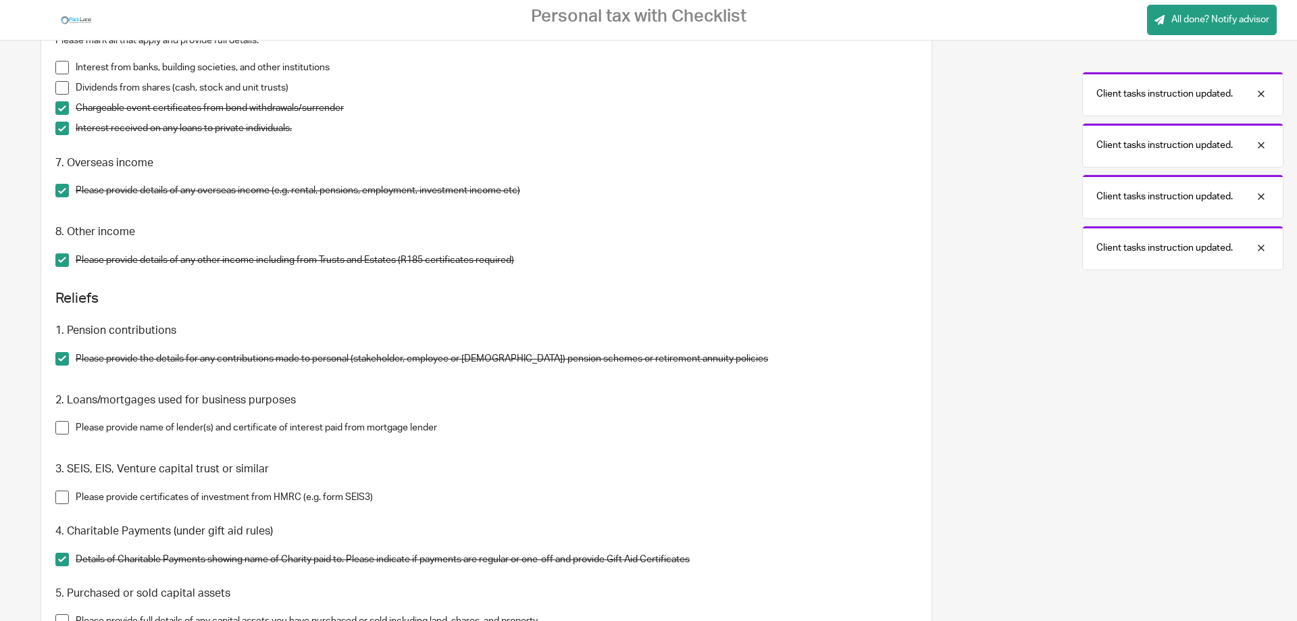
drag, startPoint x: 59, startPoint y: 357, endPoint x: 61, endPoint y: 366, distance: 9.7
click at [60, 357] on span at bounding box center [62, 359] width 14 height 14
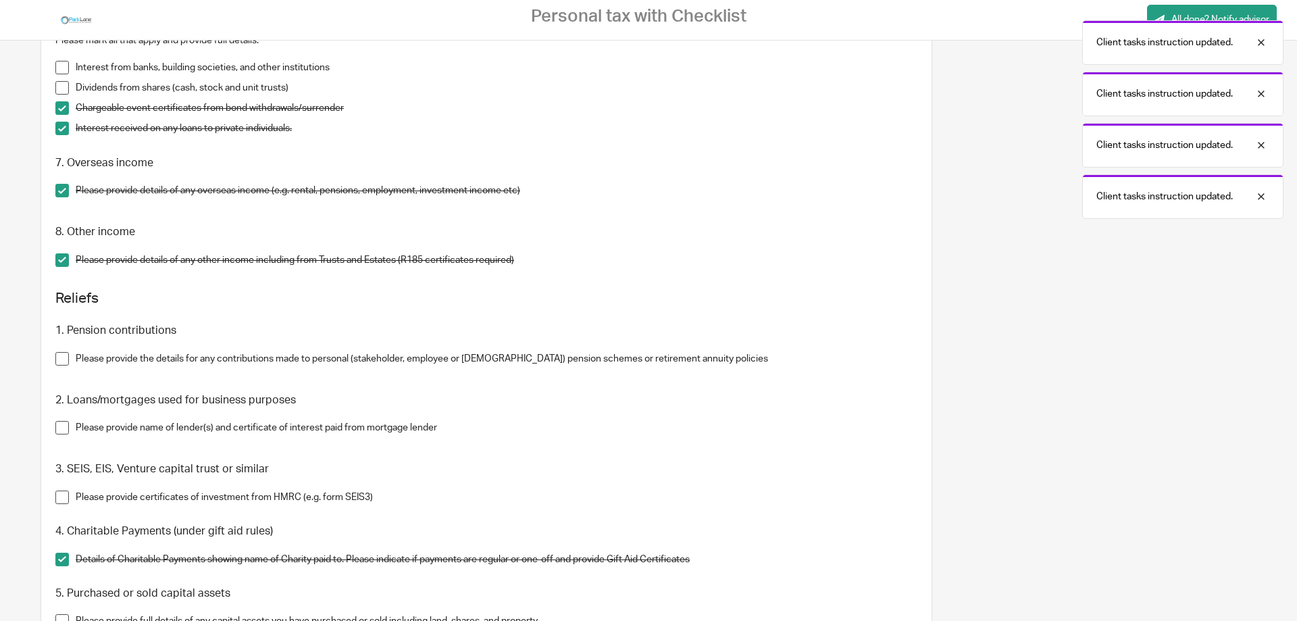
click at [61, 425] on span at bounding box center [62, 428] width 14 height 14
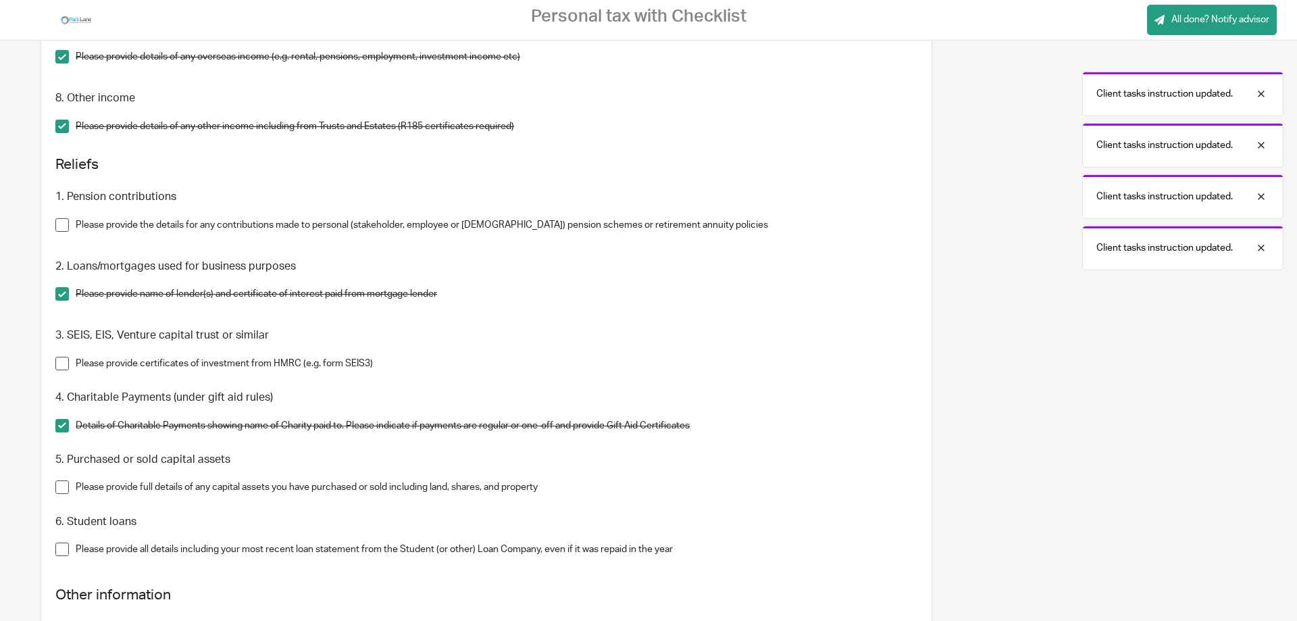
scroll to position [1080, 0]
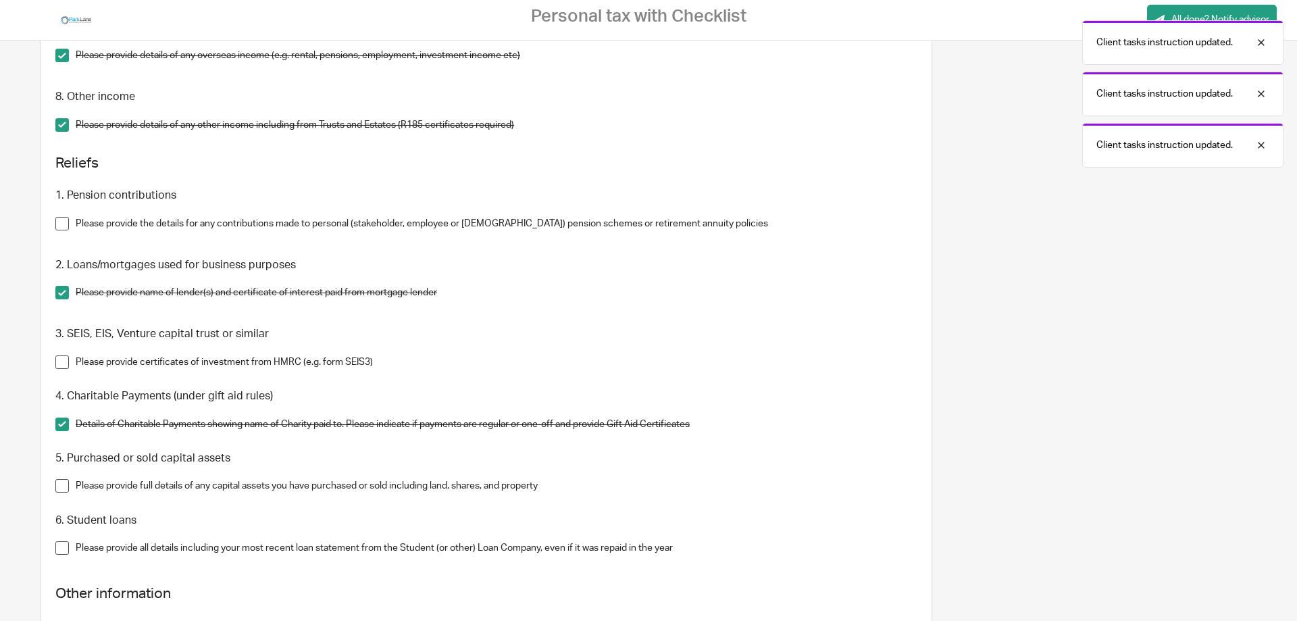
click at [66, 358] on span at bounding box center [62, 362] width 14 height 14
click at [64, 421] on span at bounding box center [62, 424] width 14 height 14
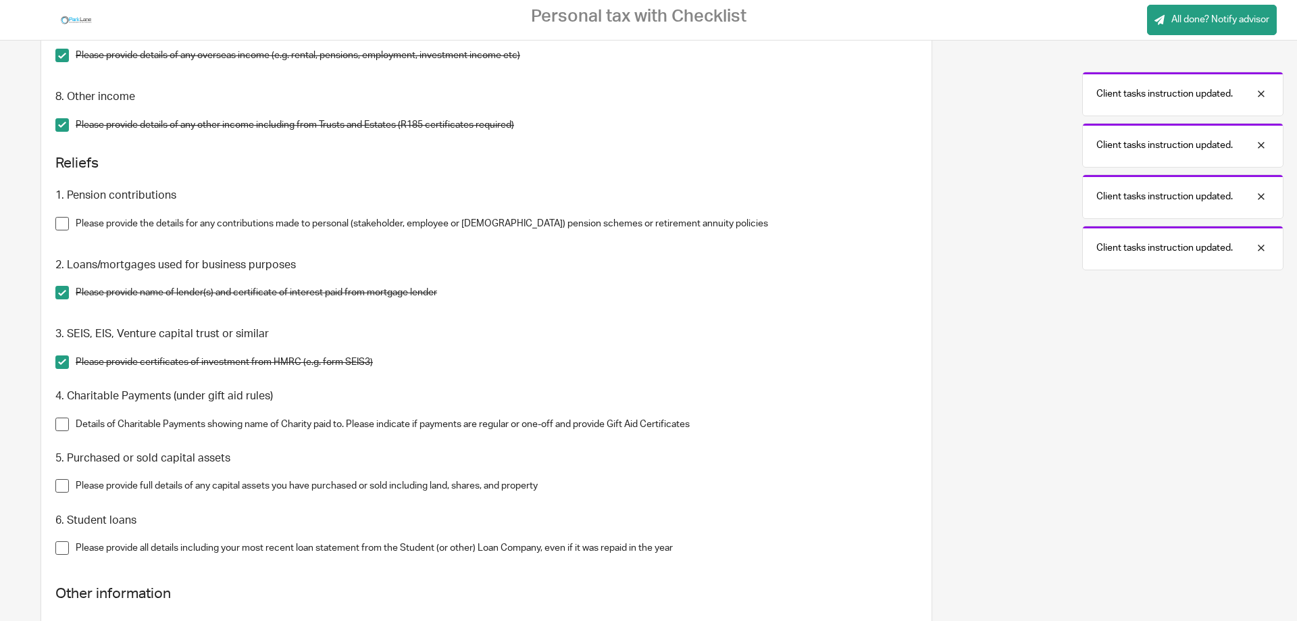
click at [63, 482] on span at bounding box center [62, 486] width 14 height 14
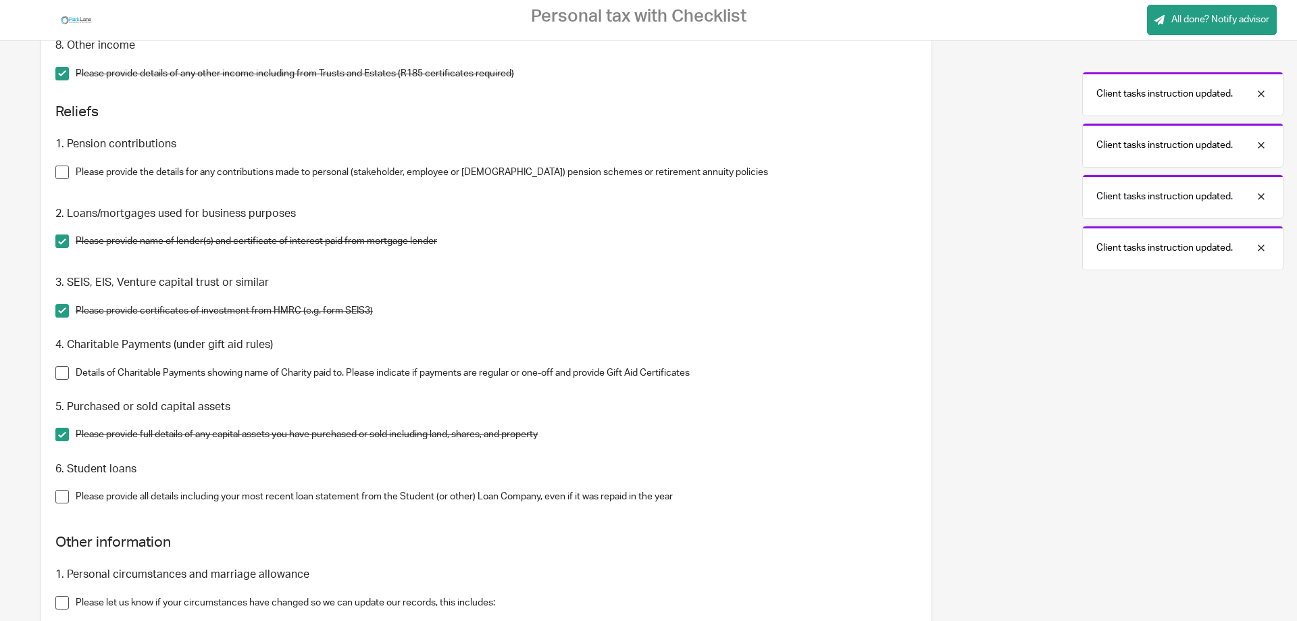
scroll to position [1283, 0]
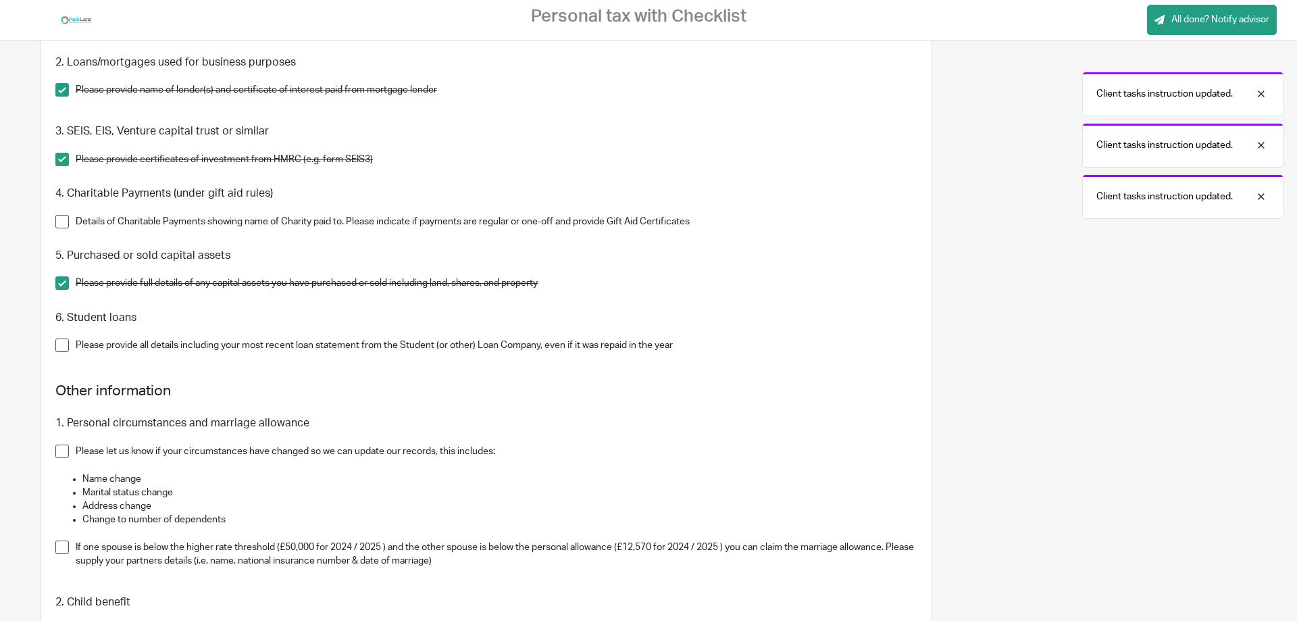
click at [64, 282] on span at bounding box center [62, 283] width 14 height 14
click at [61, 344] on span at bounding box center [62, 345] width 14 height 14
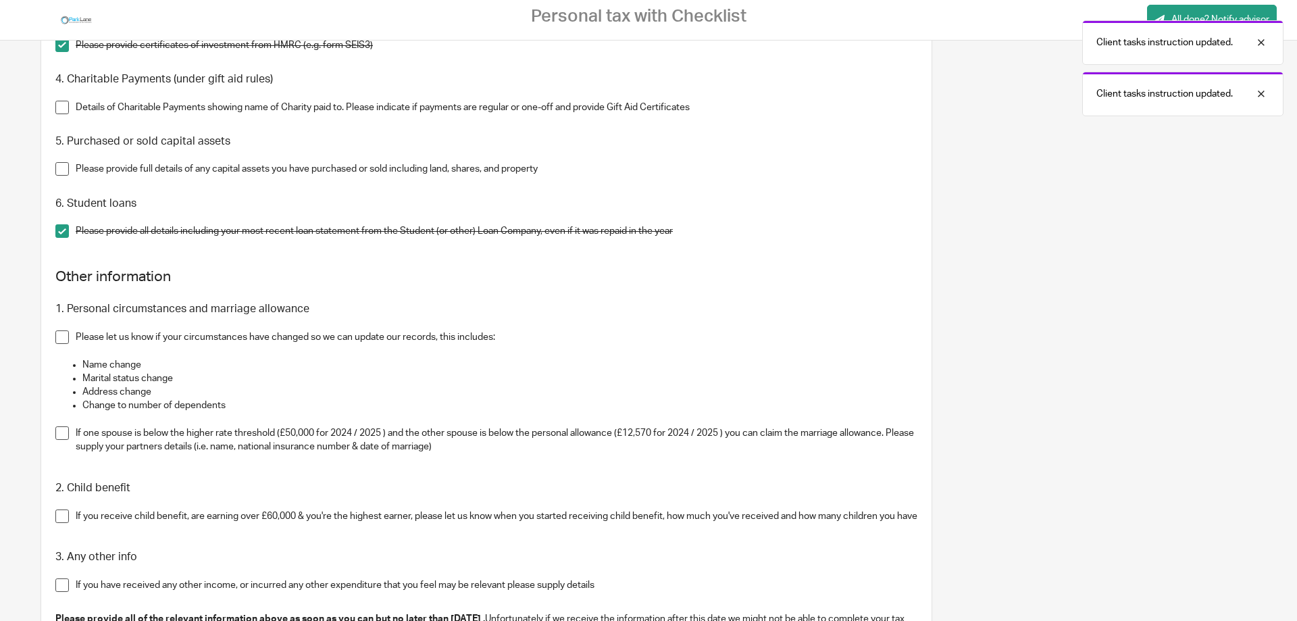
scroll to position [1418, 0]
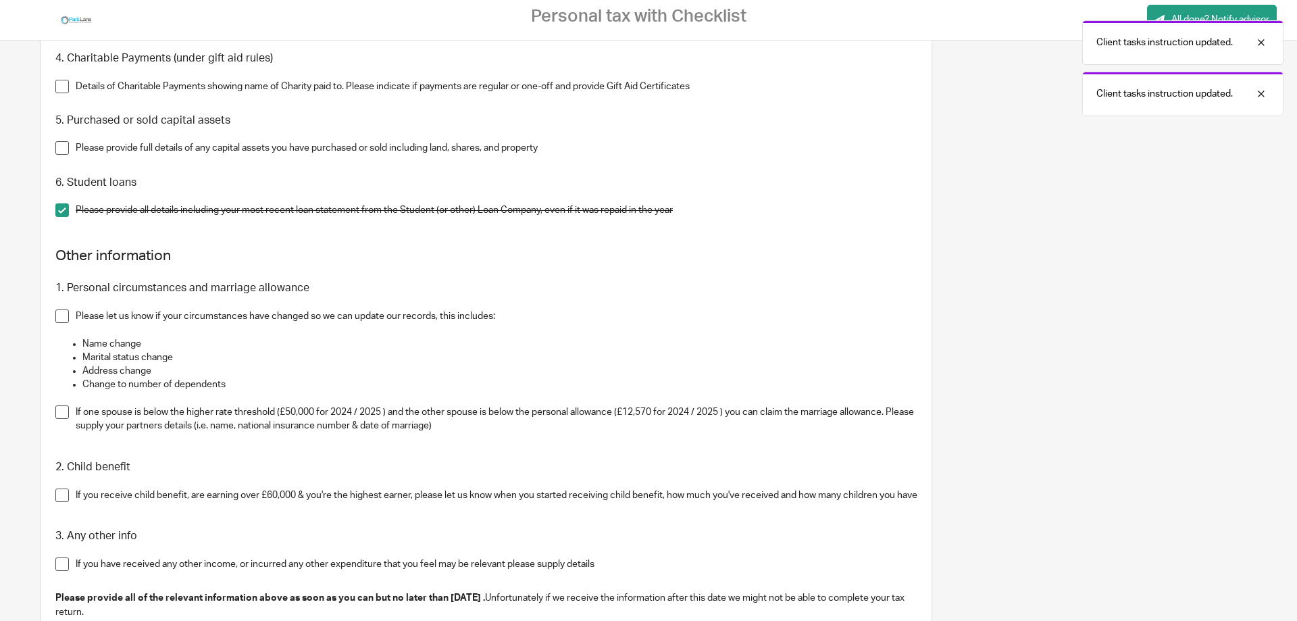
click at [63, 310] on span at bounding box center [62, 316] width 14 height 14
click at [59, 408] on span at bounding box center [62, 412] width 14 height 14
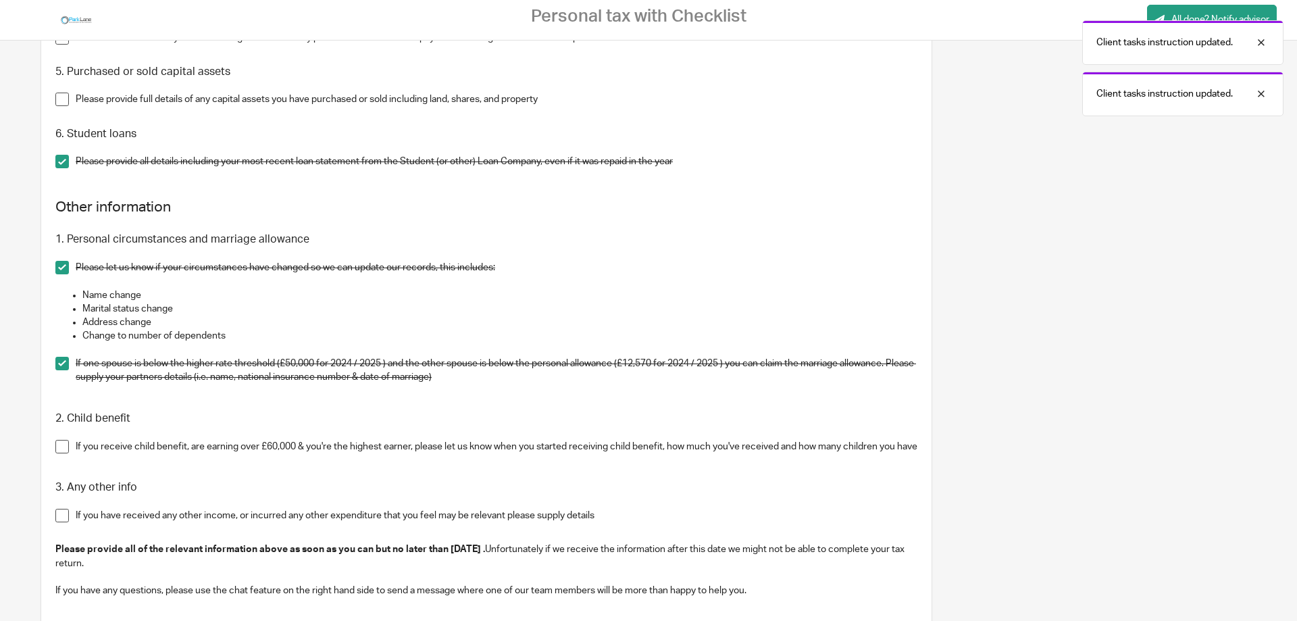
scroll to position [1553, 0]
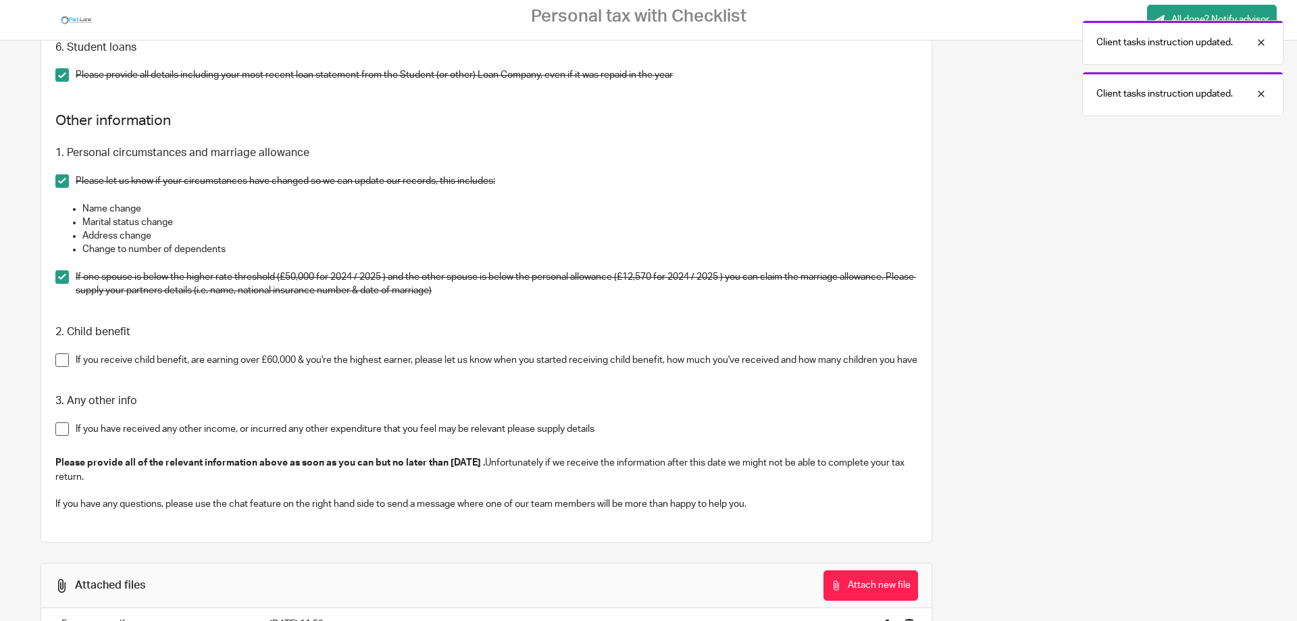
click at [59, 357] on span at bounding box center [62, 360] width 14 height 14
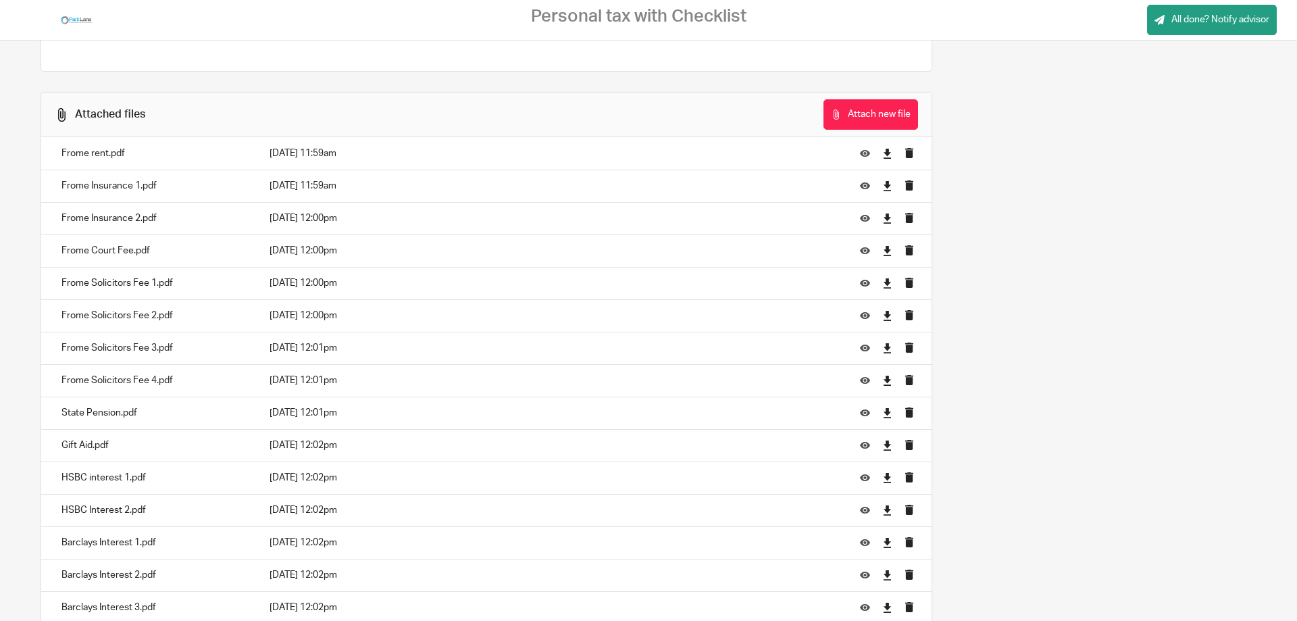
scroll to position [2008, 0]
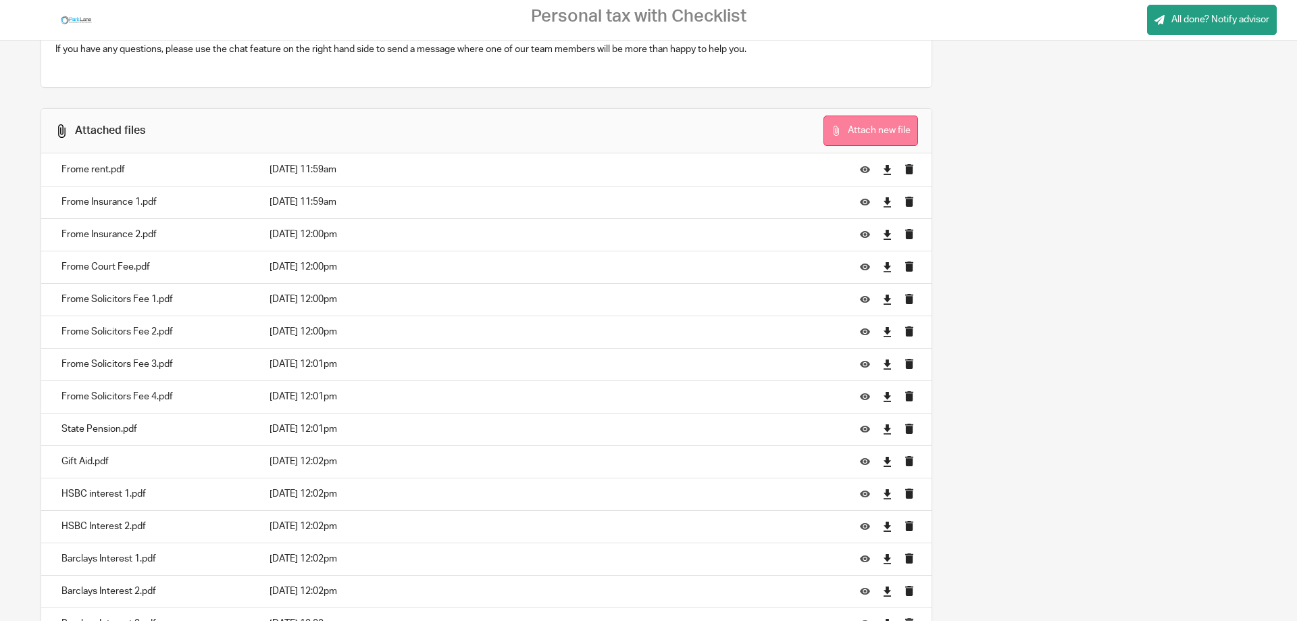
click at [858, 140] on button "Attach new file" at bounding box center [870, 130] width 95 height 30
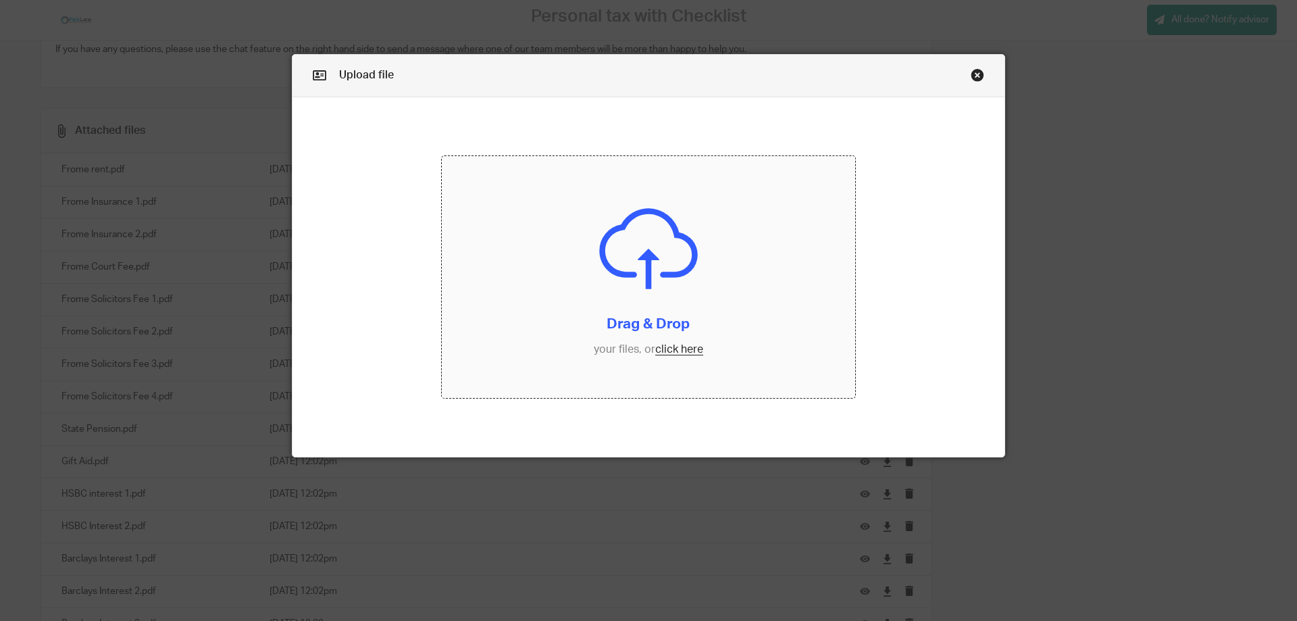
click at [677, 348] on input "file" at bounding box center [649, 277] width 414 height 242
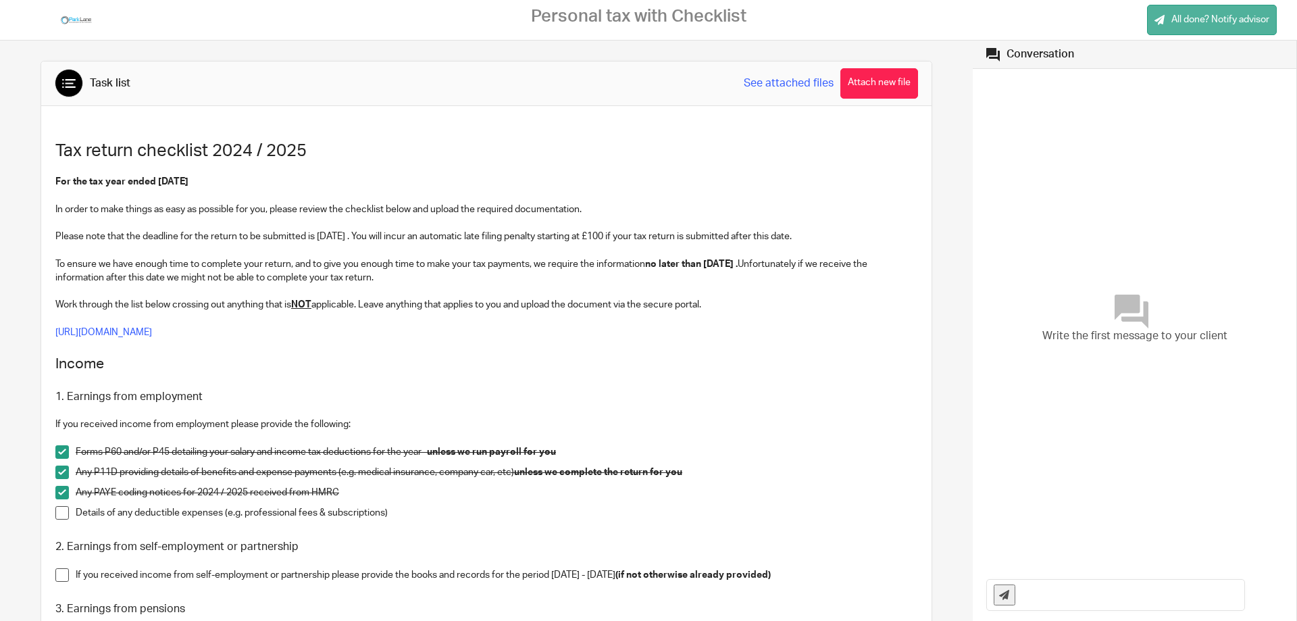
click at [1195, 16] on span "All done? Notify advisor" at bounding box center [1220, 20] width 98 height 14
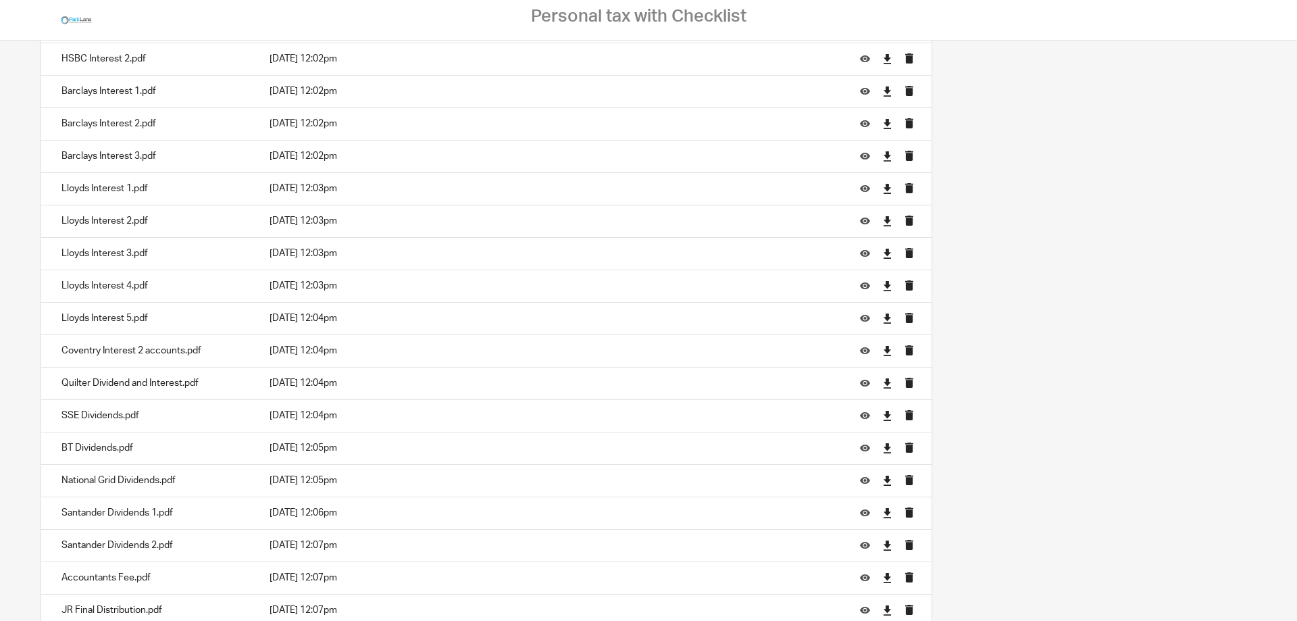
scroll to position [2542, 0]
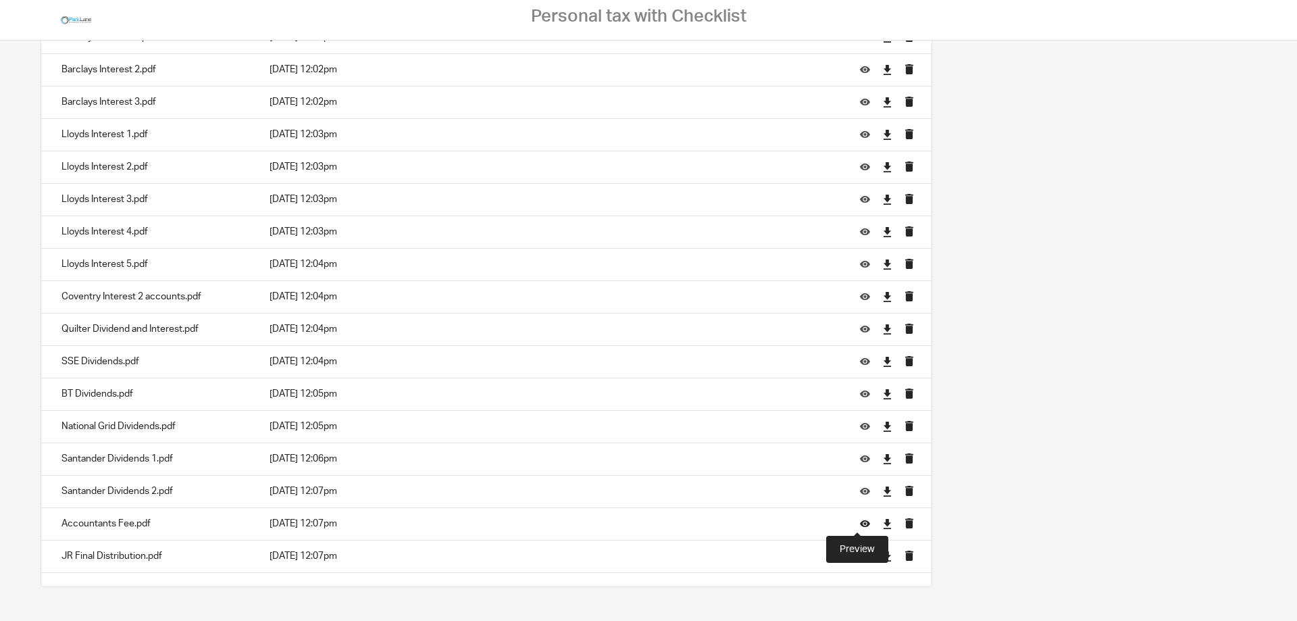
click at [860, 521] on icon at bounding box center [865, 524] width 10 height 10
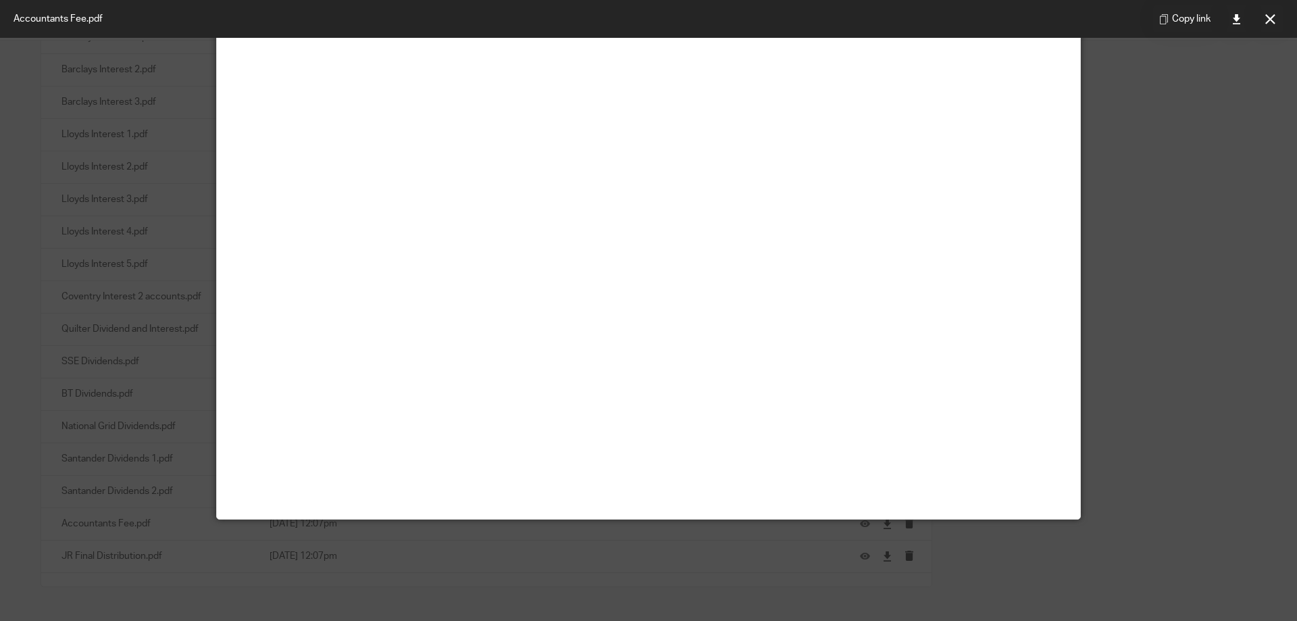
scroll to position [0, 0]
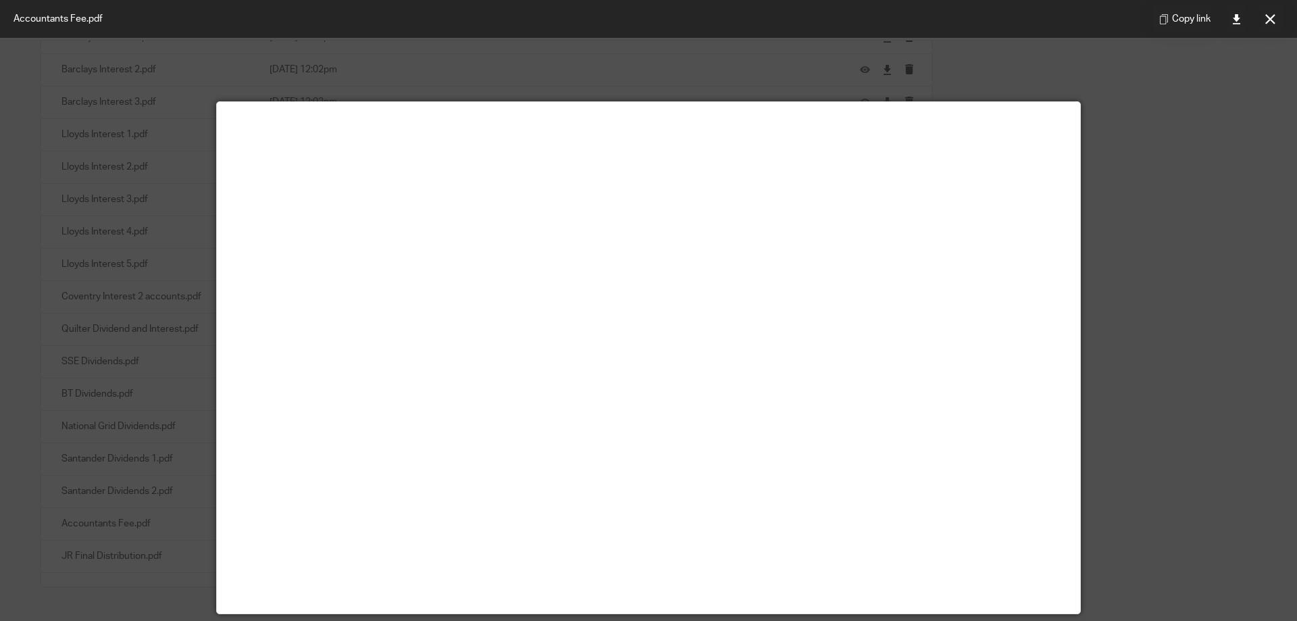
click at [1198, 344] on div at bounding box center [648, 310] width 1297 height 621
click at [1268, 17] on icon at bounding box center [1270, 19] width 10 height 10
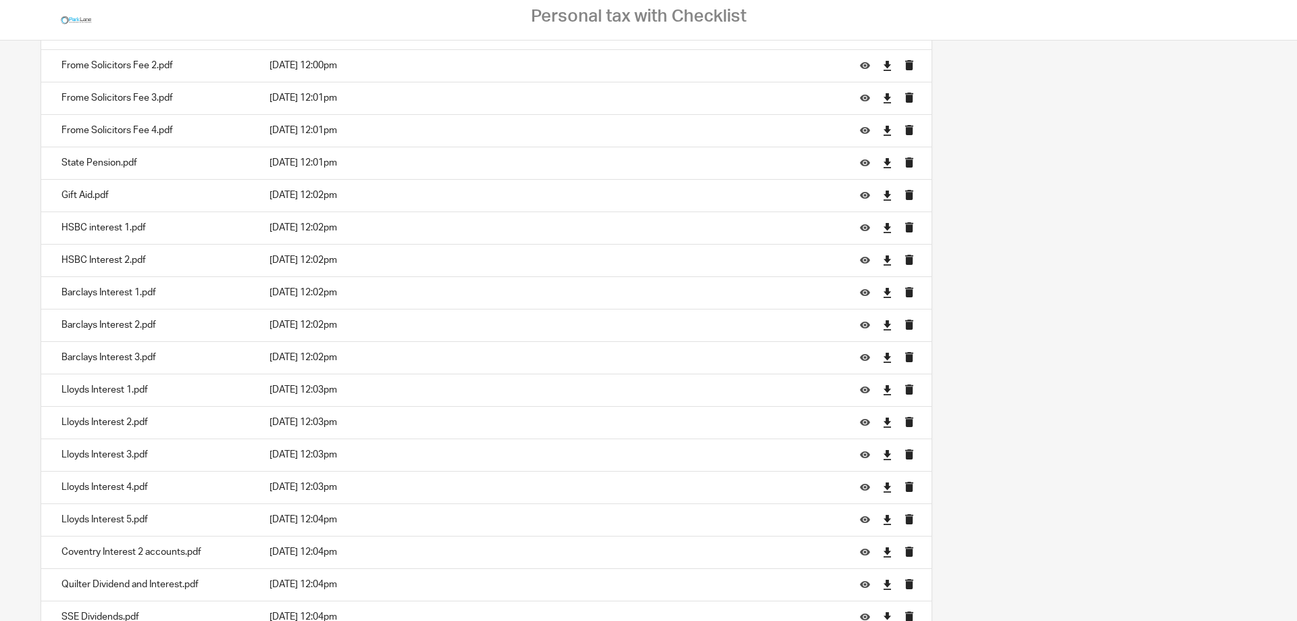
scroll to position [2272, 0]
